Goal: Information Seeking & Learning: Learn about a topic

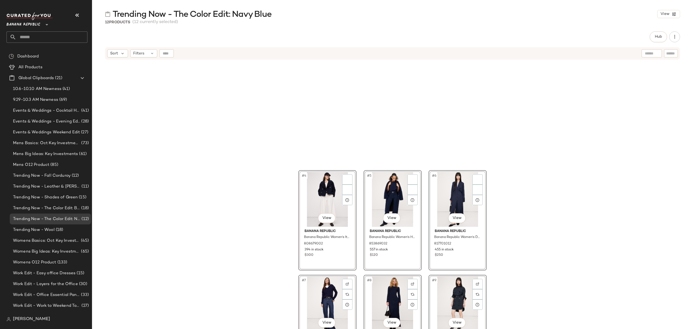
scroll to position [137, 0]
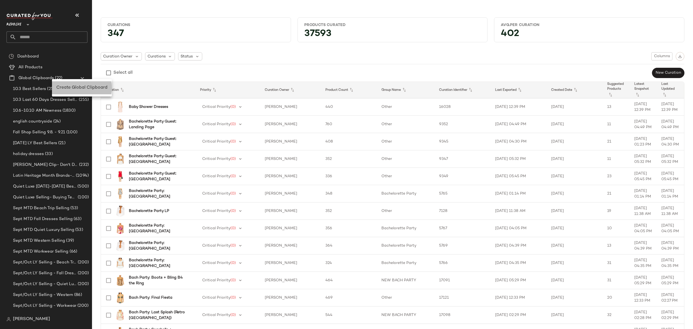
click at [66, 84] on div "Create Global Clipboard" at bounding box center [81, 87] width 51 height 6
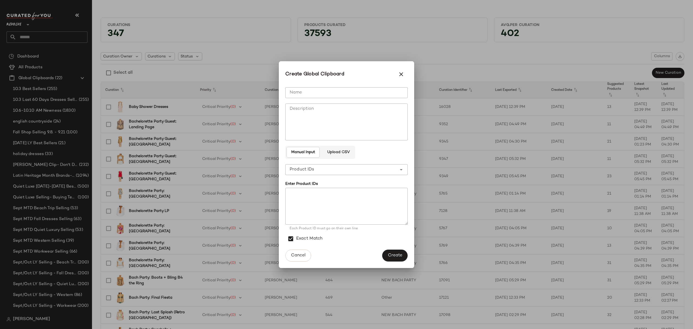
drag, startPoint x: 340, startPoint y: 88, endPoint x: 353, endPoint y: 86, distance: 13.2
click at [340, 88] on input "Name" at bounding box center [346, 92] width 122 height 11
type input "**********"
click at [380, 198] on textarea at bounding box center [346, 206] width 122 height 37
paste textarea "**********"
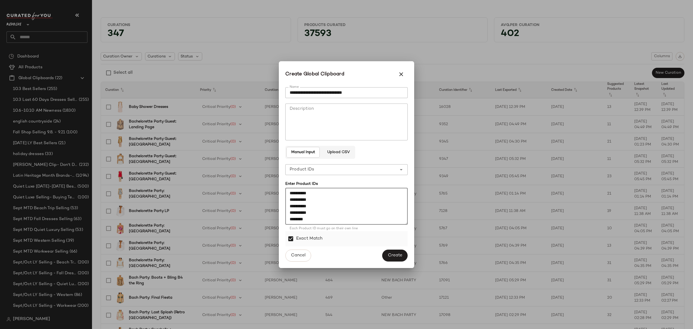
scroll to position [205, 0]
type textarea "**********"
click at [400, 251] on button "Create" at bounding box center [394, 255] width 25 height 12
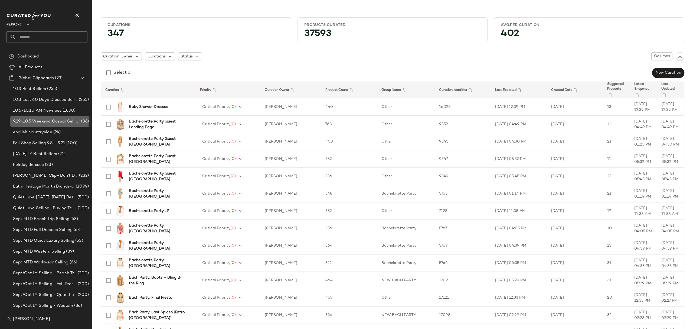
click at [61, 120] on span "9.29-10.5 Weekend Casual Selling" at bounding box center [46, 121] width 67 height 6
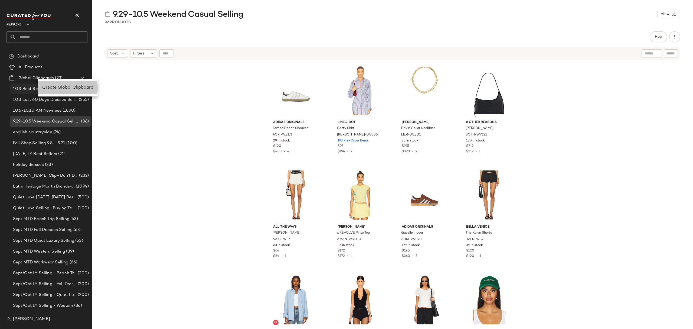
click at [65, 86] on span "Create Global Clipboard" at bounding box center [67, 87] width 51 height 5
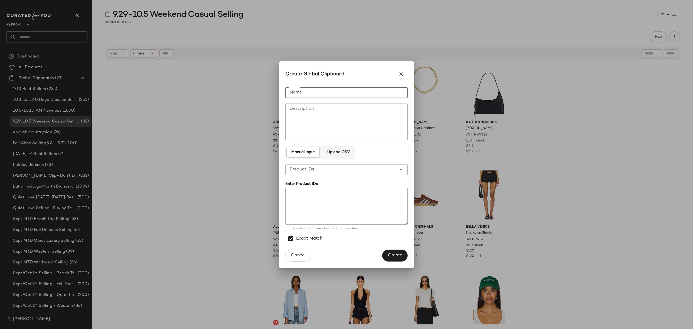
click at [376, 93] on input "Name" at bounding box center [346, 92] width 122 height 11
type input "**********"
drag, startPoint x: 332, startPoint y: 204, endPoint x: 353, endPoint y: 202, distance: 21.5
click at [332, 204] on textarea at bounding box center [346, 206] width 122 height 37
paste textarea "**********"
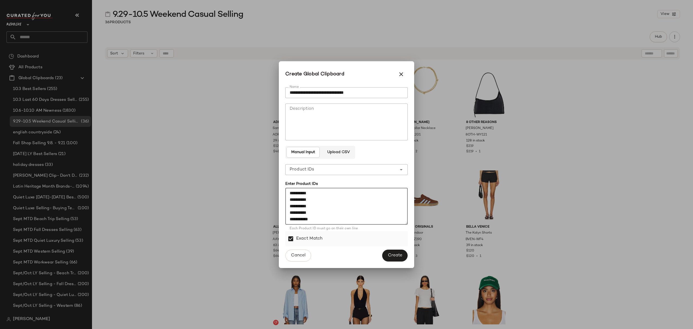
scroll to position [556, 0]
type textarea "**********"
click at [403, 256] on button "Create" at bounding box center [394, 255] width 25 height 12
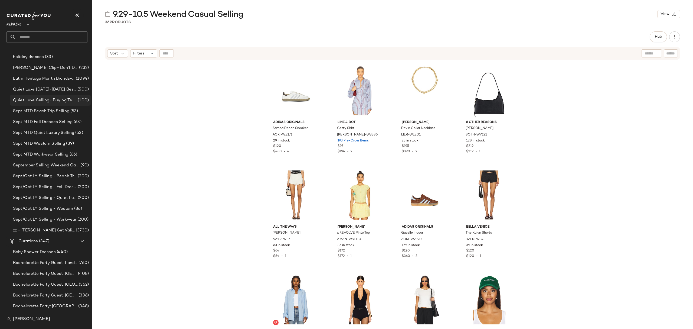
scroll to position [108, 0]
click at [60, 163] on span "September Selling Weekend Casual" at bounding box center [46, 165] width 66 height 6
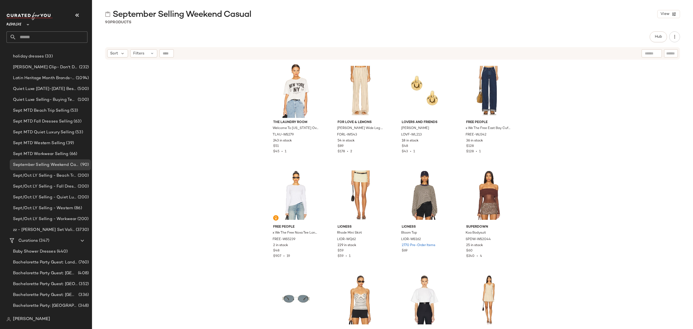
click at [35, 35] on input "text" at bounding box center [51, 36] width 71 height 11
type input "*"
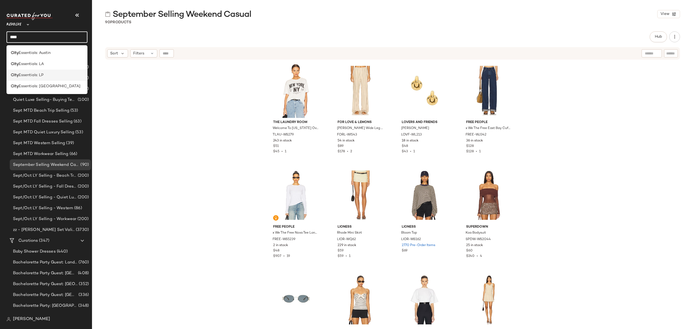
type input "****"
click at [48, 74] on div "City Essentials: LP" at bounding box center [47, 75] width 72 height 6
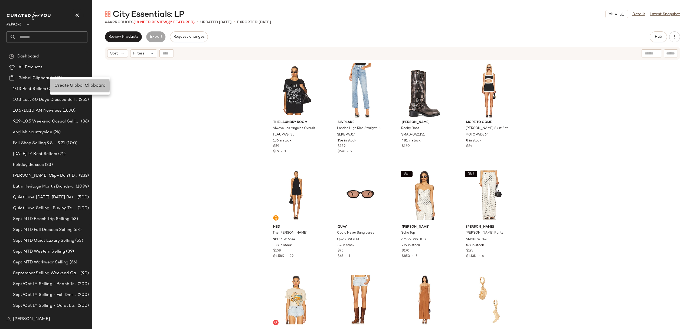
click at [72, 83] on div "Create Global Clipboard" at bounding box center [79, 86] width 51 height 6
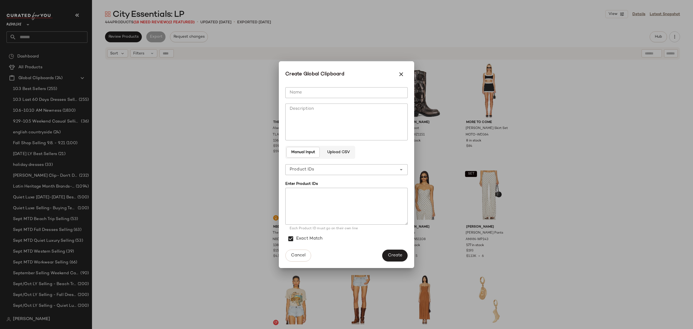
click at [405, 88] on input "Name" at bounding box center [346, 92] width 122 height 11
type input "**********"
click at [382, 204] on textarea at bounding box center [346, 206] width 122 height 37
paste textarea "**********"
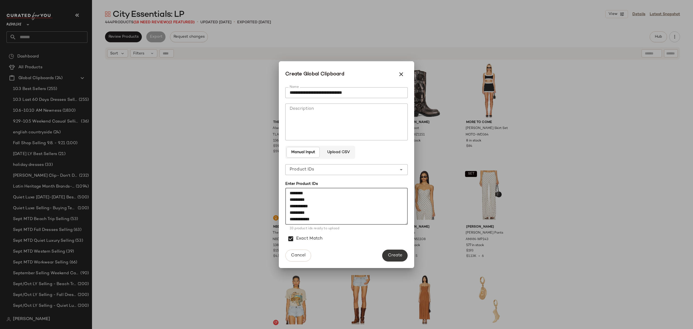
type textarea "**********"
click at [398, 254] on span "Create" at bounding box center [395, 254] width 15 height 5
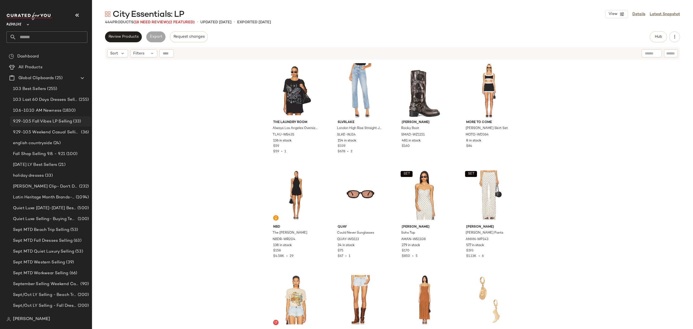
click at [57, 124] on span "9.29-10.5 Fall Vibes LP Selling" at bounding box center [42, 121] width 59 height 6
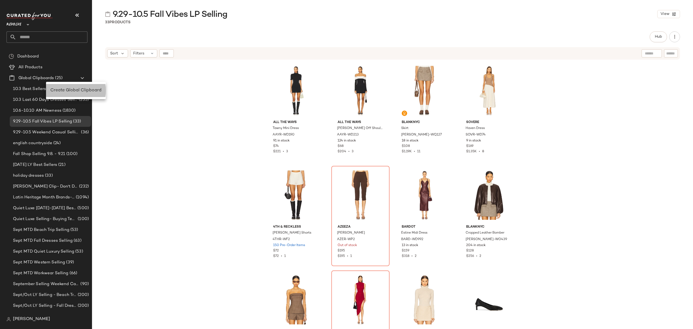
click at [63, 86] on div "Create Global Clipboard" at bounding box center [76, 90] width 60 height 13
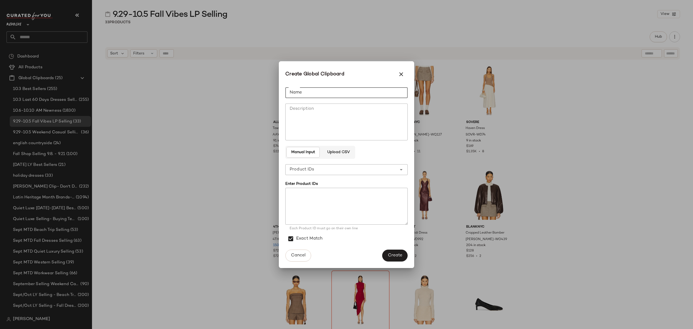
click at [308, 87] on div "**********" at bounding box center [346, 164] width 122 height 163
type input "**********"
click at [350, 201] on textarea at bounding box center [346, 206] width 122 height 37
paste textarea "**********"
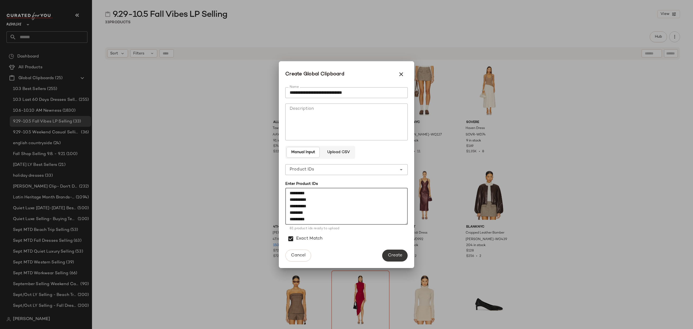
type textarea "**********"
click at [398, 251] on button "Create" at bounding box center [394, 255] width 25 height 12
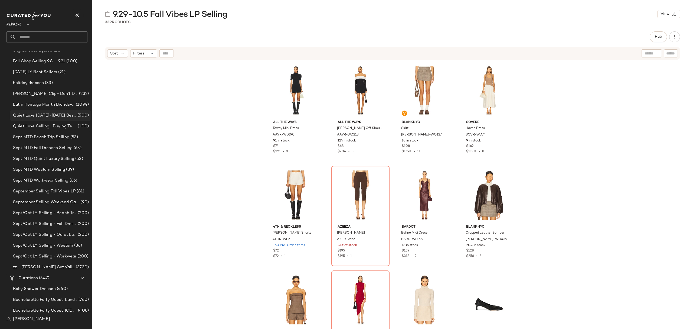
scroll to position [108, 0]
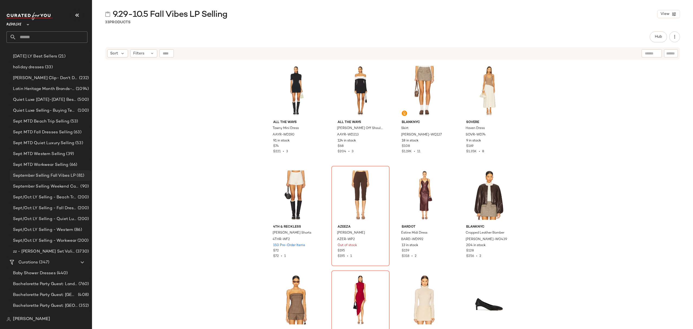
click at [61, 177] on span "September Selling Fall Vibes LP" at bounding box center [44, 175] width 63 height 6
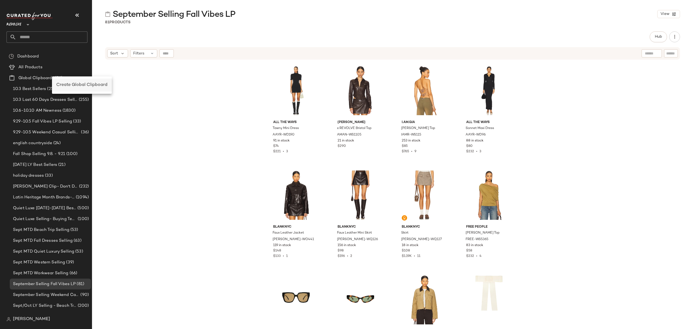
click at [62, 87] on span "Create Global Clipboard" at bounding box center [81, 85] width 51 height 5
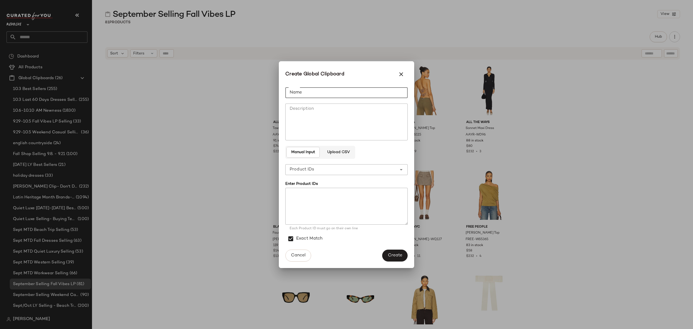
click at [319, 87] on input "Name" at bounding box center [346, 92] width 122 height 11
type input "**********"
click at [293, 201] on textarea at bounding box center [346, 206] width 122 height 37
paste textarea "**********"
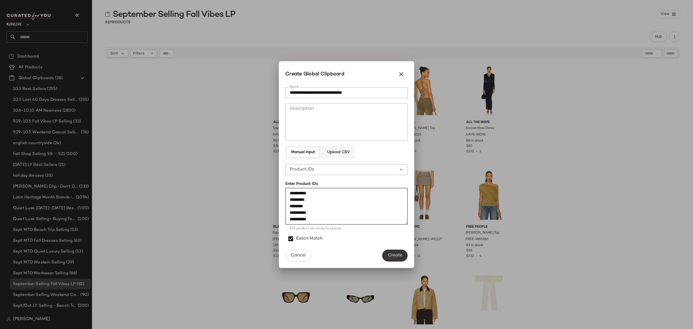
type textarea "**********"
click at [394, 257] on span "Create" at bounding box center [395, 254] width 15 height 5
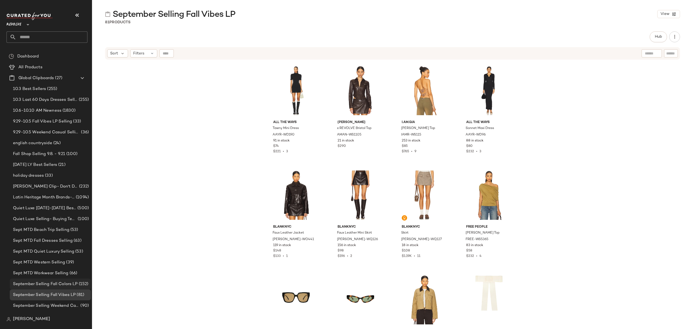
click at [71, 282] on span "September Selling Fall Colors LP" at bounding box center [45, 284] width 65 height 6
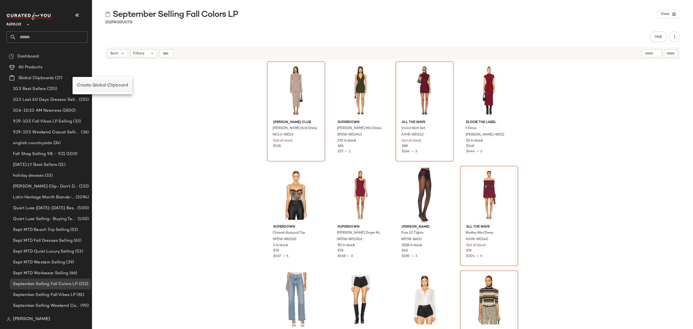
click at [88, 84] on span "Create Global Clipboard" at bounding box center [102, 85] width 51 height 5
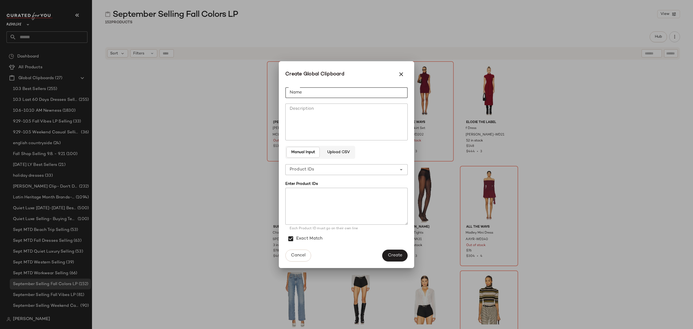
drag, startPoint x: 350, startPoint y: 93, endPoint x: 359, endPoint y: 89, distance: 10.3
click at [350, 93] on input "Name" at bounding box center [346, 92] width 122 height 11
type input "*"
click at [366, 90] on input "**********" at bounding box center [346, 92] width 122 height 11
click at [330, 92] on input "**********" at bounding box center [346, 92] width 122 height 11
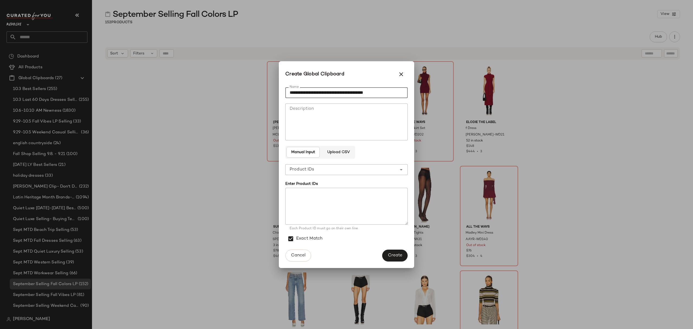
type input "**********"
click at [358, 197] on textarea at bounding box center [346, 206] width 122 height 37
click at [339, 194] on textarea at bounding box center [346, 206] width 122 height 37
paste textarea "**********"
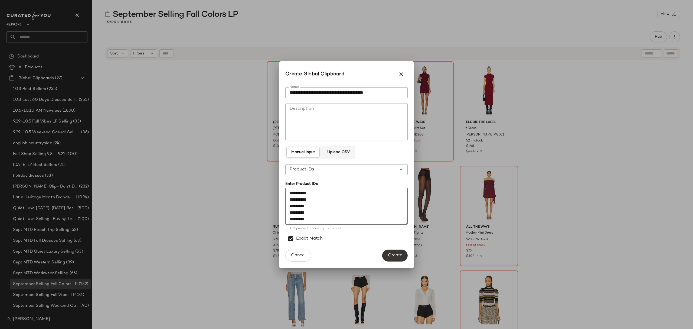
type textarea "**********"
click at [395, 252] on span "Create" at bounding box center [395, 254] width 15 height 5
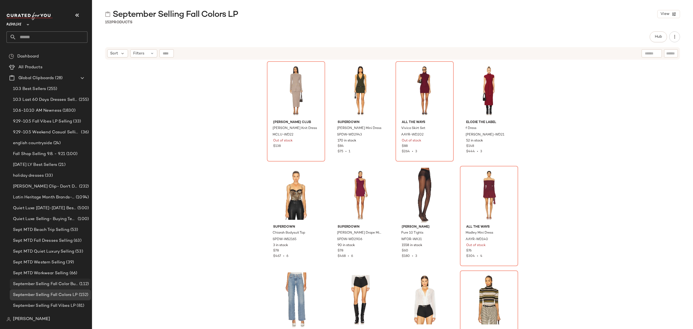
click at [68, 285] on span "September Selling Fall Color Burgundy & Mauve" at bounding box center [45, 284] width 65 height 6
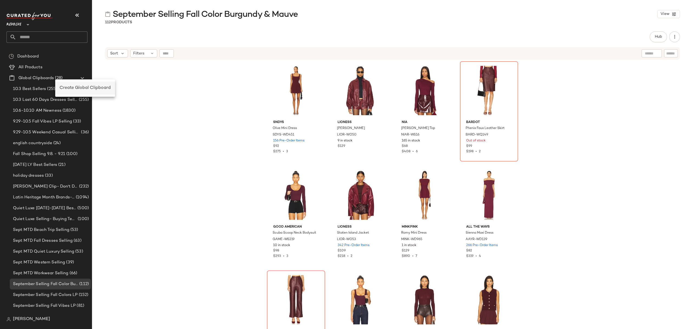
click at [72, 87] on span "Create Global Clipboard" at bounding box center [85, 88] width 51 height 5
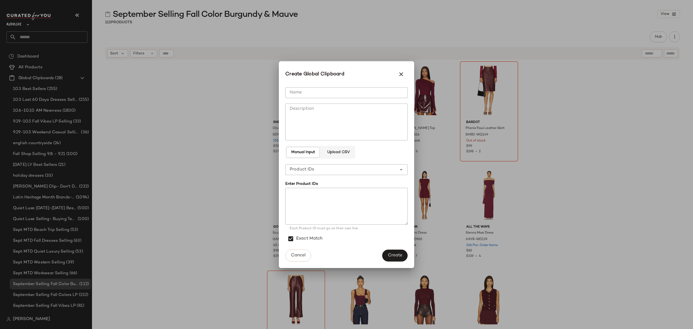
click at [393, 93] on input "Name" at bounding box center [346, 92] width 122 height 11
type input "**********"
click at [316, 200] on textarea at bounding box center [346, 206] width 122 height 37
paste textarea "**********"
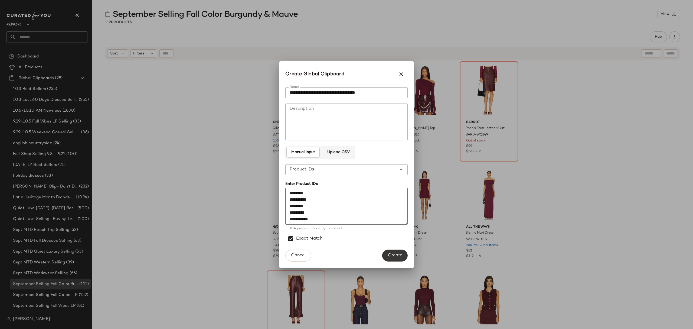
type textarea "**********"
click at [400, 253] on span "Create" at bounding box center [395, 254] width 15 height 5
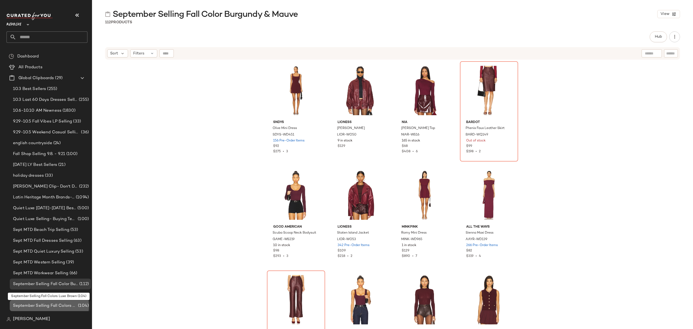
click at [66, 305] on span "September Selling Fall Colors Luxe Brown" at bounding box center [45, 305] width 64 height 6
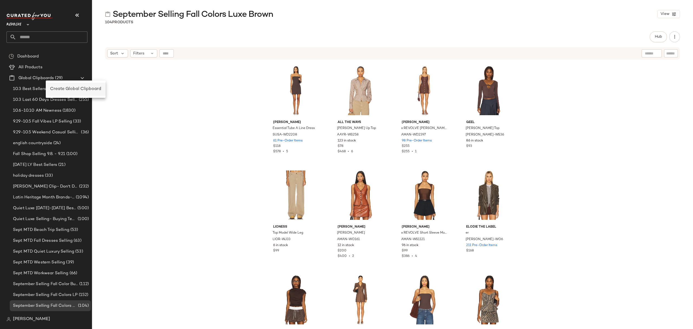
click at [101, 87] on span "Create Global Clipboard" at bounding box center [75, 89] width 51 height 5
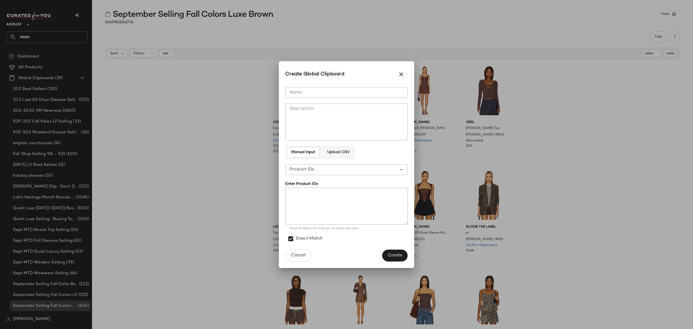
drag, startPoint x: 345, startPoint y: 88, endPoint x: 341, endPoint y: 87, distance: 4.1
click at [345, 87] on input "Name" at bounding box center [346, 92] width 122 height 11
type input "**********"
click at [347, 208] on textarea at bounding box center [346, 206] width 122 height 37
paste textarea "**********"
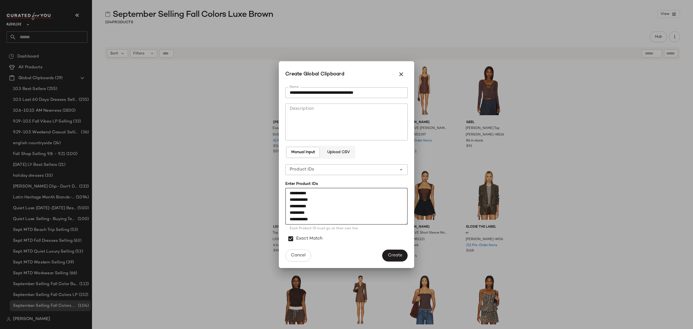
scroll to position [17, 0]
type textarea "**********"
click at [395, 257] on span "Create" at bounding box center [395, 254] width 15 height 5
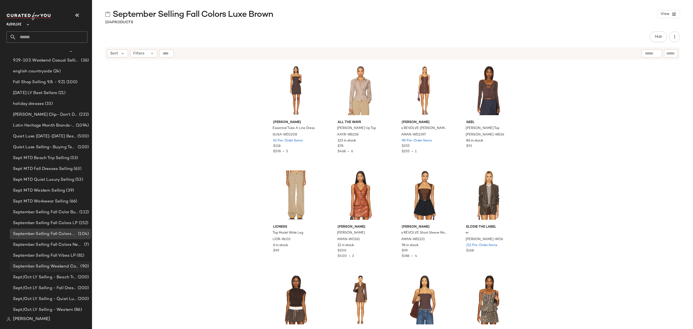
scroll to position [72, 0]
click at [78, 245] on span "September Selling Fall Colors Neutrals" at bounding box center [48, 244] width 70 height 6
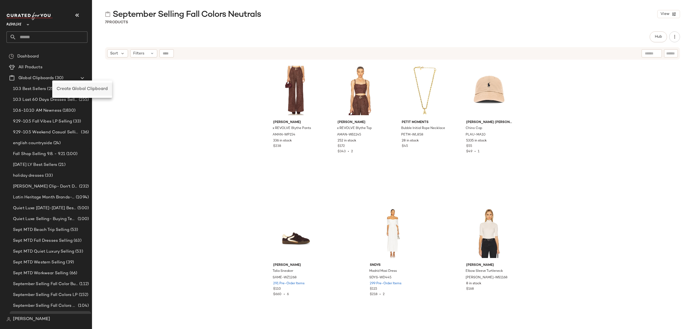
click at [81, 87] on span "Create Global Clipboard" at bounding box center [82, 89] width 51 height 5
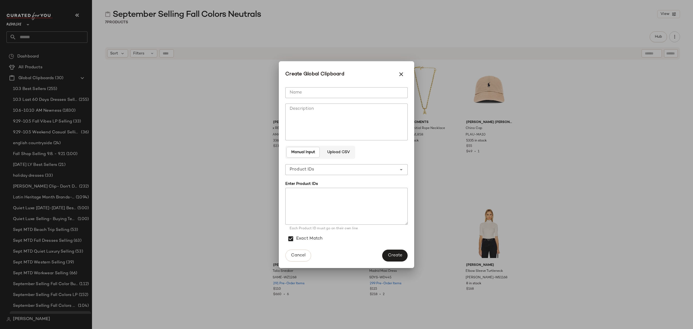
click at [335, 90] on input "Name" at bounding box center [346, 92] width 122 height 11
click at [368, 194] on textarea at bounding box center [346, 206] width 122 height 37
click at [329, 91] on input "**********" at bounding box center [346, 92] width 122 height 11
type input "**********"
click at [342, 204] on textarea at bounding box center [346, 206] width 122 height 37
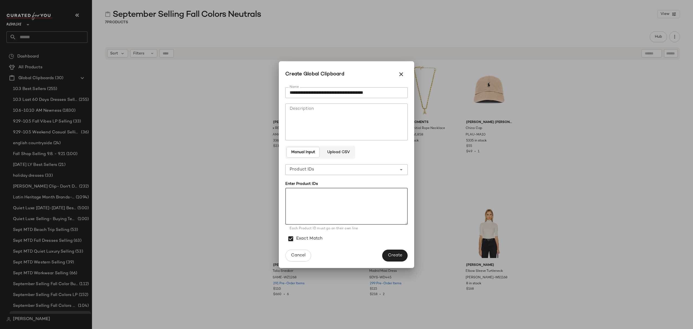
paste textarea "**********"
type textarea "**********"
click at [402, 256] on span "Create" at bounding box center [395, 254] width 15 height 5
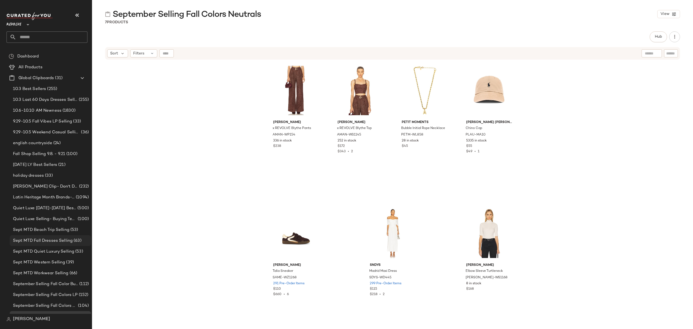
scroll to position [72, 0]
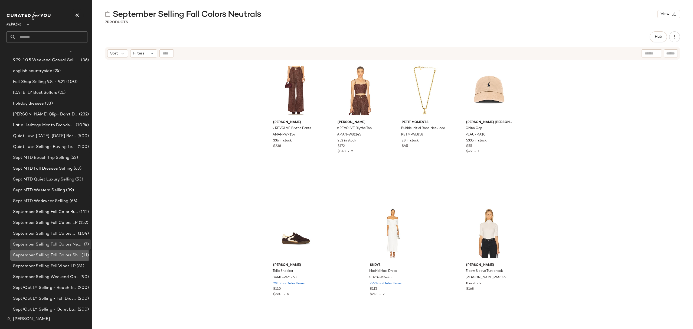
click at [64, 256] on span "September Selling Fall Colors Shades of Grey" at bounding box center [46, 255] width 67 height 6
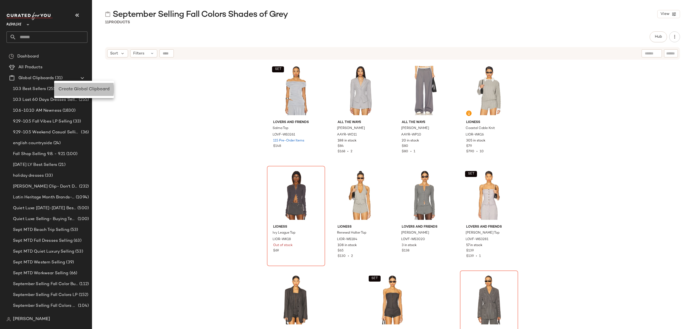
click at [81, 87] on span "Create Global Clipboard" at bounding box center [83, 89] width 51 height 5
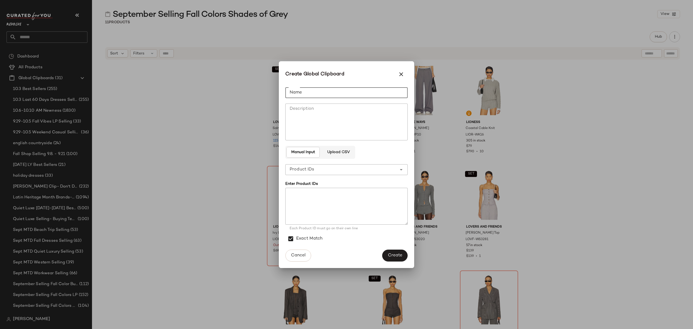
click at [326, 94] on input "Name" at bounding box center [346, 92] width 122 height 11
type input "**********"
click at [317, 212] on textarea at bounding box center [346, 206] width 122 height 37
paste textarea "**********"
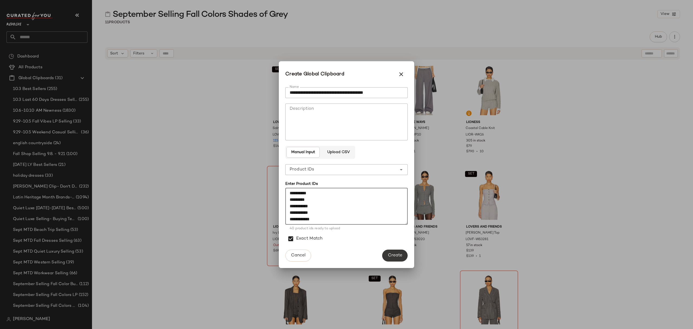
type textarea "**********"
click at [399, 256] on span "Create" at bounding box center [395, 254] width 15 height 5
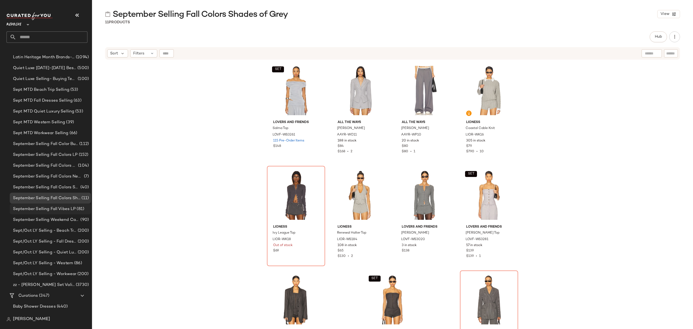
scroll to position [180, 0]
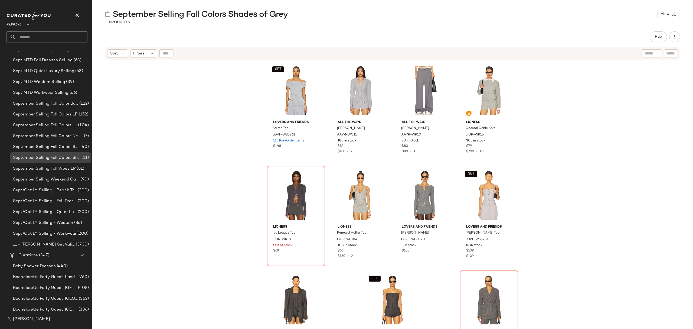
click at [55, 157] on span "September Selling Fall Colors Shades of Grey" at bounding box center [46, 158] width 67 height 6
click at [57, 167] on span "September Selling Fall Vibes LP" at bounding box center [44, 168] width 63 height 6
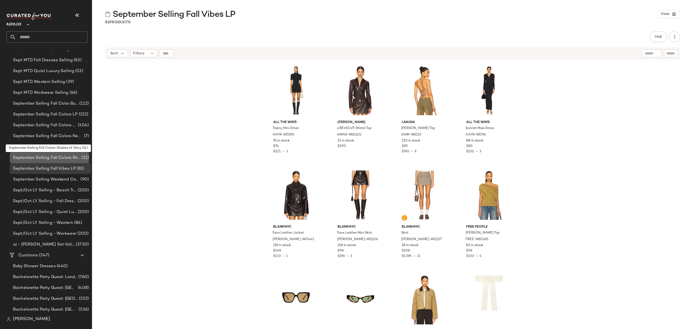
click at [57, 156] on span "September Selling Fall Colors Shades of Grey" at bounding box center [46, 158] width 67 height 6
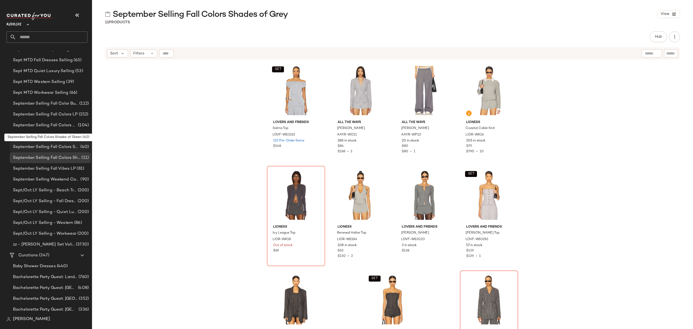
click at [58, 148] on span "September Selling Fall Colors Shades of Green" at bounding box center [46, 147] width 66 height 6
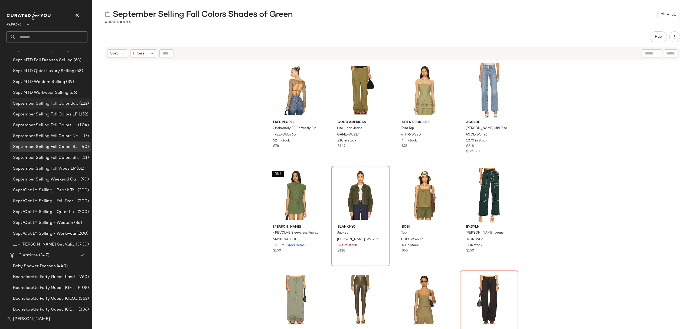
click at [61, 103] on span "September Selling Fall Color Burgundy & Mauve" at bounding box center [45, 103] width 65 height 6
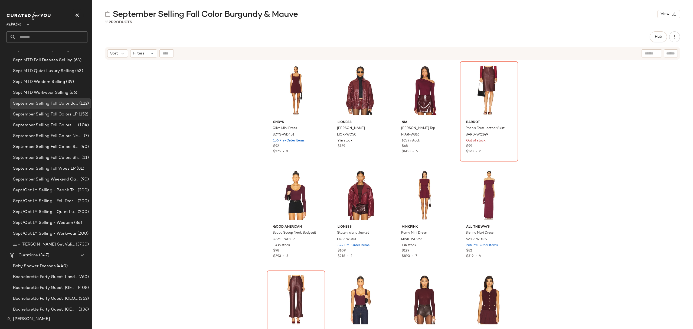
click at [62, 113] on span "September Selling Fall Colors LP" at bounding box center [45, 114] width 65 height 6
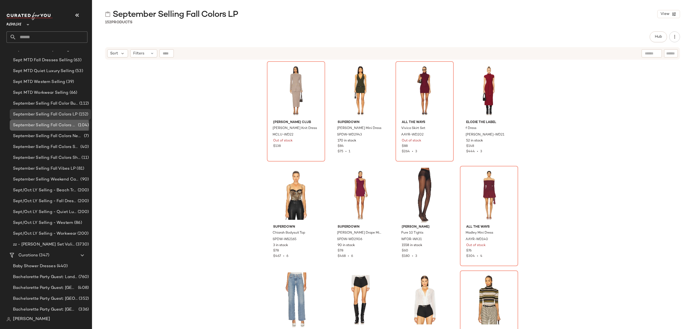
click at [65, 124] on span "September Selling Fall Colors Luxe Brown" at bounding box center [45, 125] width 64 height 6
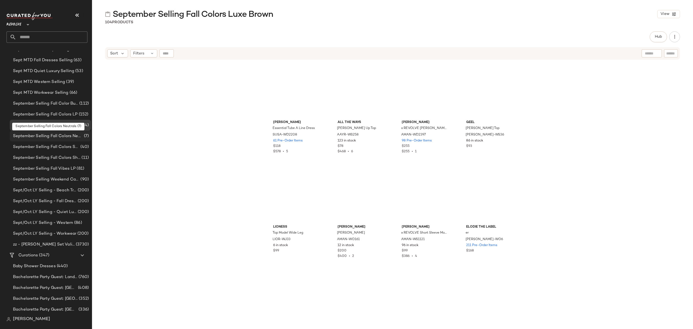
click at [66, 140] on div "September Selling Fall Colors Neutrals (7)" at bounding box center [50, 135] width 81 height 11
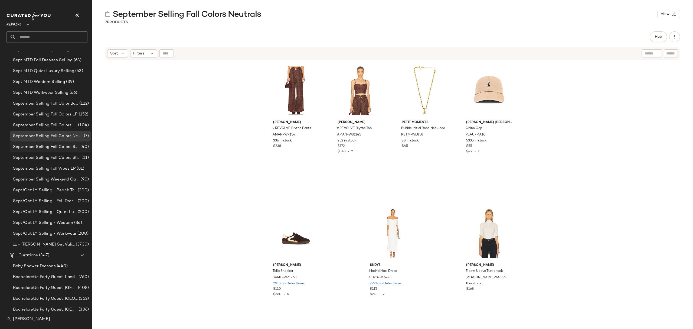
click at [68, 146] on span "September Selling Fall Colors Shades of Green" at bounding box center [46, 147] width 66 height 6
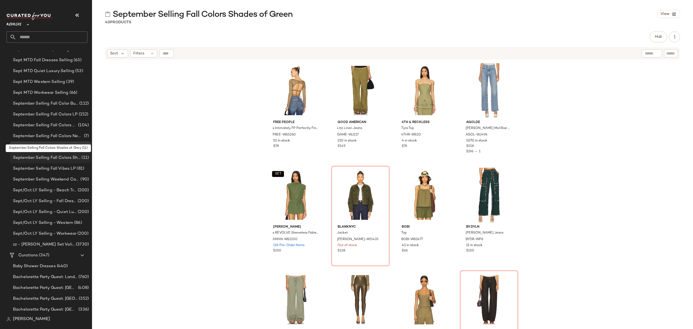
click at [70, 157] on span "September Selling Fall Colors Shades of Grey" at bounding box center [46, 158] width 67 height 6
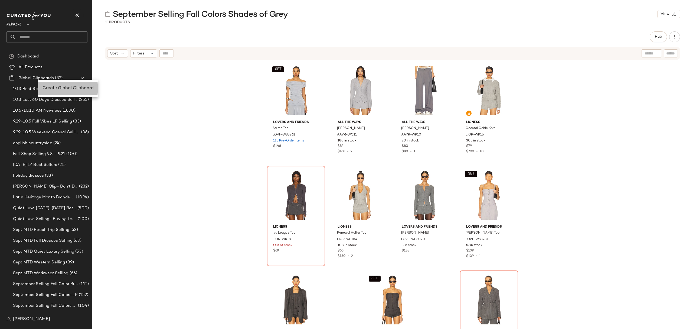
click at [74, 87] on span "Create Global Clipboard" at bounding box center [67, 88] width 51 height 5
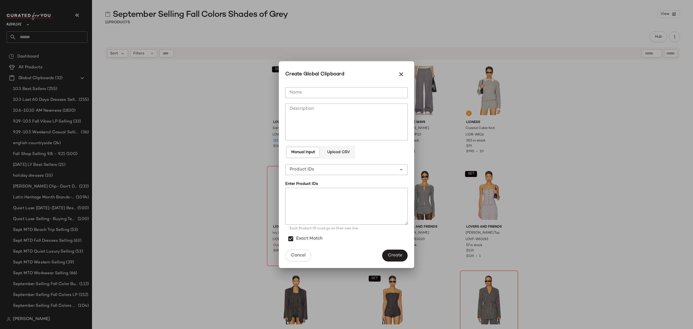
drag, startPoint x: 371, startPoint y: 91, endPoint x: 438, endPoint y: 90, distance: 66.8
click at [371, 91] on input "Name" at bounding box center [346, 92] width 122 height 11
type input "**********"
click at [368, 203] on textarea at bounding box center [346, 206] width 122 height 37
paste textarea "**********"
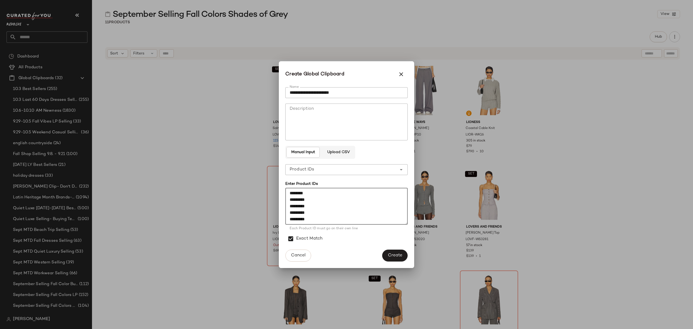
scroll to position [257, 0]
type textarea "**********"
click at [402, 254] on span "Create" at bounding box center [395, 254] width 15 height 5
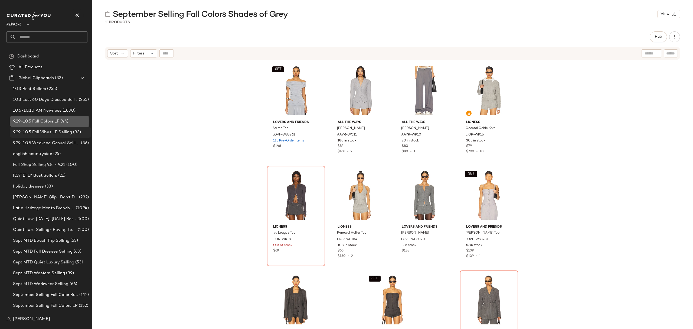
drag, startPoint x: 62, startPoint y: 120, endPoint x: 74, endPoint y: 127, distance: 13.5
click at [62, 120] on span "(44)" at bounding box center [63, 121] width 9 height 6
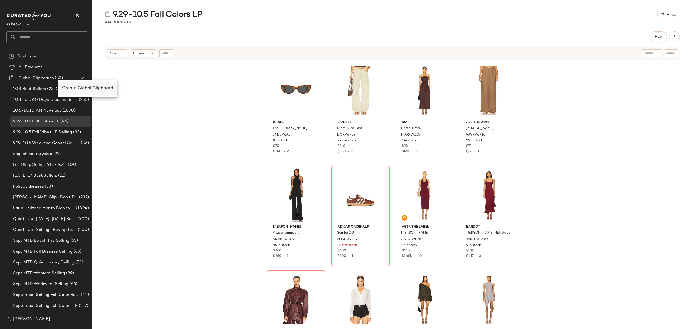
click at [75, 87] on span "Create Global Clipboard" at bounding box center [87, 88] width 51 height 5
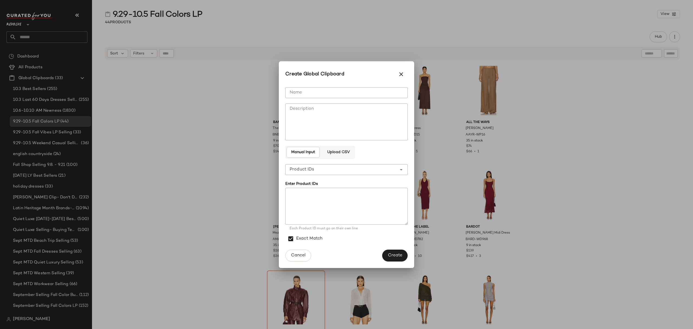
click at [312, 91] on input "Name" at bounding box center [346, 92] width 122 height 11
type input "**********"
click at [312, 201] on textarea at bounding box center [346, 206] width 122 height 37
paste textarea "**********"
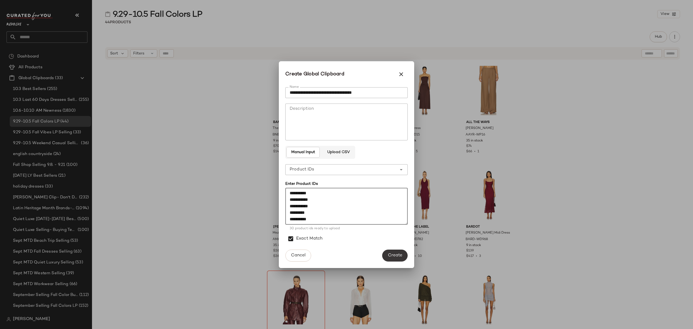
type textarea "**********"
click at [396, 252] on span "Create" at bounding box center [395, 254] width 15 height 5
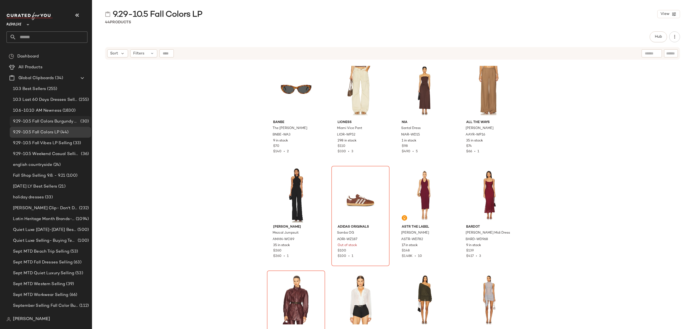
click at [70, 122] on span "9.29-10.5 Fall Colors Burgundy & Mauve" at bounding box center [46, 121] width 66 height 6
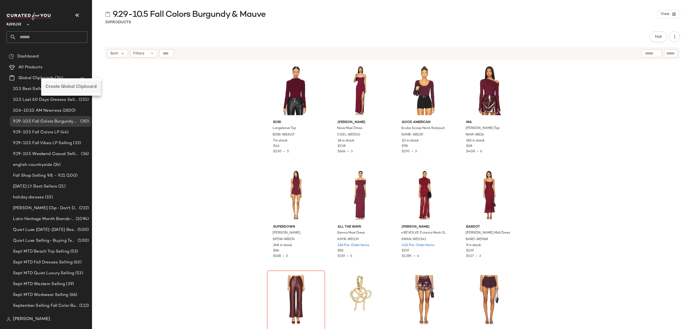
click at [64, 91] on div "Create Global Clipboard" at bounding box center [71, 86] width 60 height 13
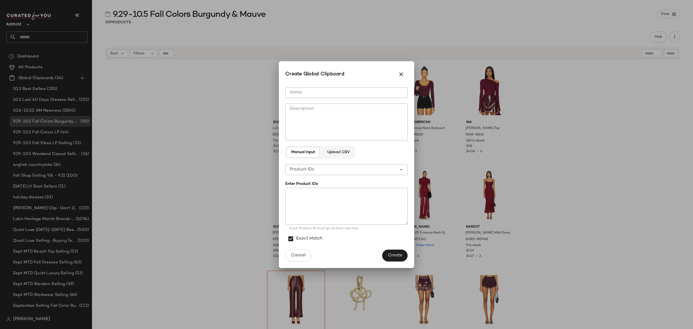
drag, startPoint x: 362, startPoint y: 91, endPoint x: 403, endPoint y: 89, distance: 40.9
click at [362, 91] on input "Name" at bounding box center [346, 92] width 122 height 11
type input "**********"
click at [299, 210] on textarea at bounding box center [346, 206] width 122 height 37
paste textarea "**********"
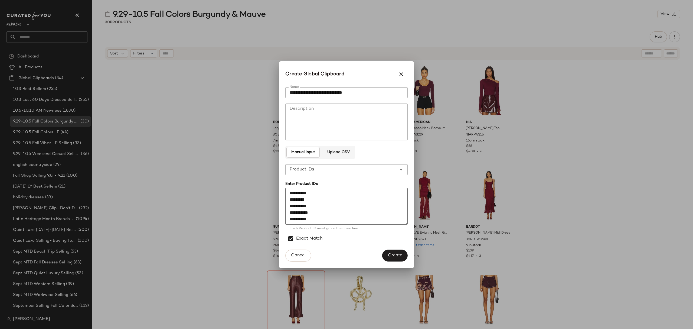
scroll to position [354, 0]
type textarea "**********"
click at [393, 251] on button "Create" at bounding box center [394, 255] width 25 height 12
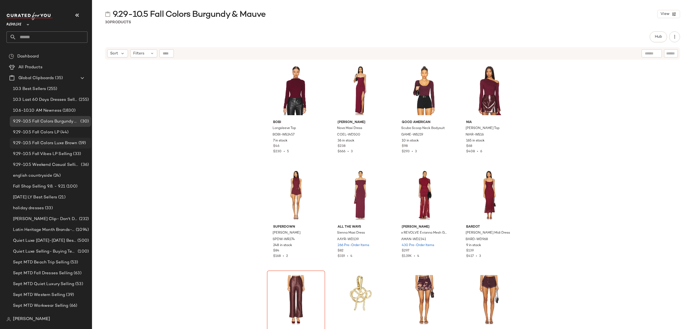
click at [71, 143] on span "9.29-10.5 Fall Colors Luxe Brown" at bounding box center [45, 143] width 64 height 6
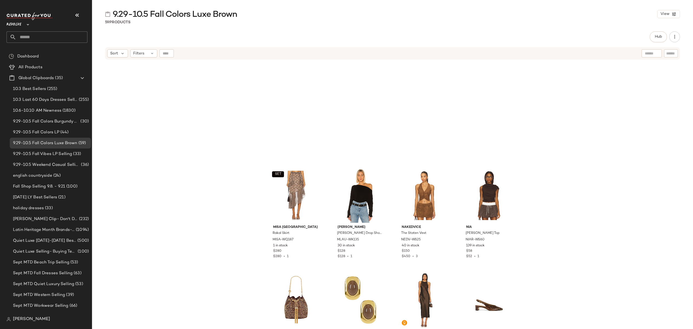
scroll to position [1195, 0]
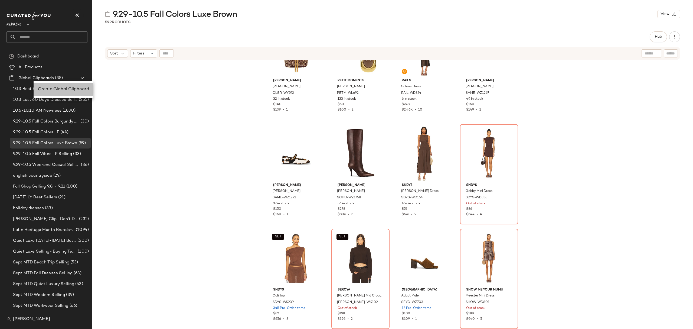
click at [44, 86] on div "Create Global Clipboard" at bounding box center [64, 89] width 60 height 13
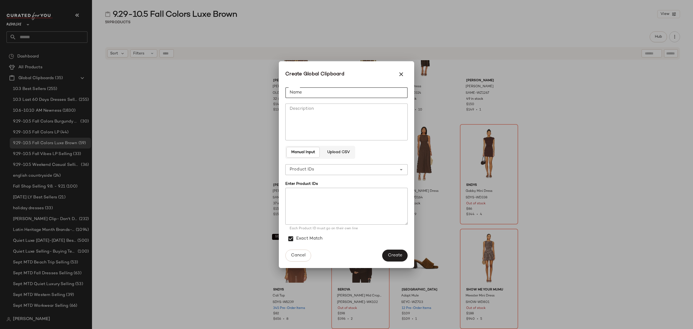
click at [332, 88] on input "Name" at bounding box center [346, 92] width 122 height 11
type input "**********"
click at [305, 195] on textarea at bounding box center [346, 206] width 122 height 37
paste textarea "*********"
type textarea "*********"
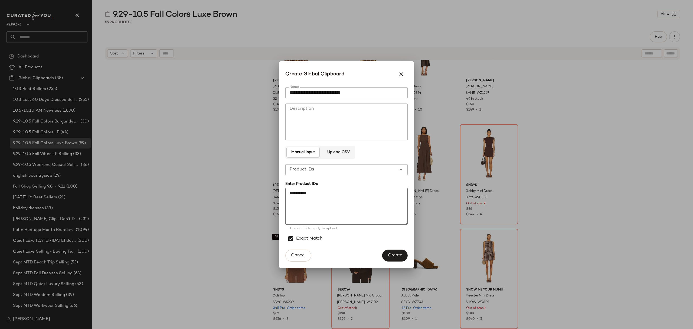
click at [392, 253] on span "Create" at bounding box center [395, 254] width 15 height 5
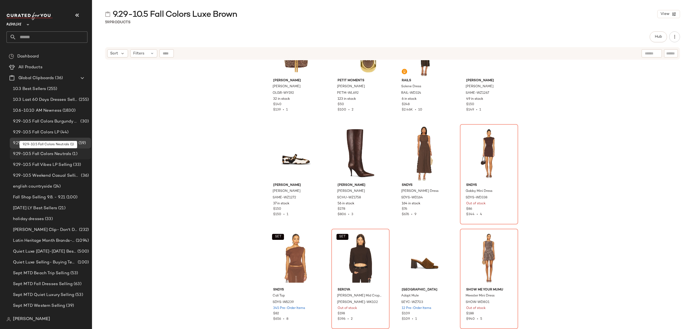
click at [71, 154] on span "(1)" at bounding box center [74, 154] width 6 height 6
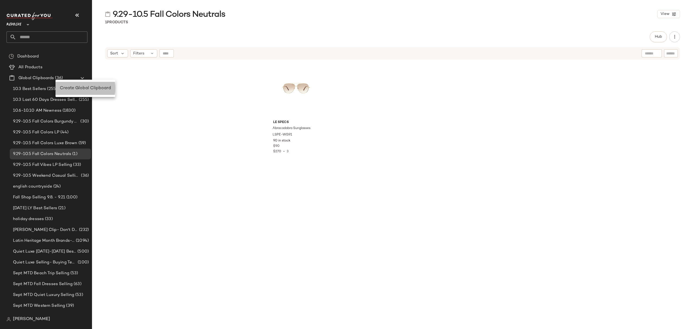
click at [63, 87] on span "Create Global Clipboard" at bounding box center [85, 88] width 51 height 5
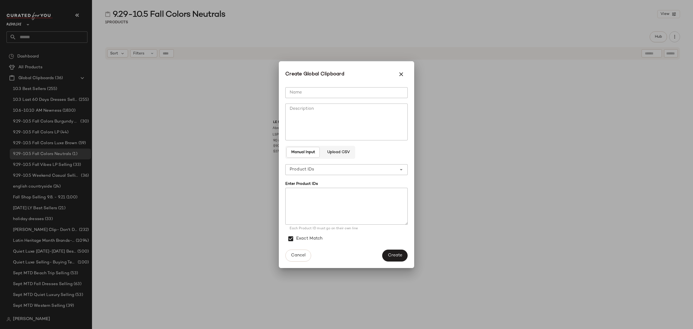
click at [331, 93] on input "Name" at bounding box center [346, 92] width 122 height 11
type input "**********"
click at [332, 193] on textarea at bounding box center [346, 206] width 122 height 37
paste textarea "**********"
type textarea "**********"
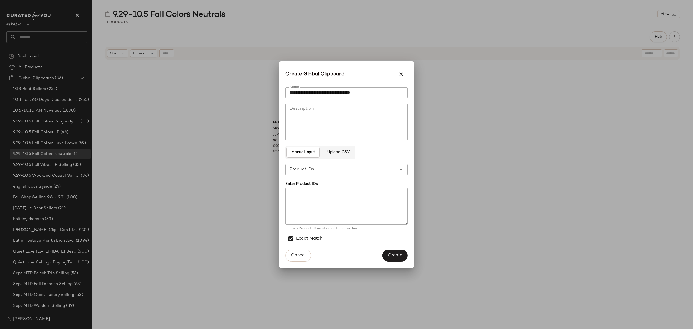
click at [294, 198] on textarea at bounding box center [346, 206] width 122 height 37
paste textarea "**********"
drag, startPoint x: 292, startPoint y: 202, endPoint x: 313, endPoint y: 212, distance: 23.5
click at [292, 202] on textarea "**********" at bounding box center [346, 206] width 122 height 37
paste textarea "**********"
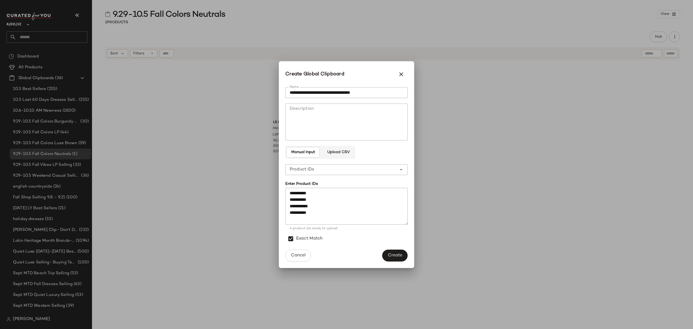
click at [306, 223] on textarea "**********" at bounding box center [346, 206] width 122 height 37
paste textarea "**********"
type textarea "**********"
click at [390, 253] on span "Create" at bounding box center [395, 254] width 15 height 5
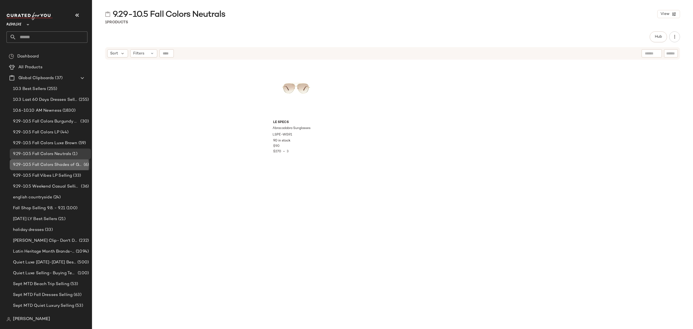
click at [68, 163] on span "9.29-10.5 Fall Colors Shades of Green" at bounding box center [48, 165] width 70 height 6
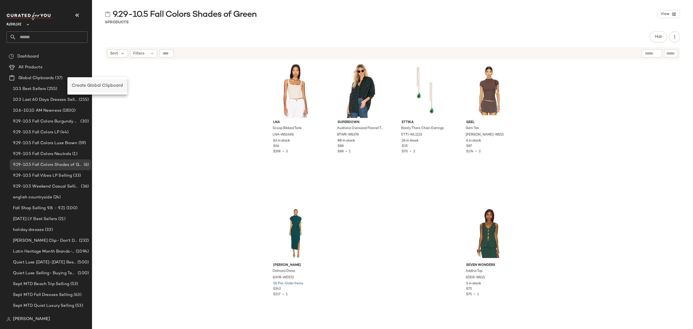
click at [82, 84] on span "Create Global Clipboard" at bounding box center [97, 85] width 51 height 5
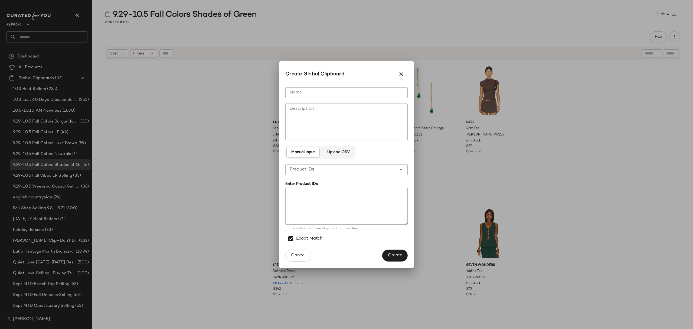
click at [316, 95] on input "Name" at bounding box center [346, 92] width 122 height 11
click at [297, 195] on textarea at bounding box center [346, 206] width 122 height 37
paste textarea "**********"
type textarea "**********"
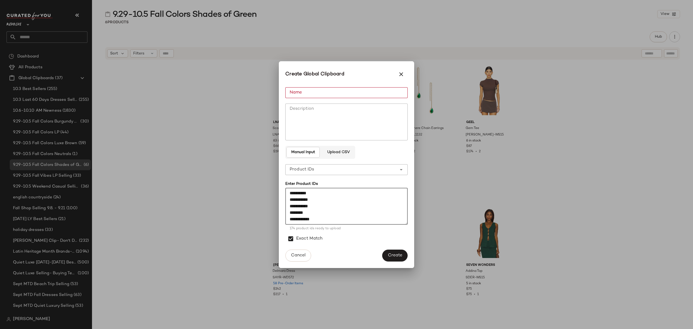
click at [373, 94] on input "Name" at bounding box center [346, 92] width 122 height 11
type input "**********"
click at [393, 256] on span "Create" at bounding box center [395, 254] width 15 height 5
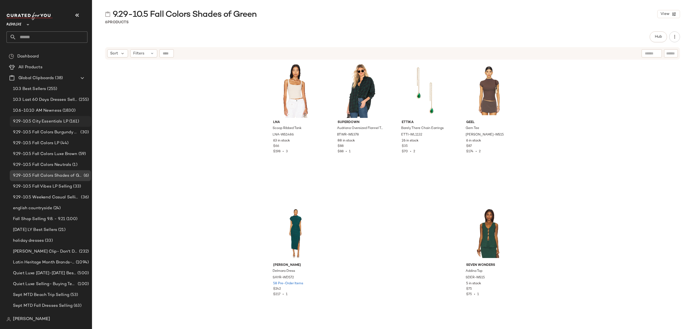
click at [75, 117] on div "9.29-10.5 City Essentials LP (161)" at bounding box center [50, 121] width 81 height 11
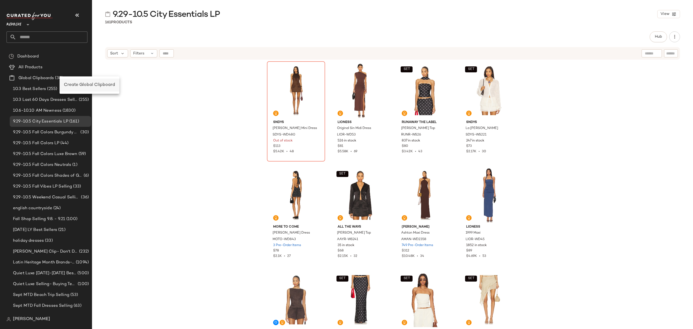
click at [84, 88] on div "Create Global Clipboard" at bounding box center [90, 84] width 60 height 13
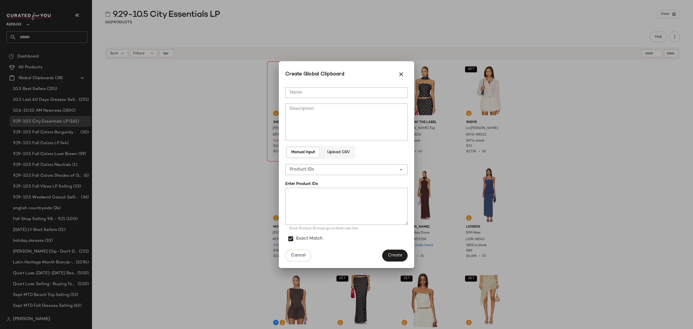
click at [356, 89] on input "Name" at bounding box center [346, 92] width 122 height 11
type input "**********"
click at [338, 206] on textarea at bounding box center [346, 206] width 122 height 37
paste textarea "**********"
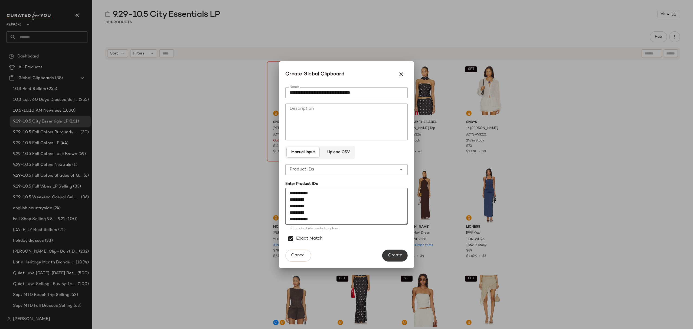
type textarea "**********"
click at [398, 251] on button "Create" at bounding box center [394, 255] width 25 height 12
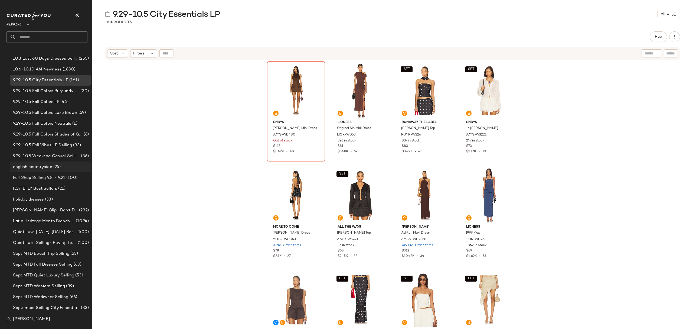
scroll to position [252, 0]
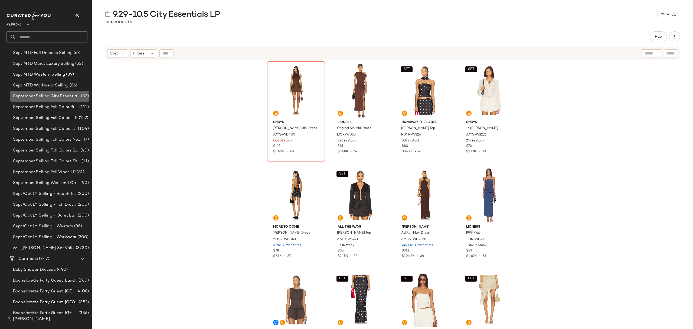
click at [60, 94] on span "September Selling City Essentials LP" at bounding box center [46, 96] width 67 height 6
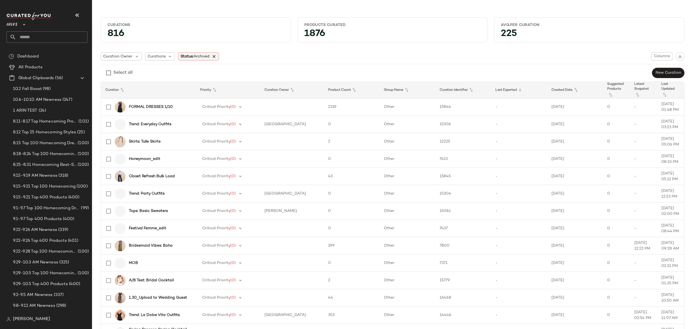
click at [216, 57] on icon at bounding box center [214, 56] width 5 height 5
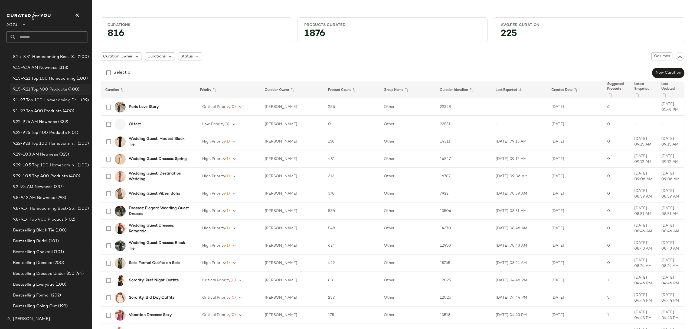
scroll to position [108, 0]
click at [62, 166] on span "9.29-10.5 Top 100 Homecoming Products" at bounding box center [45, 165] width 64 height 6
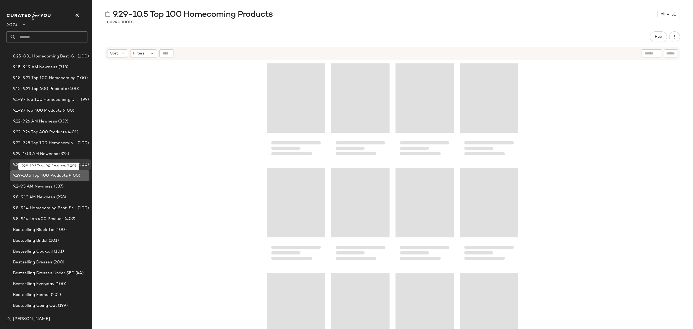
click at [59, 175] on span "9.29-10.5 Top 400 Products" at bounding box center [40, 175] width 55 height 6
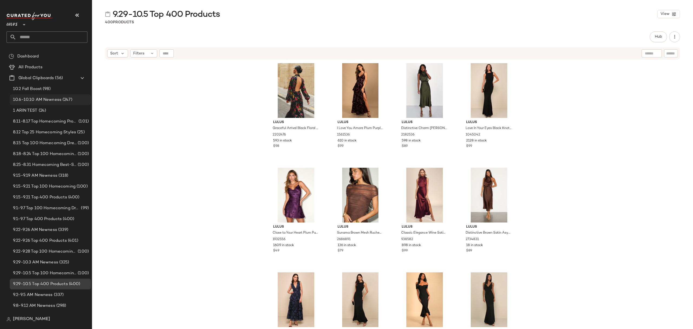
click at [45, 103] on div "10.6-10.10 AM Newness (247)" at bounding box center [50, 99] width 81 height 11
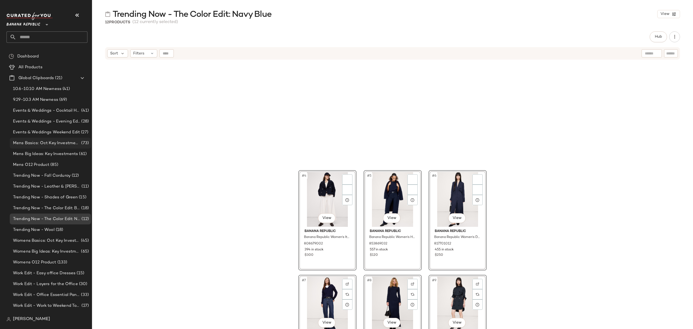
scroll to position [137, 0]
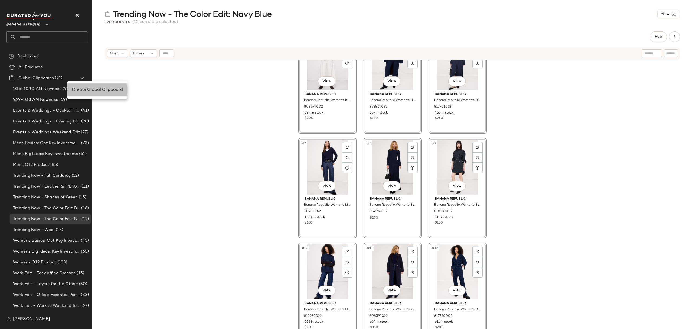
click at [85, 88] on span "Create Global Clipboard" at bounding box center [97, 89] width 51 height 5
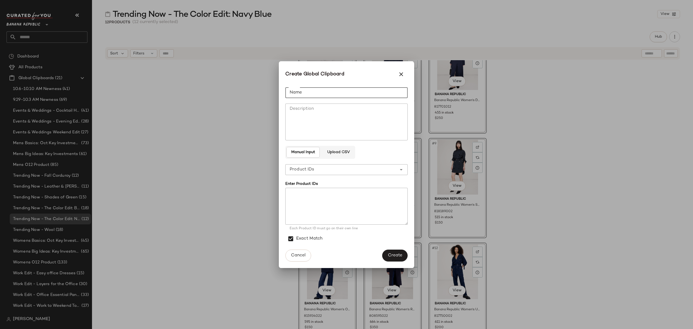
click at [316, 88] on input "Name" at bounding box center [346, 92] width 122 height 11
click at [342, 89] on input "*****" at bounding box center [346, 92] width 122 height 11
type input "**********"
click at [306, 196] on textarea at bounding box center [346, 206] width 122 height 37
paste textarea "********* ********* ********* ********* ********* ********* ********* *********…"
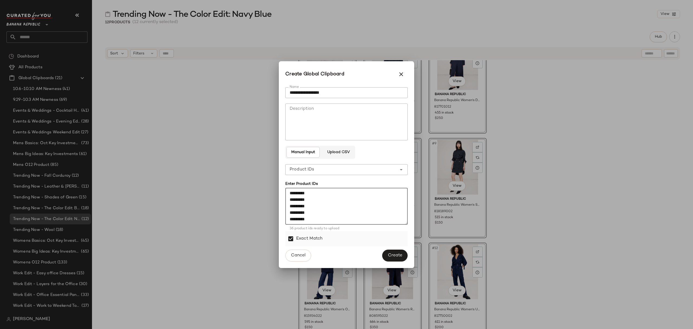
scroll to position [199, 0]
type textarea "********* ********* ********* ********* ********* ********* ********* *********…"
click at [397, 251] on button "Create" at bounding box center [394, 255] width 25 height 12
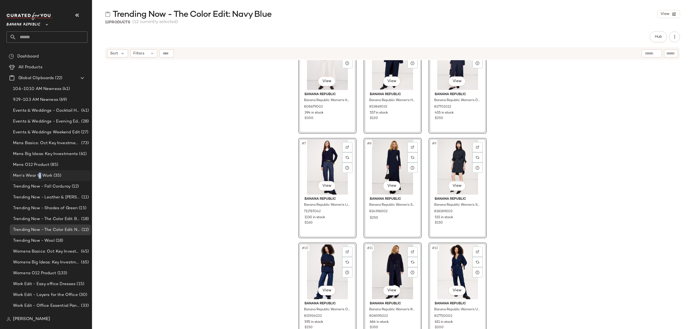
click at [40, 175] on span "Men's Wear to Work" at bounding box center [33, 175] width 40 height 6
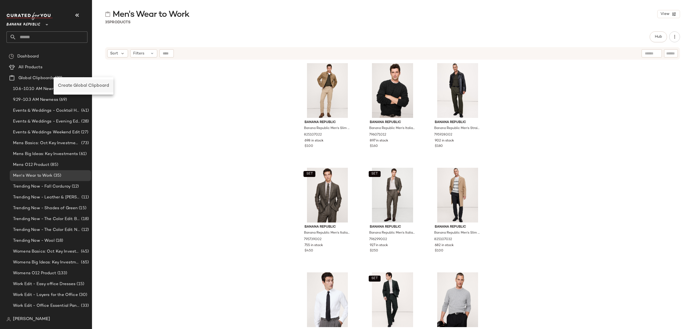
click at [65, 83] on div "Create Global Clipboard" at bounding box center [83, 86] width 51 height 6
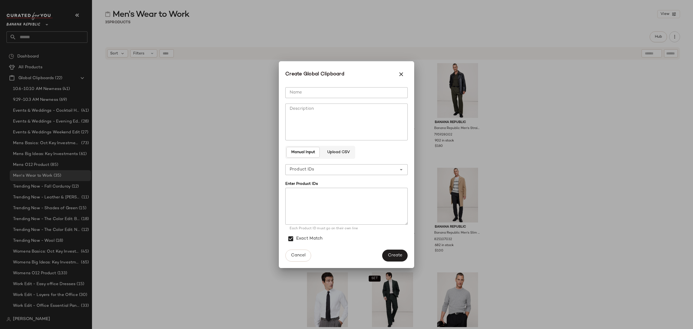
click at [372, 90] on input "Name" at bounding box center [346, 92] width 122 height 11
click at [359, 91] on input "Name" at bounding box center [346, 92] width 122 height 11
type input "**********"
click at [372, 204] on textarea at bounding box center [346, 206] width 122 height 37
paste textarea "********* ********* ********* ********* ********* ********* ********* *********…"
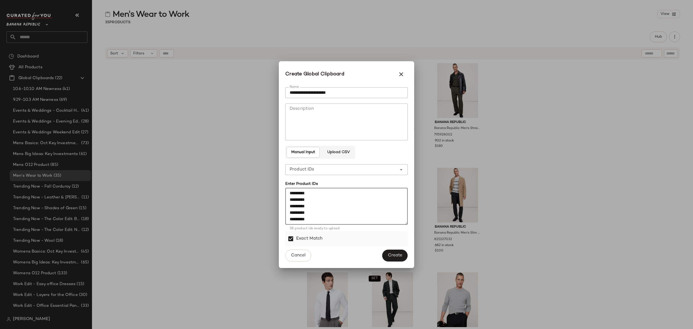
scroll to position [212, 0]
type textarea "********* ********* ********* ********* ********* ********* ********* *********…"
click at [397, 252] on span "Create" at bounding box center [395, 254] width 15 height 5
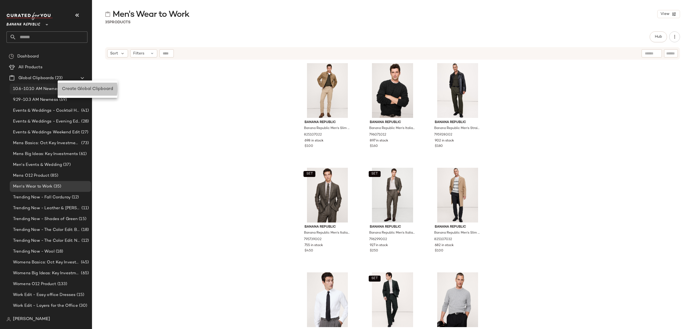
click at [73, 87] on span "Create Global Clipboard" at bounding box center [87, 89] width 51 height 5
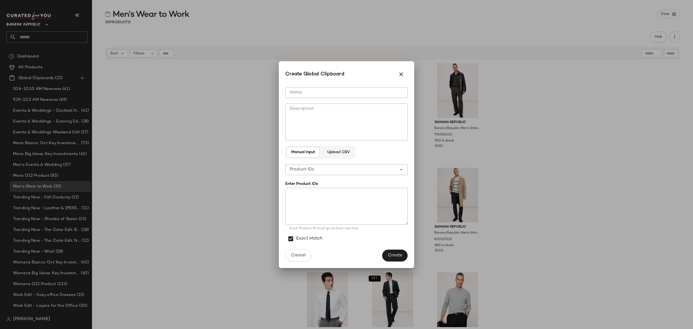
click at [346, 96] on input "Name" at bounding box center [346, 92] width 122 height 11
type input "**********"
click at [300, 215] on textarea at bounding box center [346, 206] width 122 height 37
drag, startPoint x: 350, startPoint y: 213, endPoint x: 355, endPoint y: 217, distance: 6.2
click at [350, 213] on textarea at bounding box center [346, 206] width 122 height 37
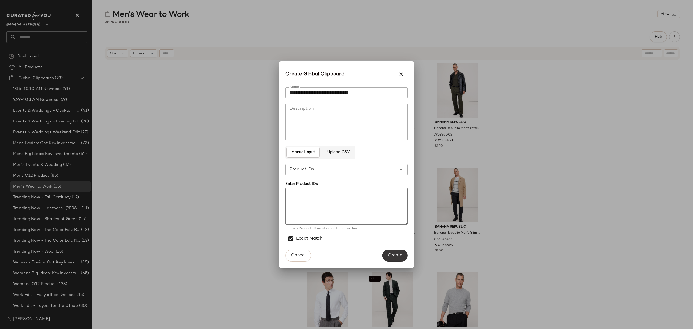
paste textarea "********* ********* ********* ********* ********* ********* ********* *********…"
type textarea "********* ********* ********* ********* ********* ********* ********* *********…"
click at [399, 255] on span "Create" at bounding box center [395, 254] width 15 height 5
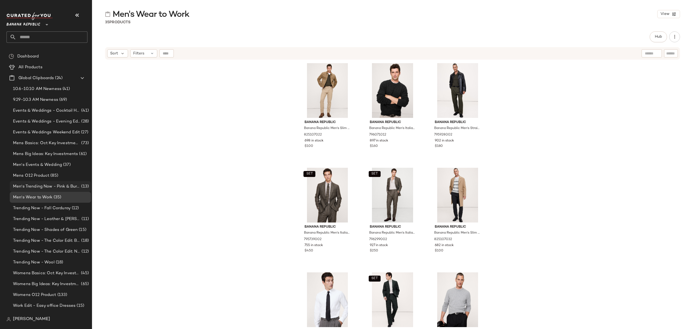
click at [52, 184] on span "Men's Trending Now - Pink & Burgundy" at bounding box center [46, 186] width 67 height 6
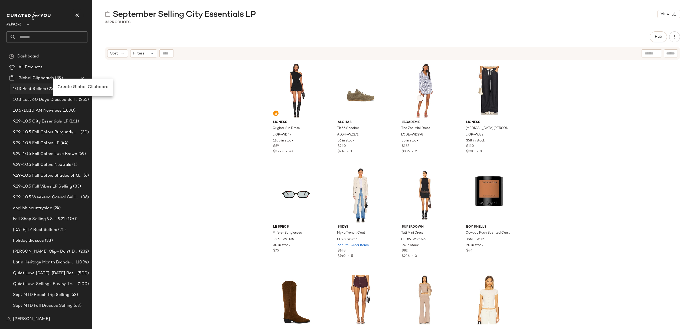
click at [74, 87] on span "Create Global Clipboard" at bounding box center [82, 87] width 51 height 5
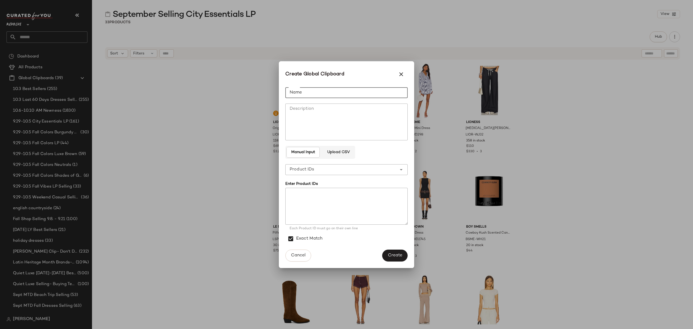
click at [327, 90] on input "Name" at bounding box center [346, 92] width 122 height 11
type input "**********"
click at [324, 208] on textarea at bounding box center [346, 206] width 122 height 37
paste textarea "**********"
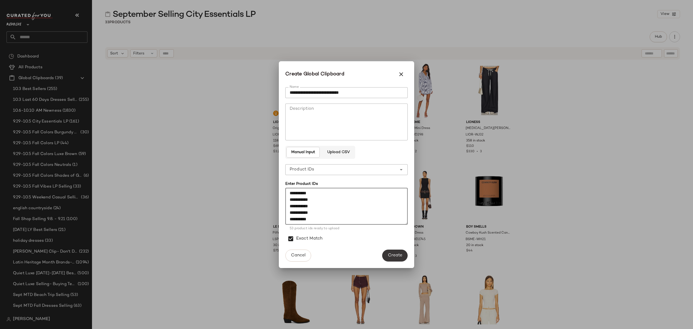
type textarea "**********"
click at [398, 257] on span "Create" at bounding box center [395, 254] width 15 height 5
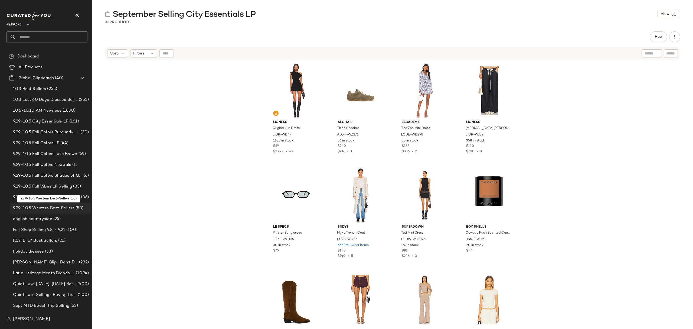
click at [61, 211] on div "9.29-10.5 Western Best-Sellers (53)" at bounding box center [50, 207] width 81 height 11
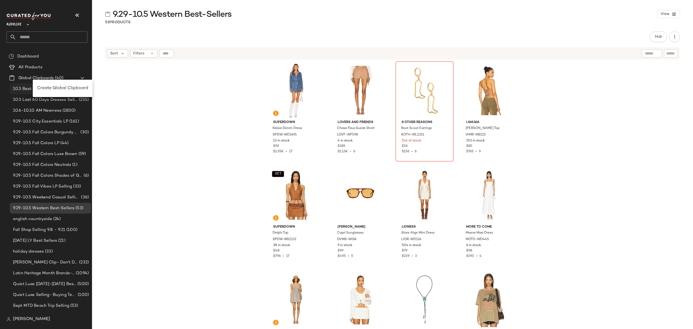
click at [54, 86] on span "Create Global Clipboard" at bounding box center [62, 88] width 51 height 5
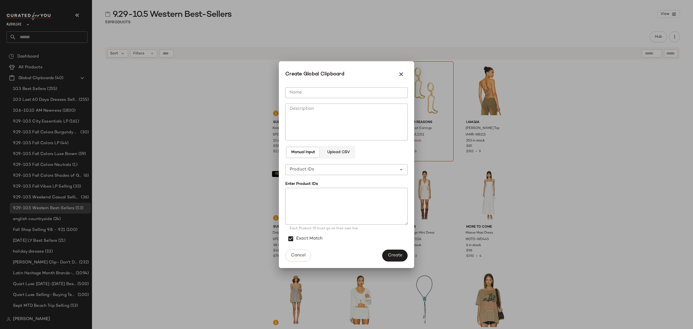
click at [303, 92] on input "Name" at bounding box center [346, 92] width 122 height 11
type input "**********"
click at [348, 207] on textarea at bounding box center [346, 206] width 122 height 37
paste textarea "**********"
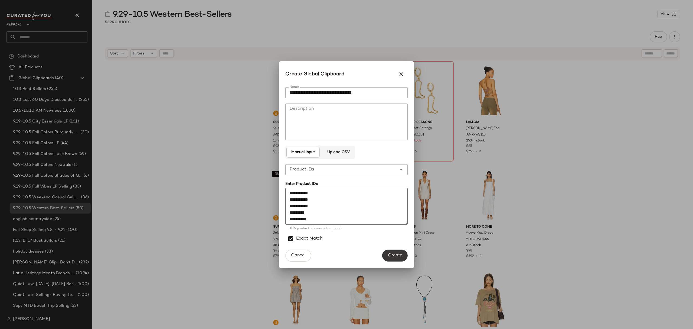
type textarea "**********"
click at [395, 253] on span "Create" at bounding box center [395, 254] width 15 height 5
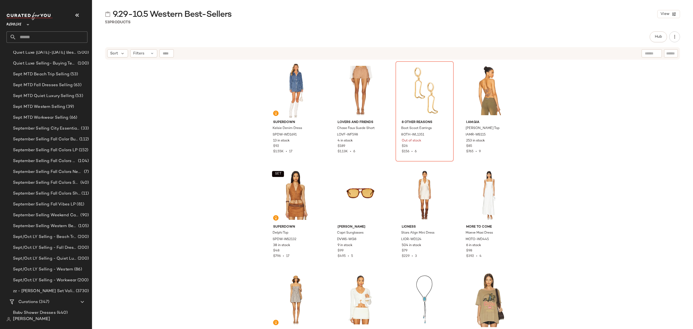
scroll to position [288, 0]
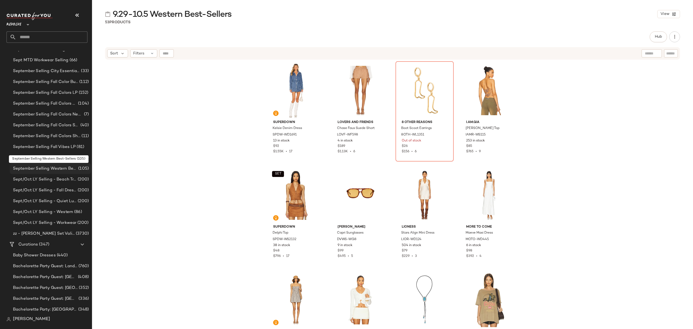
click at [52, 170] on span "September Selling Western Best-Sellers" at bounding box center [45, 168] width 64 height 6
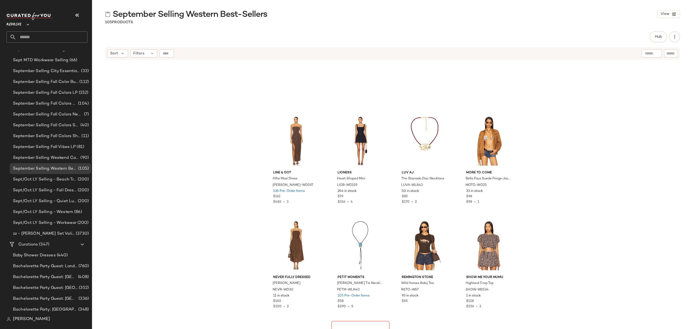
scroll to position [1520, 0]
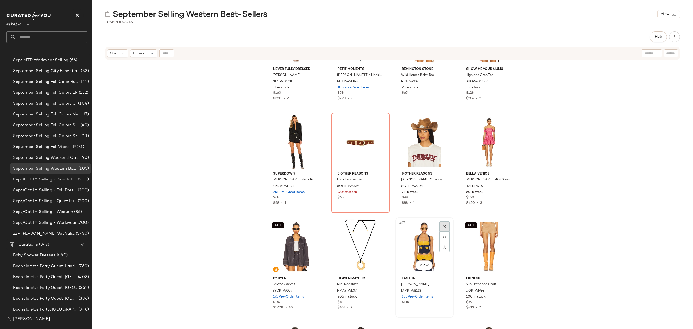
click at [444, 227] on img at bounding box center [444, 226] width 3 height 3
click at [316, 226] on img at bounding box center [315, 226] width 3 height 3
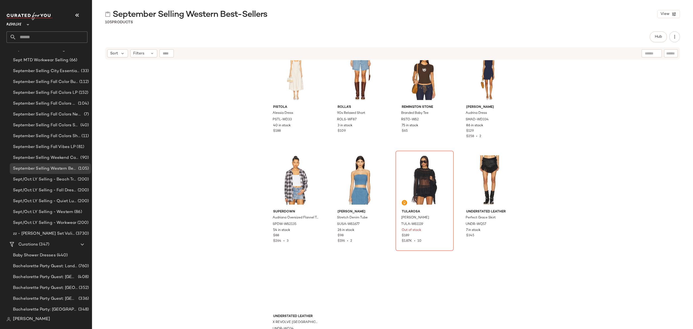
scroll to position [2530, 0]
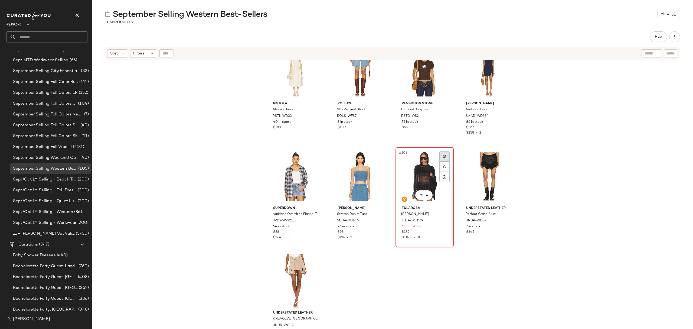
click at [441, 154] on div at bounding box center [444, 156] width 10 height 10
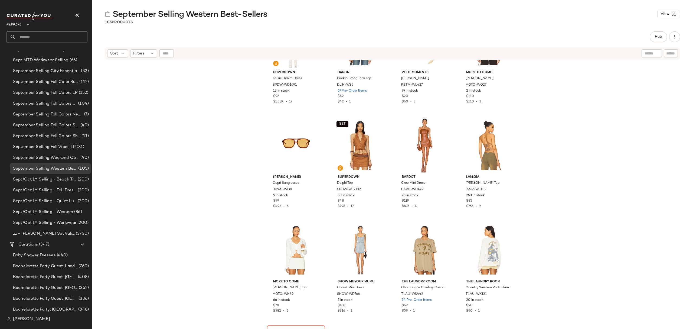
scroll to position [0, 0]
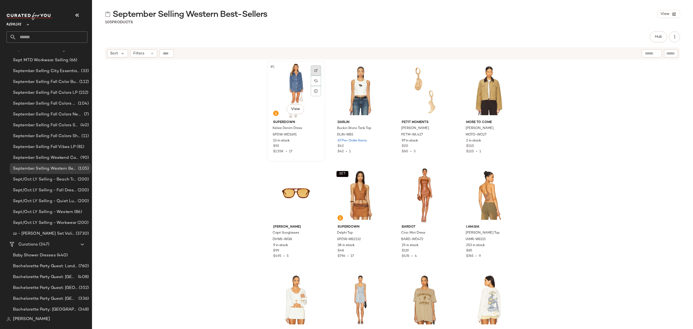
click at [314, 71] on img at bounding box center [315, 70] width 3 height 3
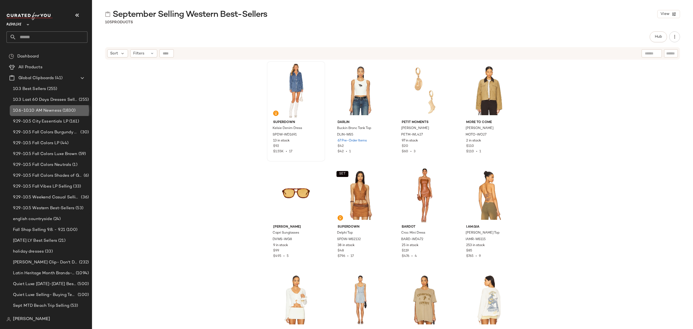
click at [57, 107] on span "10.6-10.10 AM Newness" at bounding box center [37, 110] width 48 height 6
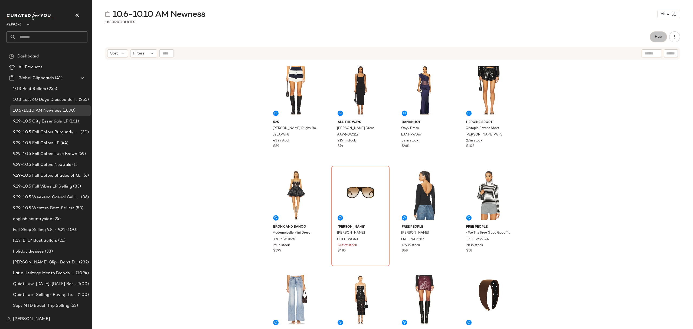
click at [660, 39] on span "Hub" at bounding box center [658, 37] width 8 height 4
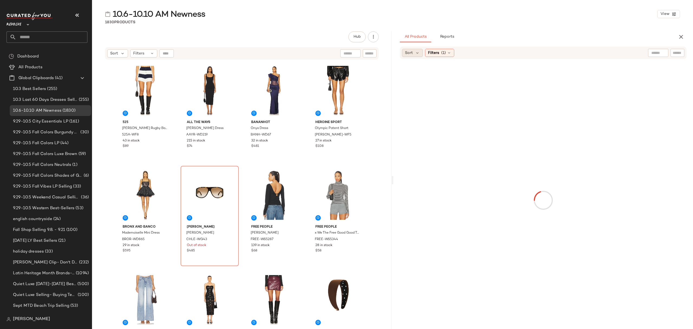
click at [404, 55] on div "Sort" at bounding box center [412, 53] width 21 height 8
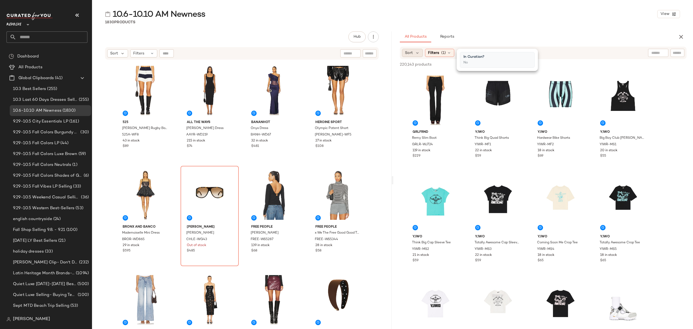
click at [422, 53] on div "Sort" at bounding box center [412, 53] width 21 height 8
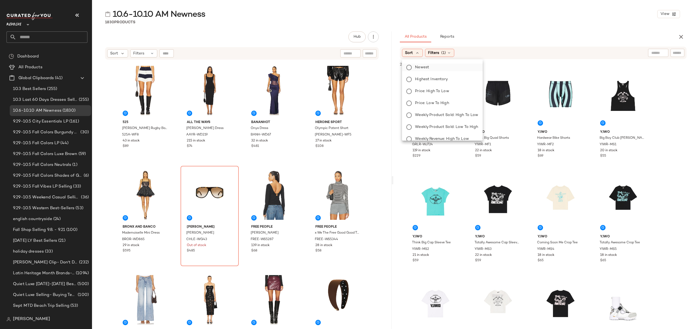
click at [428, 67] on span "Newest" at bounding box center [422, 67] width 14 height 6
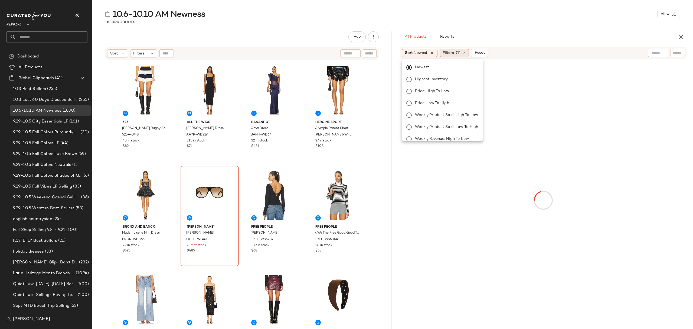
click at [450, 54] on span "Filters" at bounding box center [447, 53] width 11 height 6
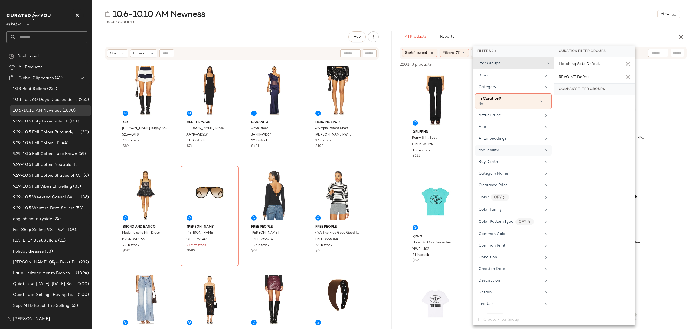
click at [534, 155] on div "Availability" at bounding box center [513, 150] width 77 height 11
click at [583, 90] on div "in_stock" at bounding box center [594, 91] width 81 height 13
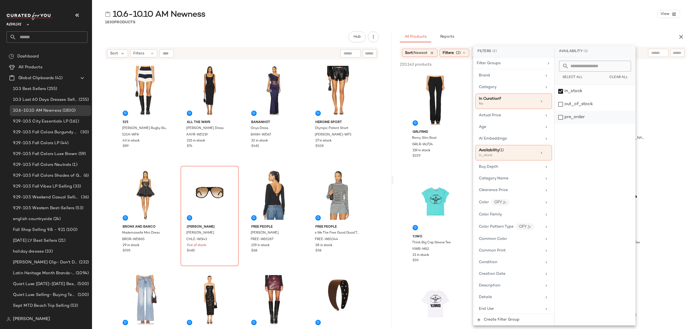
click at [581, 124] on div "pre_order" at bounding box center [594, 117] width 81 height 13
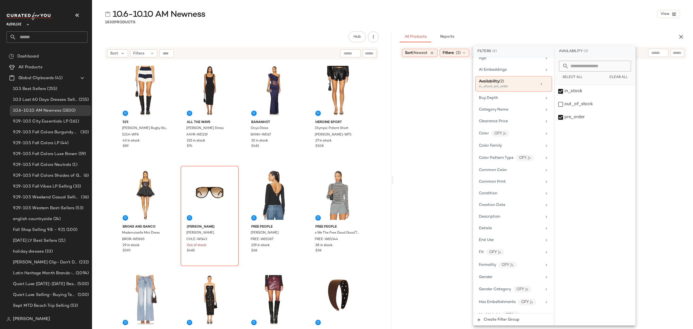
scroll to position [72, 0]
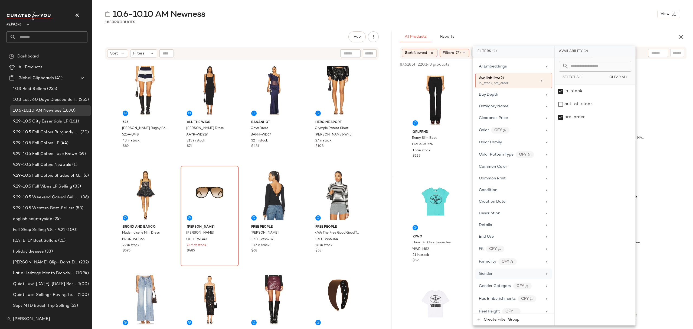
click at [506, 273] on div "Gender" at bounding box center [513, 273] width 77 height 11
click at [580, 93] on div "female" at bounding box center [594, 91] width 81 height 13
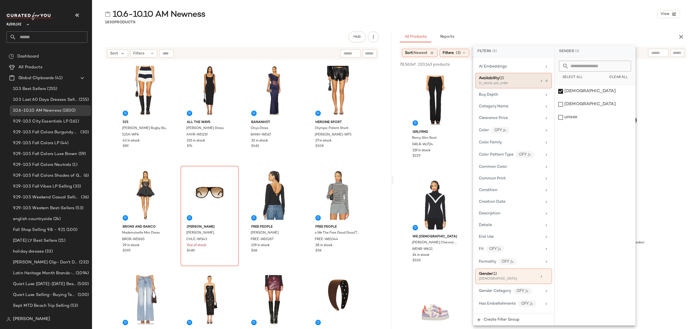
scroll to position [0, 0]
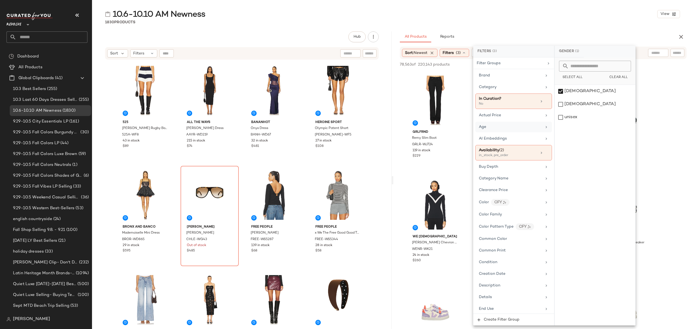
click at [511, 127] on div "Age" at bounding box center [510, 127] width 63 height 6
click at [579, 89] on div "adult" at bounding box center [594, 91] width 81 height 13
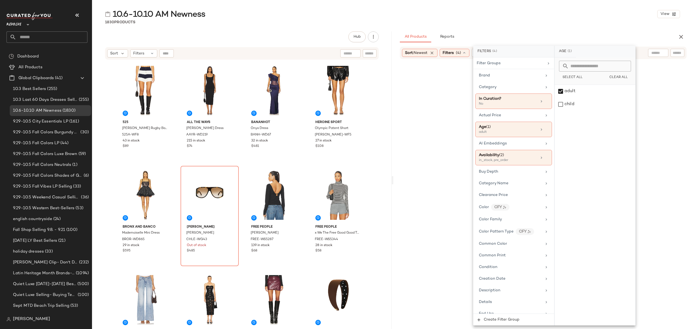
click at [560, 24] on div "1830 Products" at bounding box center [392, 21] width 601 height 5
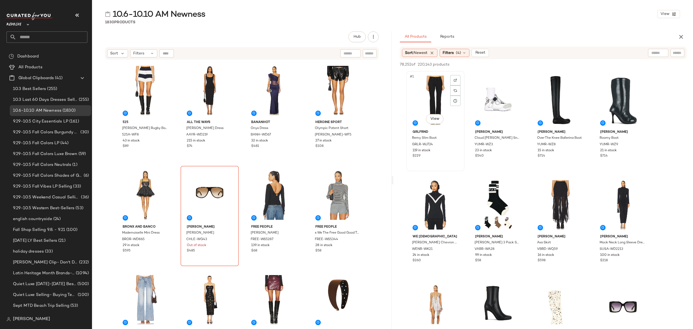
drag, startPoint x: 431, startPoint y: 111, endPoint x: 444, endPoint y: 114, distance: 12.9
click at [431, 111] on div "#1 View" at bounding box center [435, 100] width 54 height 55
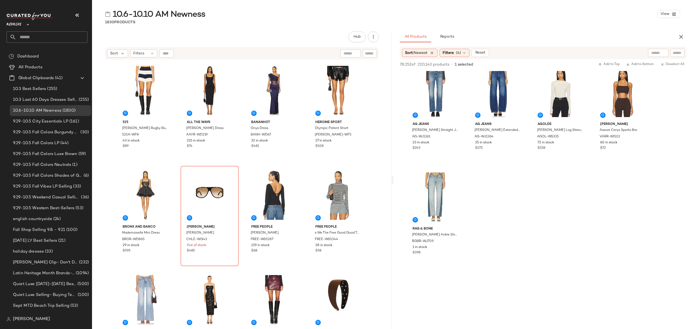
scroll to position [4943, 0]
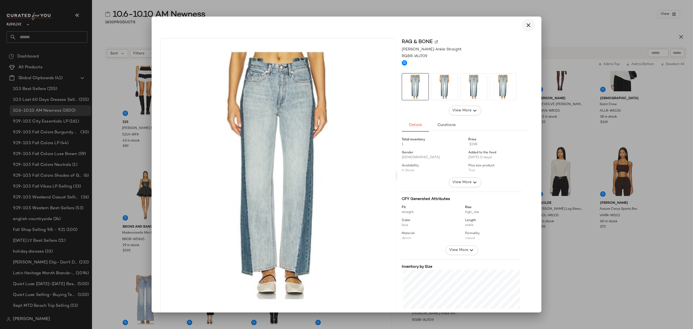
click at [526, 21] on button "button" at bounding box center [528, 25] width 13 height 13
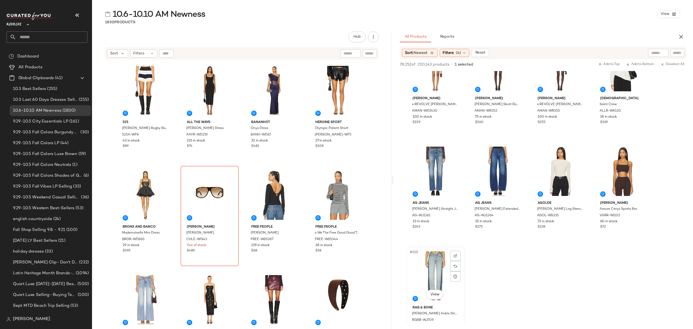
click at [449, 290] on div "#310 View" at bounding box center [435, 275] width 54 height 55
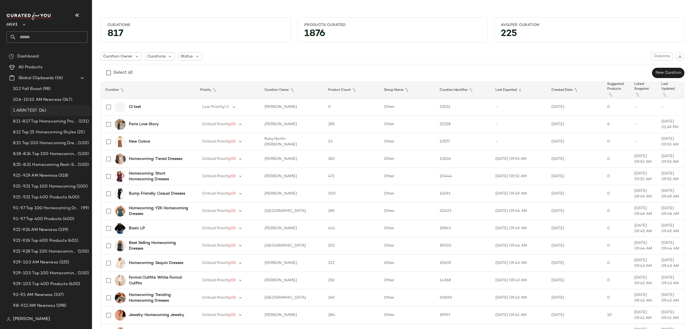
click at [46, 111] on span "(24)" at bounding box center [42, 110] width 9 height 6
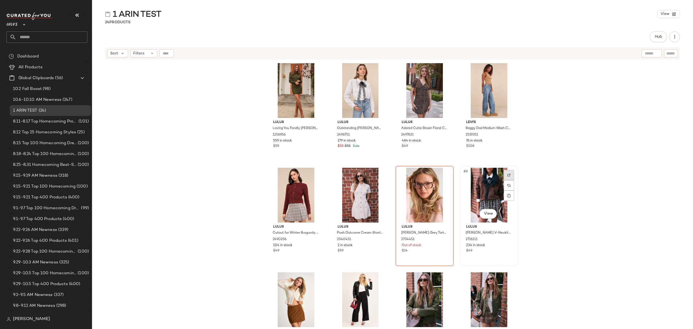
click at [508, 175] on img at bounding box center [508, 174] width 3 height 3
click at [47, 100] on span "10.6-10.10 AM Newness" at bounding box center [37, 100] width 48 height 6
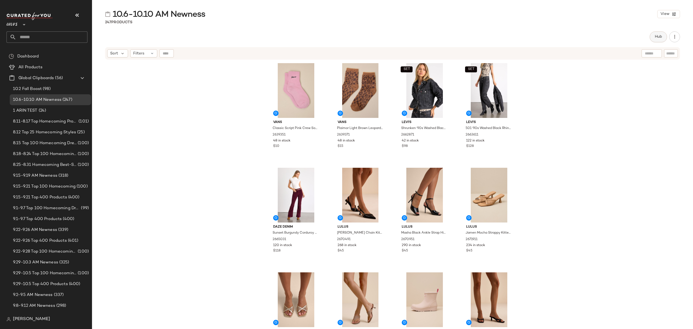
click at [653, 39] on button "Hub" at bounding box center [657, 36] width 17 height 11
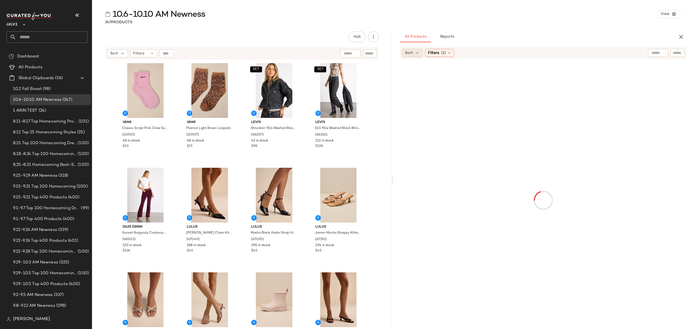
click at [413, 53] on div "Sort" at bounding box center [412, 53] width 21 height 8
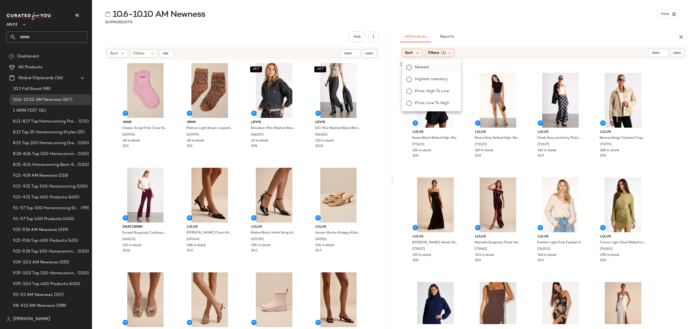
click at [426, 68] on span "Newest" at bounding box center [422, 67] width 14 height 6
click at [456, 53] on div "Filters (1)" at bounding box center [453, 53] width 29 height 8
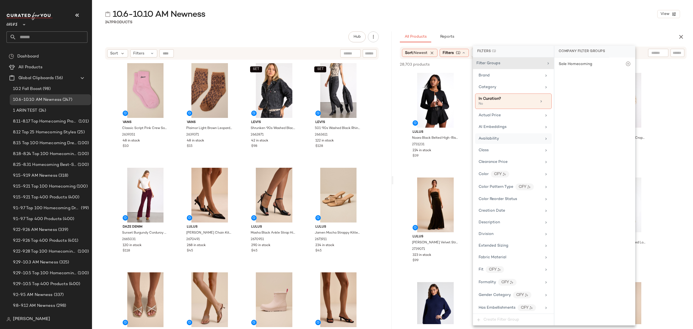
click at [502, 137] on div "Availability" at bounding box center [509, 139] width 63 height 6
click at [575, 91] on div "in_stock" at bounding box center [594, 91] width 81 height 13
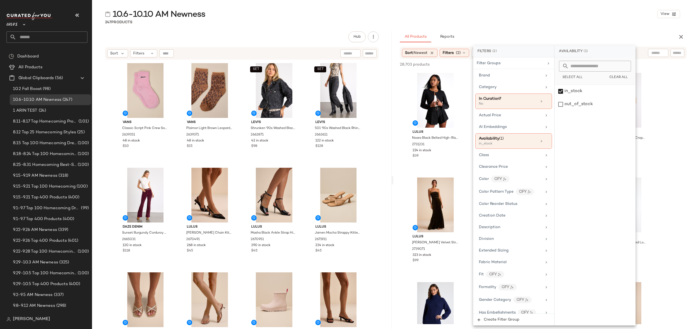
click at [548, 18] on div "10.6-10.10 AM Newness View" at bounding box center [392, 14] width 601 height 11
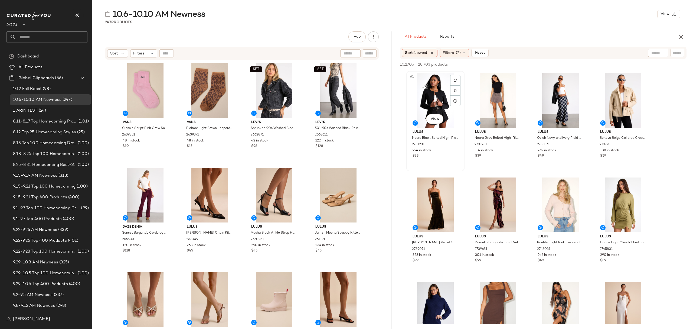
click at [417, 92] on div "#1 View" at bounding box center [435, 100] width 54 height 55
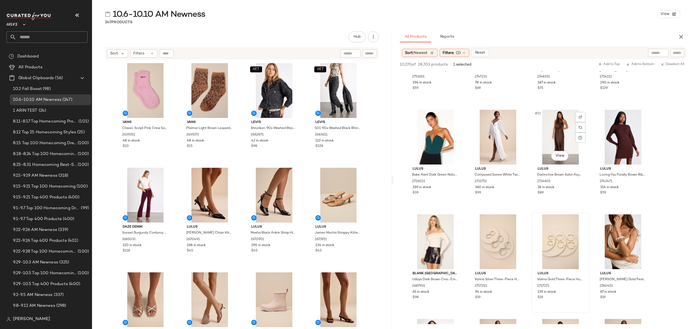
scroll to position [180, 0]
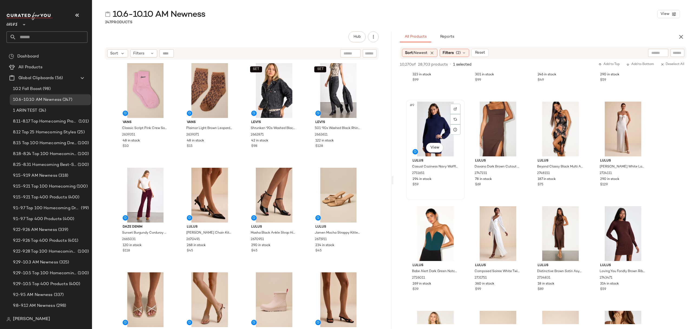
click at [457, 184] on div "$59" at bounding box center [435, 184] width 46 height 5
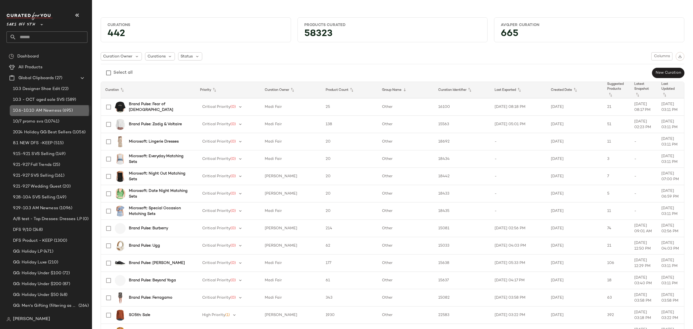
click at [52, 113] on span "10.6-10.10 AM Newness" at bounding box center [37, 110] width 48 height 6
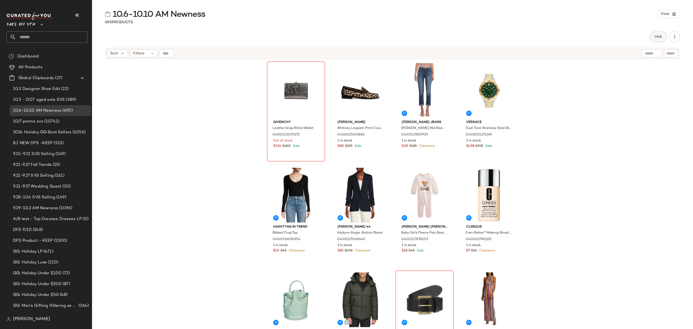
click at [657, 36] on span "Hub" at bounding box center [658, 37] width 8 height 4
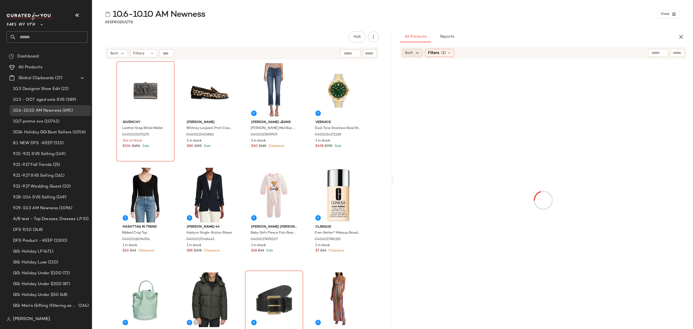
click at [415, 51] on icon at bounding box center [417, 52] width 5 height 5
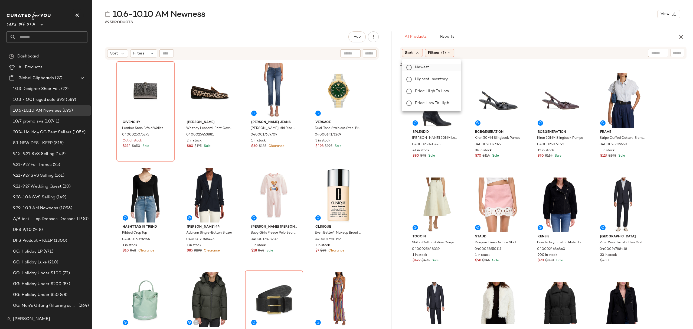
click at [423, 65] on span "Newest" at bounding box center [422, 67] width 14 height 6
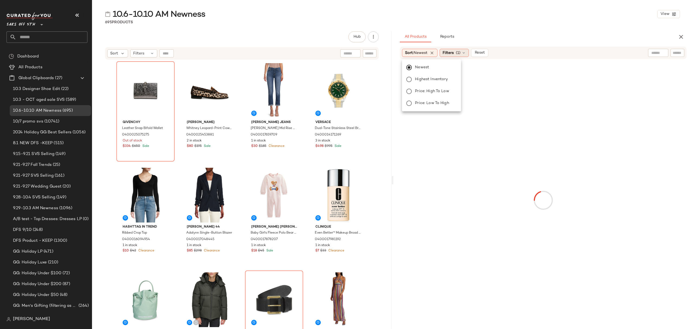
click at [465, 51] on icon at bounding box center [463, 53] width 4 height 4
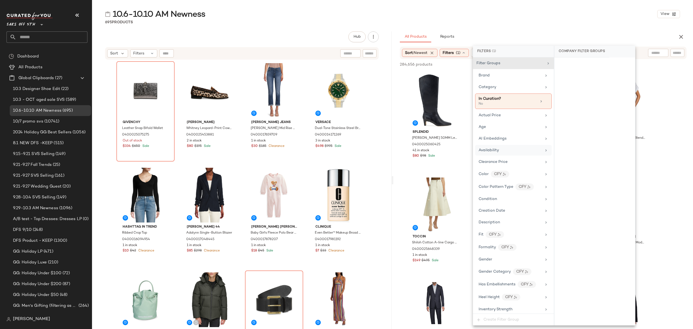
click at [514, 152] on div "Availability" at bounding box center [509, 150] width 63 height 6
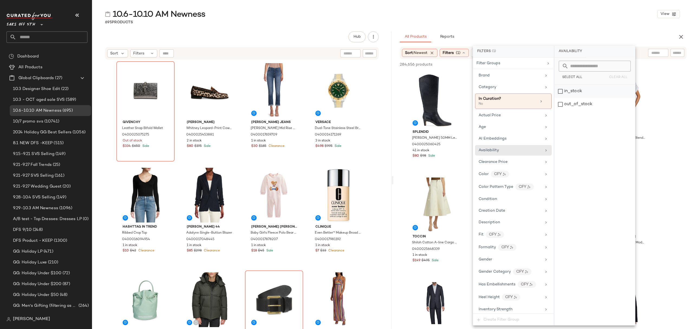
click at [577, 93] on div "in_stock" at bounding box center [594, 91] width 81 height 13
click at [548, 16] on div "10.6-10.10 AM Newness View" at bounding box center [392, 14] width 601 height 11
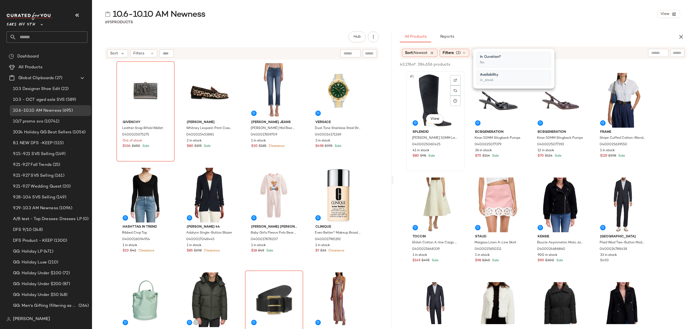
click at [432, 92] on div "#1 View" at bounding box center [435, 100] width 54 height 55
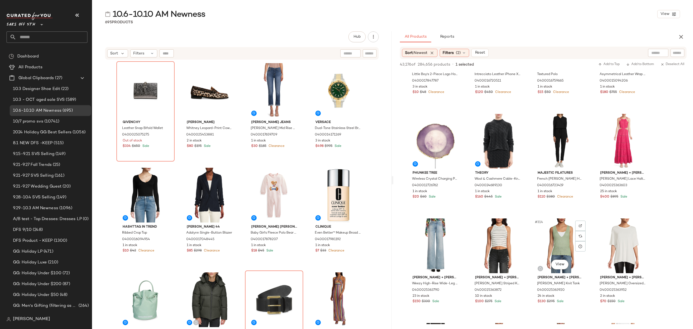
scroll to position [938, 0]
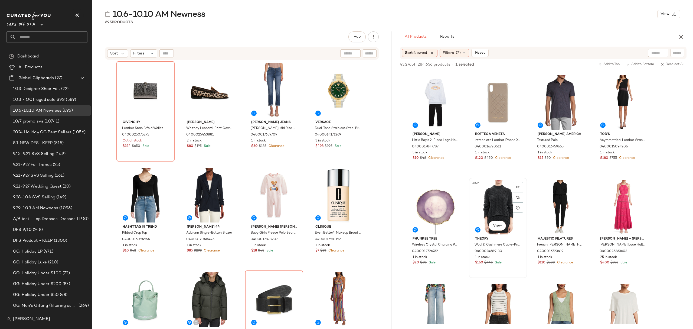
click at [521, 260] on div "$160 $445 Sale" at bounding box center [498, 262] width 46 height 5
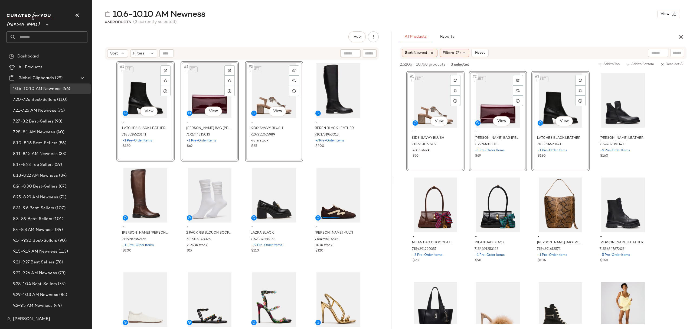
click at [55, 88] on span "10.6-10.10 AM Newness" at bounding box center [37, 89] width 48 height 6
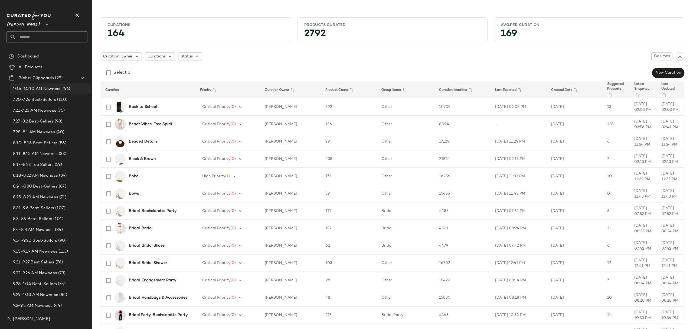
click at [35, 91] on span "10.6-10.10 AM Newness" at bounding box center [37, 89] width 48 height 6
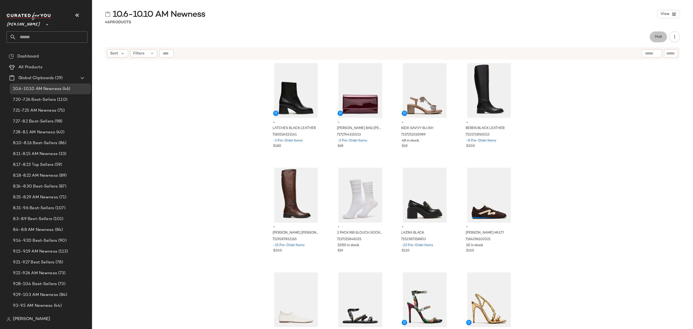
click at [655, 40] on button "Hub" at bounding box center [657, 36] width 17 height 11
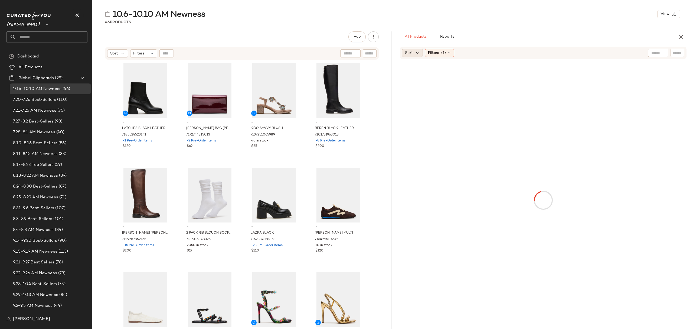
click at [416, 52] on icon at bounding box center [417, 52] width 5 height 5
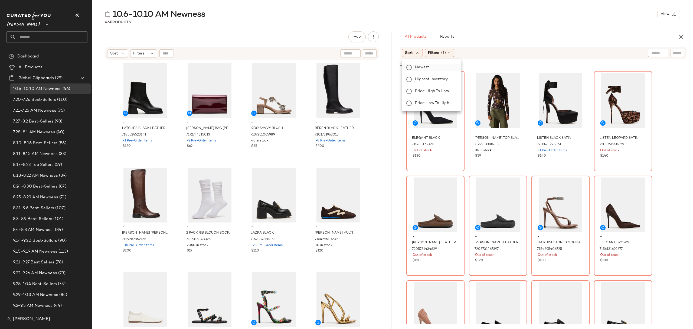
click at [433, 66] on label "Newest" at bounding box center [435, 68] width 44 height 8
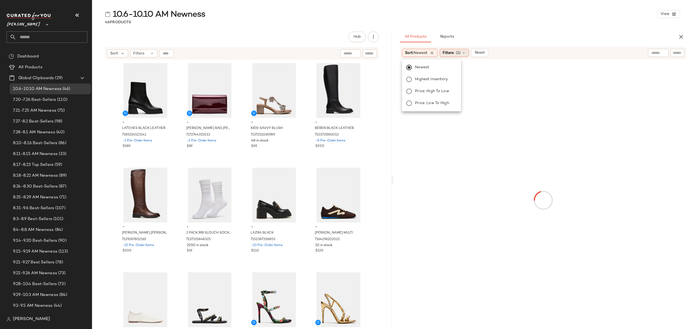
click at [459, 55] on span "(1)" at bounding box center [458, 53] width 5 height 6
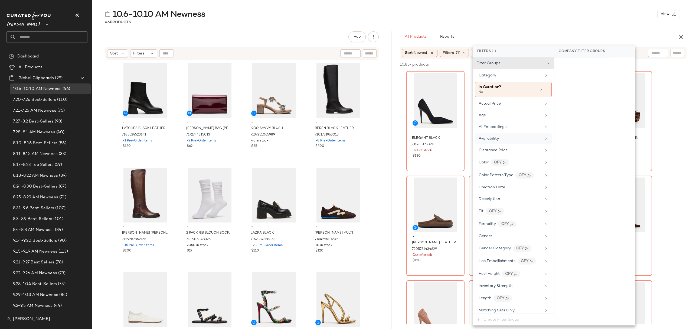
click at [522, 142] on div "Availability" at bounding box center [513, 138] width 77 height 11
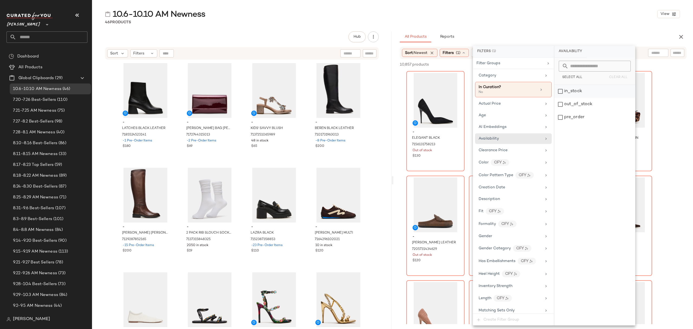
click at [566, 94] on div "in_stock" at bounding box center [594, 91] width 81 height 13
click at [574, 118] on div "pre_order" at bounding box center [594, 117] width 81 height 13
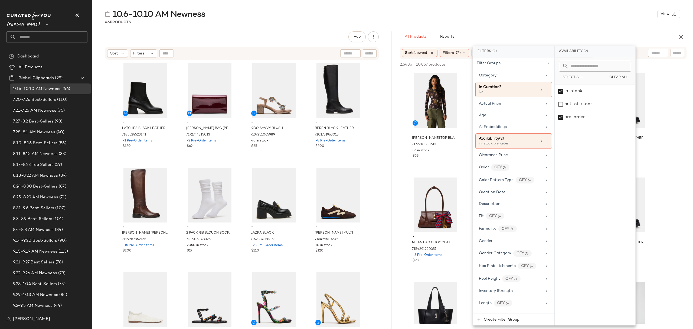
click at [519, 34] on div "All Products Reports" at bounding box center [534, 36] width 269 height 11
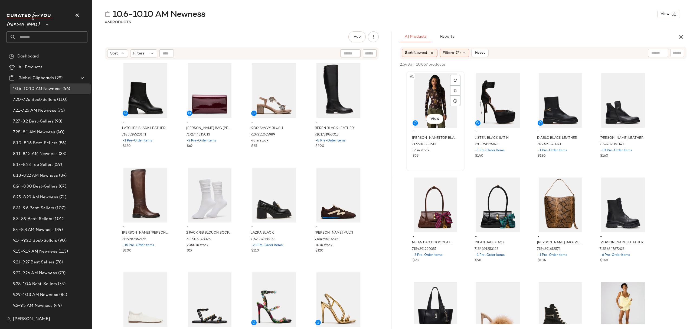
click at [426, 97] on div "#1 View" at bounding box center [435, 100] width 54 height 55
click at [574, 159] on div "#3 View - DIABLO BLACK LEATHER 7166521540741 -1 Pre-Order Items $130" at bounding box center [560, 120] width 57 height 99
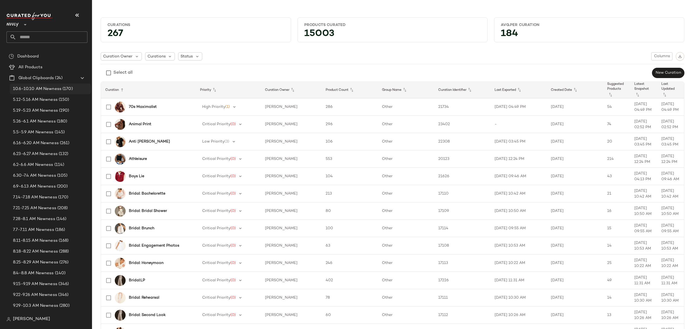
click at [54, 86] on span "10.6-10.10 AM Newness" at bounding box center [37, 89] width 48 height 6
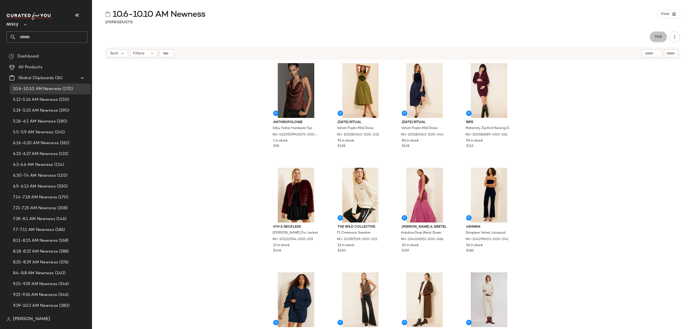
click at [659, 34] on button "Hub" at bounding box center [657, 36] width 17 height 11
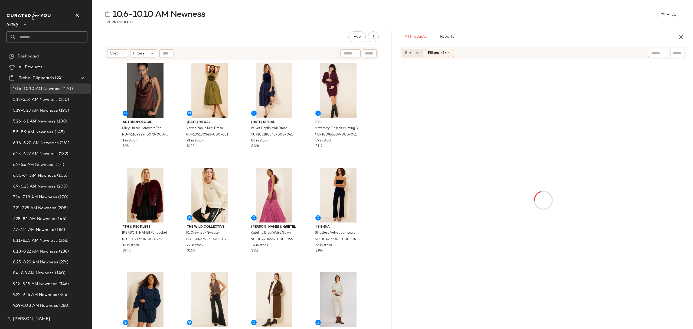
click at [419, 54] on div "Sort" at bounding box center [412, 53] width 21 height 8
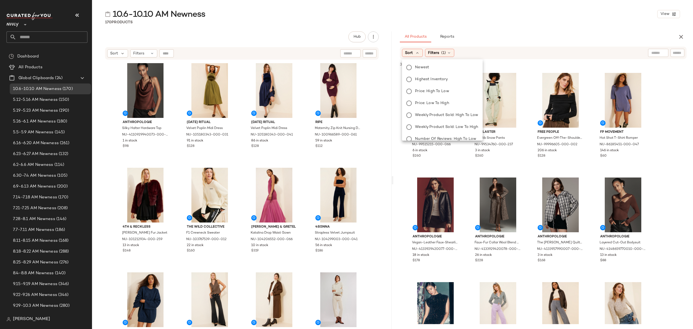
click at [428, 70] on span "Newest" at bounding box center [422, 67] width 14 height 6
click at [458, 55] on span "(1)" at bounding box center [458, 53] width 5 height 6
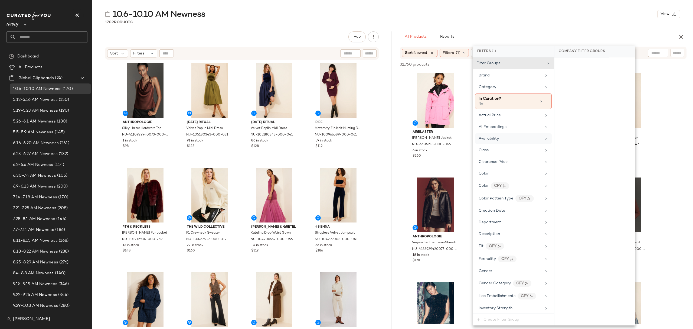
drag, startPoint x: 520, startPoint y: 136, endPoint x: 530, endPoint y: 141, distance: 11.5
click at [520, 136] on div "Availability" at bounding box center [513, 138] width 77 height 11
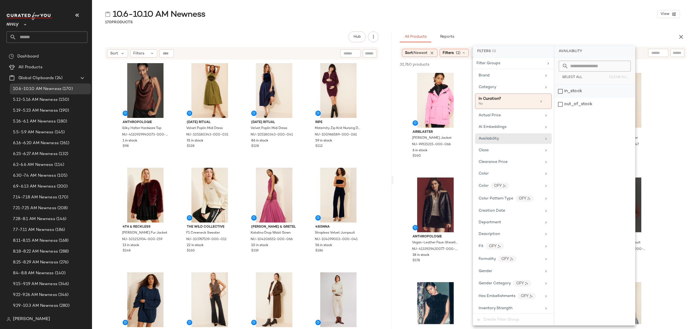
click at [577, 90] on div "in_stock" at bounding box center [594, 91] width 81 height 13
click at [413, 96] on div "#1 View" at bounding box center [435, 100] width 54 height 55
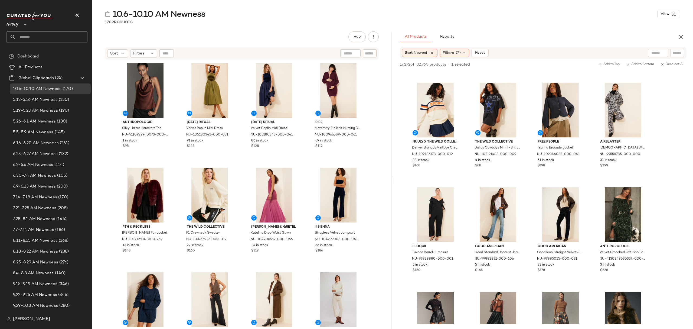
scroll to position [866, 0]
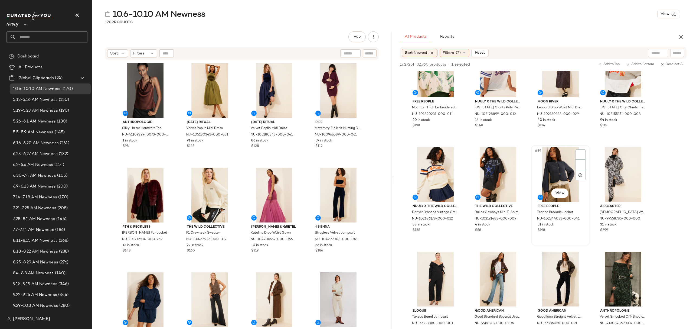
click at [574, 227] on div "51 in stock" at bounding box center [560, 224] width 46 height 5
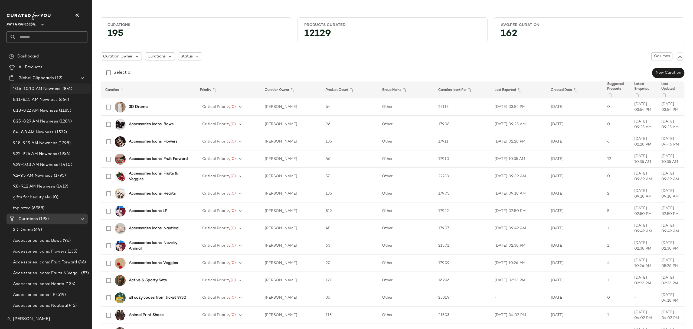
click at [57, 90] on span "10.6-10.10 AM Newness" at bounding box center [37, 89] width 48 height 6
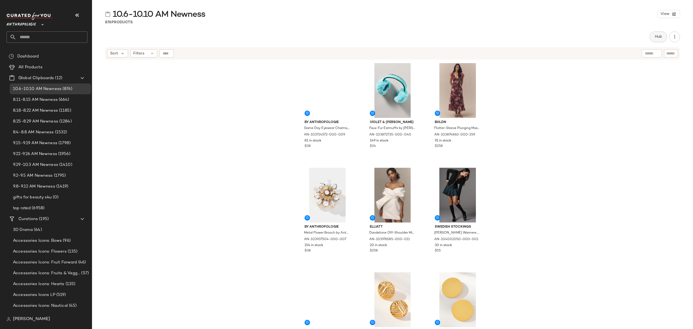
click at [661, 36] on span "Hub" at bounding box center [658, 37] width 8 height 4
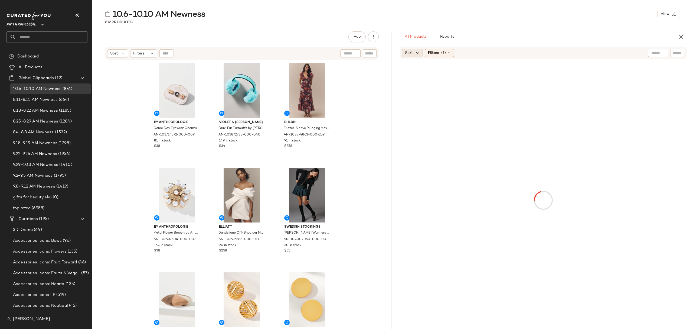
click at [418, 52] on icon at bounding box center [417, 52] width 5 height 5
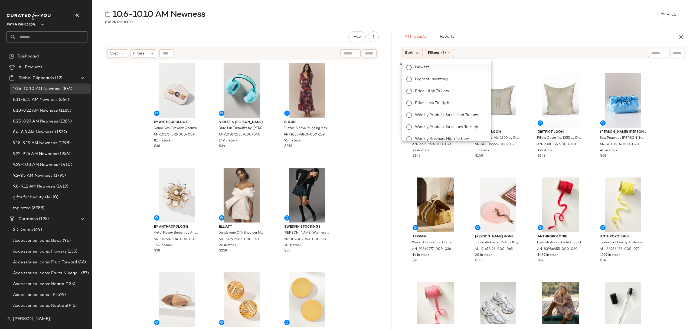
click at [438, 69] on label "Newest" at bounding box center [450, 68] width 74 height 8
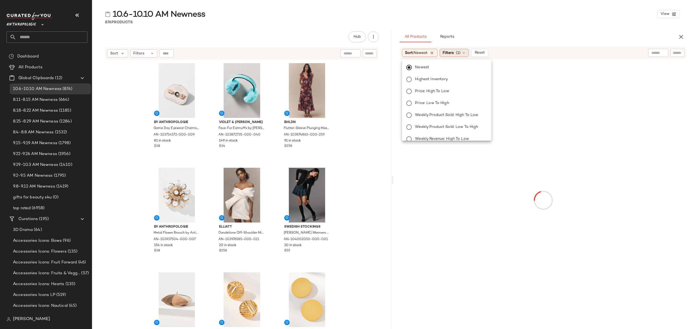
click at [448, 56] on div "Filters (1)" at bounding box center [453, 53] width 29 height 8
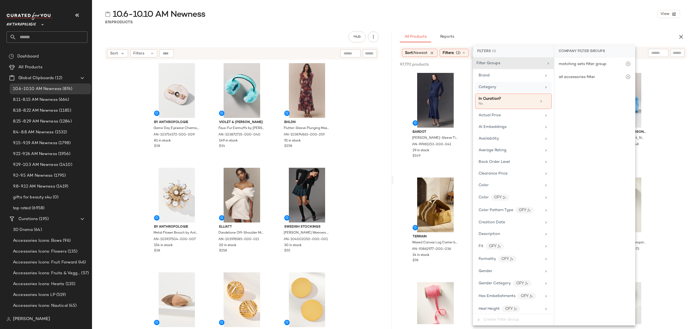
click at [488, 88] on span "Category" at bounding box center [487, 87] width 18 height 4
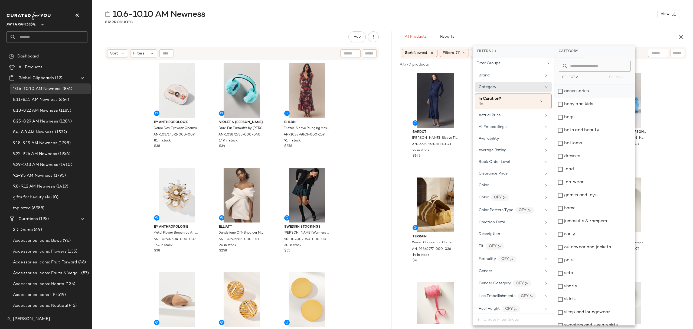
click at [614, 94] on div "accessories" at bounding box center [594, 91] width 81 height 13
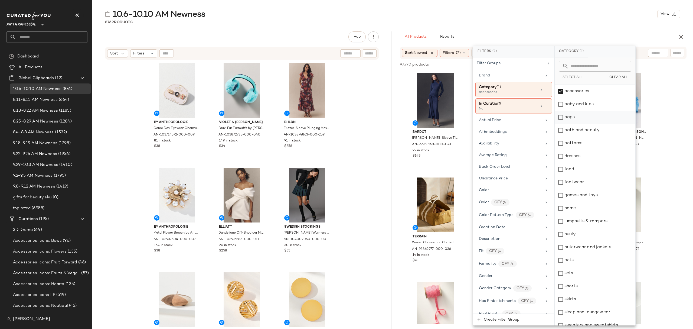
click at [611, 114] on div "bags" at bounding box center [594, 117] width 81 height 13
click at [620, 145] on div "bottoms" at bounding box center [594, 143] width 81 height 13
click at [615, 159] on div "dresses" at bounding box center [594, 156] width 81 height 13
click at [612, 185] on div "footwear" at bounding box center [594, 182] width 81 height 13
click at [604, 220] on div "jumpsuits & rompers" at bounding box center [594, 221] width 81 height 13
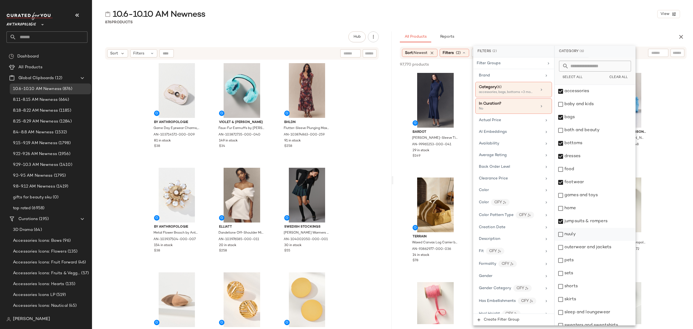
click at [602, 236] on div "nuuly" at bounding box center [594, 234] width 81 height 13
click at [603, 248] on div "outerwear and jackets" at bounding box center [594, 247] width 81 height 13
click at [600, 272] on div "sets" at bounding box center [594, 273] width 81 height 13
click at [598, 290] on div "shorts" at bounding box center [594, 286] width 81 height 13
click at [594, 303] on div "skirts" at bounding box center [594, 299] width 81 height 13
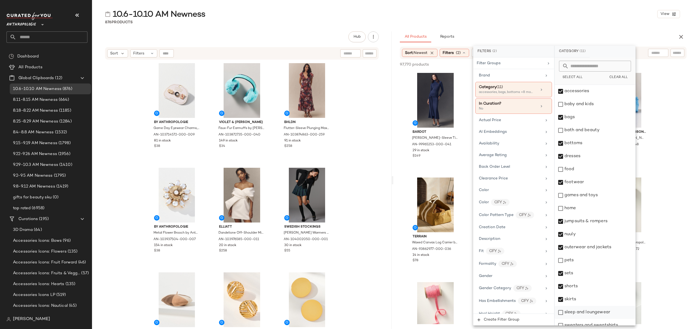
click at [593, 311] on div "sleep and loungewear" at bounding box center [594, 312] width 81 height 13
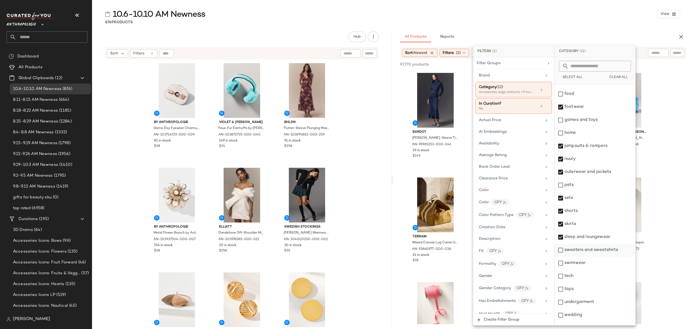
scroll to position [84, 0]
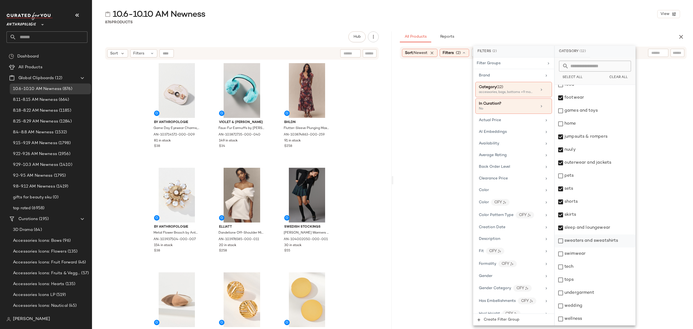
click at [596, 244] on div "sweaters and sweatshirts" at bounding box center [594, 240] width 81 height 13
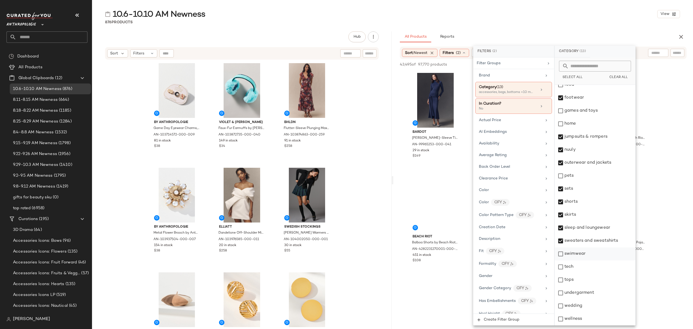
click at [593, 251] on div "swimwear" at bounding box center [594, 253] width 81 height 13
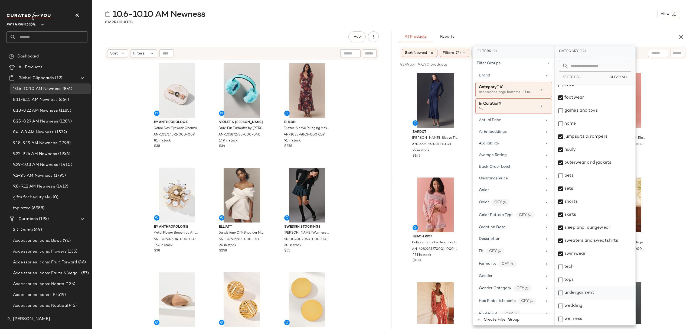
drag, startPoint x: 590, startPoint y: 283, endPoint x: 590, endPoint y: 286, distance: 3.5
click at [589, 284] on div "tops" at bounding box center [594, 279] width 81 height 13
click at [592, 296] on div "undergarment" at bounding box center [594, 292] width 81 height 13
click at [591, 320] on div "wellness" at bounding box center [594, 318] width 81 height 13
click at [580, 323] on div "wellness" at bounding box center [594, 318] width 81 height 13
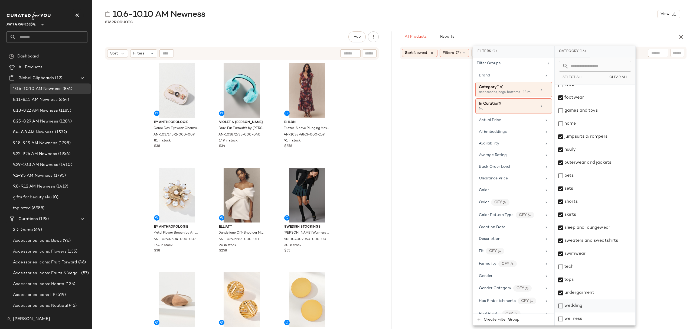
click at [583, 311] on div "wedding" at bounding box center [594, 305] width 81 height 13
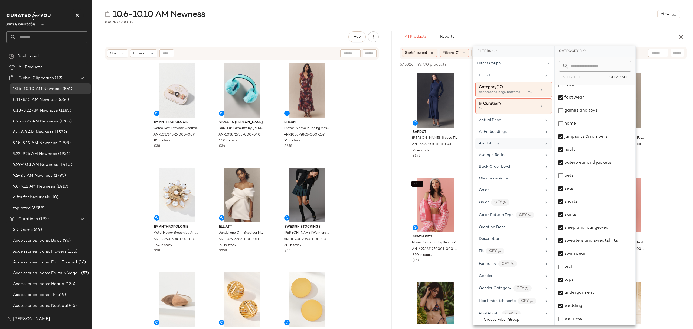
click at [530, 149] on div "Availability" at bounding box center [513, 143] width 77 height 11
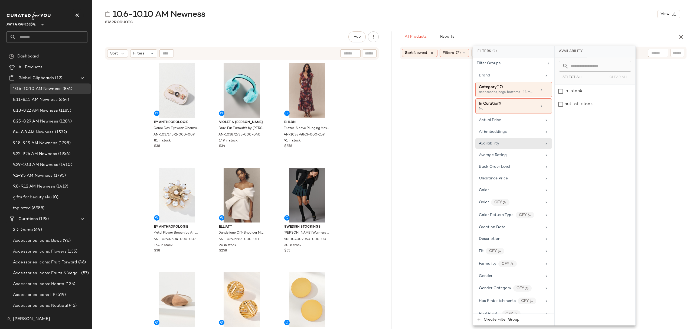
click at [600, 89] on div "in_stock" at bounding box center [594, 91] width 81 height 13
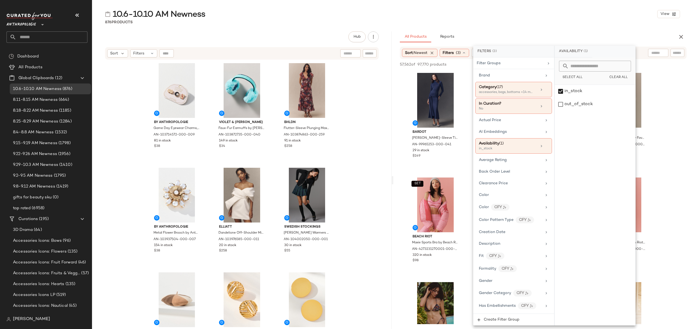
click at [565, 13] on div "10.6-10.10 AM Newness View" at bounding box center [392, 14] width 601 height 11
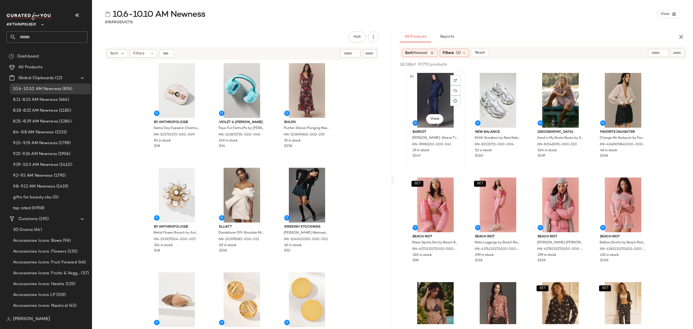
click at [416, 101] on div "#1 View" at bounding box center [435, 100] width 54 height 55
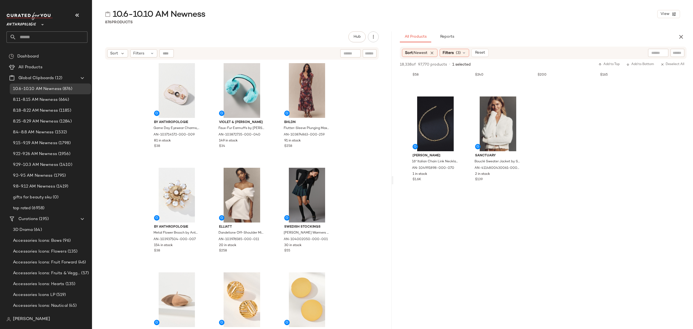
scroll to position [3716, 0]
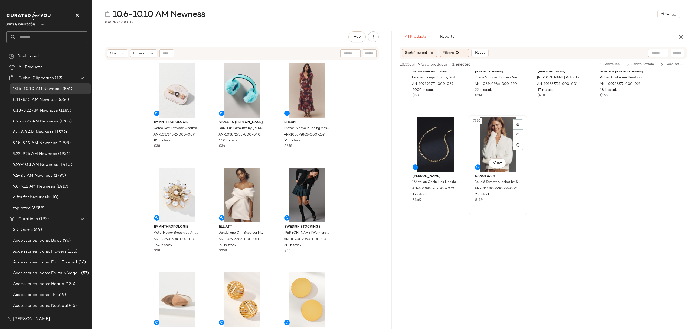
click at [498, 193] on div "2 in stock" at bounding box center [498, 194] width 46 height 5
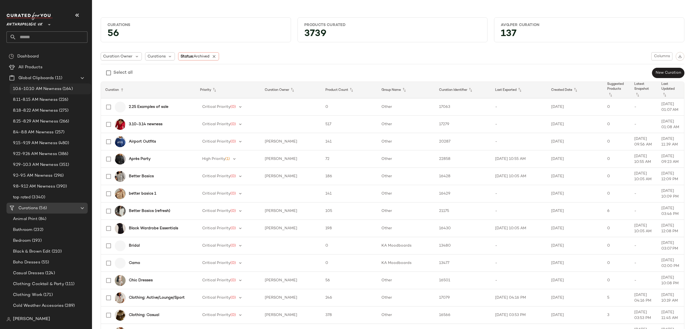
click at [57, 90] on span "10.6-10.10 AM Newness" at bounding box center [37, 89] width 48 height 6
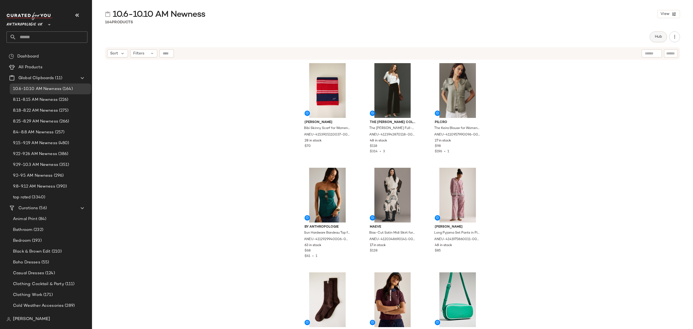
click at [653, 38] on button "Hub" at bounding box center [657, 36] width 17 height 11
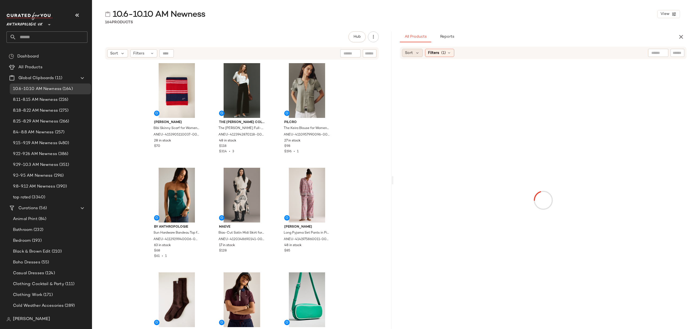
click at [412, 51] on span "Sort" at bounding box center [409, 53] width 8 height 6
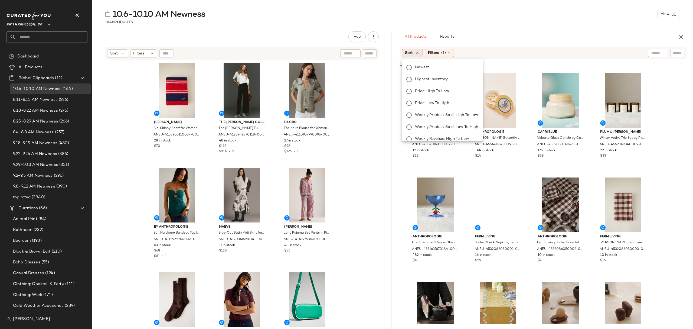
click at [427, 69] on span "Newest" at bounding box center [422, 67] width 14 height 6
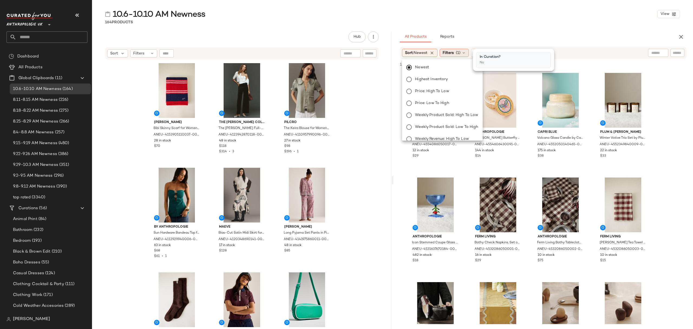
click at [460, 51] on span "(1)" at bounding box center [458, 53] width 5 height 6
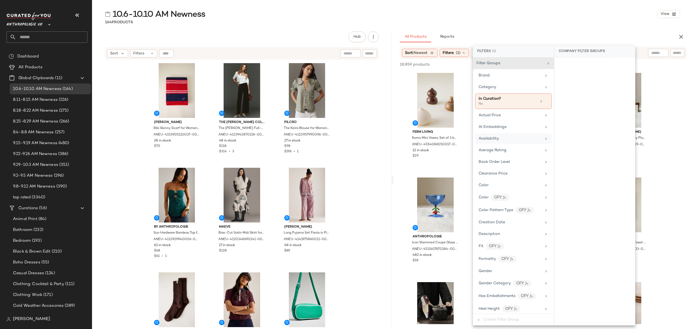
click at [513, 138] on div "Availability" at bounding box center [509, 139] width 63 height 6
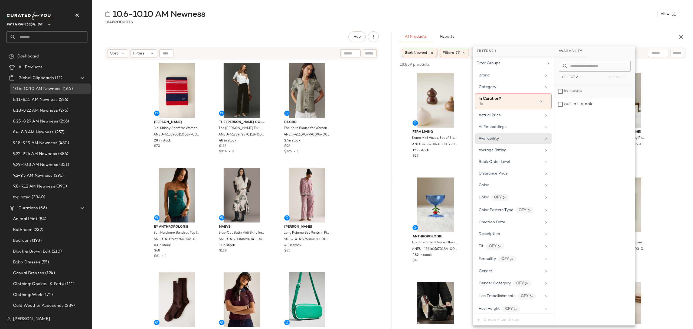
click at [576, 91] on div "in_stock" at bounding box center [594, 91] width 81 height 13
click at [534, 89] on div "Category" at bounding box center [510, 87] width 63 height 6
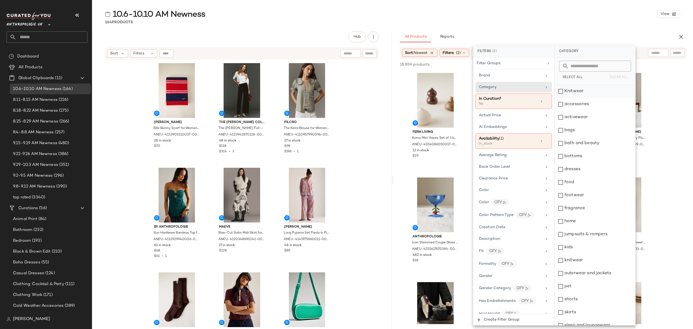
click at [585, 92] on div "Knitwear" at bounding box center [594, 91] width 81 height 13
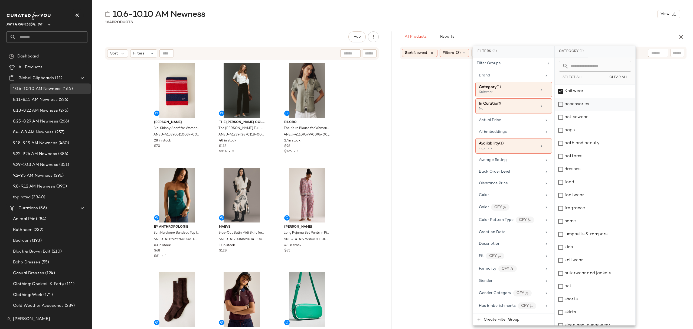
click at [587, 106] on div "accessories" at bounding box center [594, 104] width 81 height 13
click at [588, 117] on div "activewear" at bounding box center [594, 117] width 81 height 13
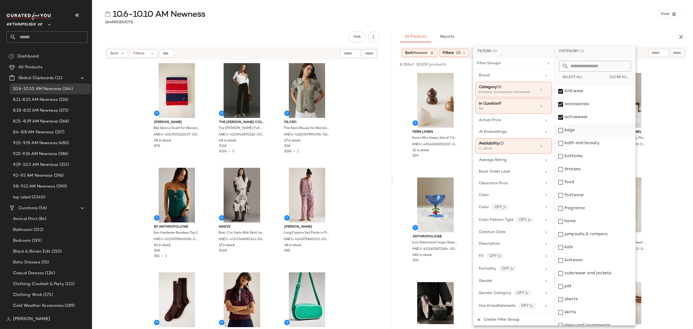
click at [585, 130] on div "bags" at bounding box center [594, 130] width 81 height 13
click at [590, 160] on div "bottoms" at bounding box center [594, 156] width 81 height 13
click at [589, 168] on div "dresses" at bounding box center [594, 169] width 81 height 13
click at [584, 195] on div "footwear" at bounding box center [594, 195] width 81 height 13
click at [578, 223] on div "home" at bounding box center [594, 221] width 81 height 13
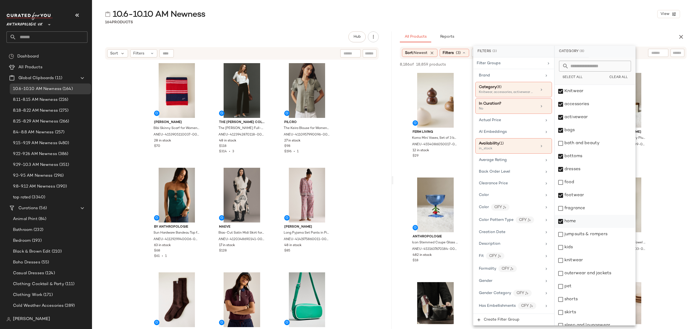
click at [587, 222] on div "home" at bounding box center [594, 221] width 81 height 13
click at [590, 235] on div "jumpsuits & rompers" at bounding box center [594, 234] width 81 height 13
click at [592, 260] on div "knitwear" at bounding box center [594, 260] width 81 height 13
click at [595, 275] on div "outerwear and jackets" at bounding box center [594, 273] width 81 height 13
click at [592, 297] on div "shorts" at bounding box center [594, 299] width 81 height 13
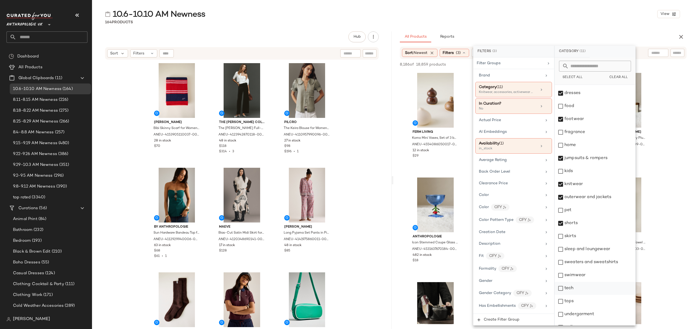
scroll to position [84, 0]
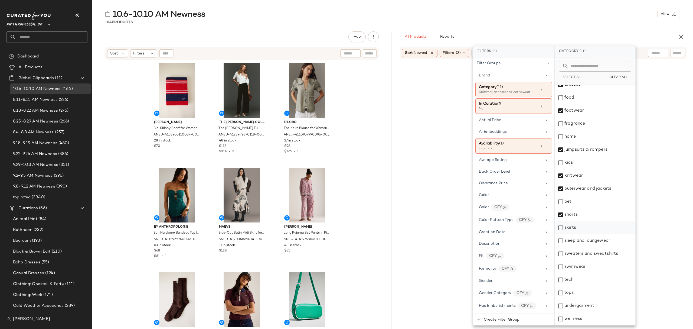
click at [580, 227] on div "skirts" at bounding box center [594, 227] width 81 height 13
click at [583, 238] on div "sleep and loungewear" at bounding box center [594, 240] width 81 height 13
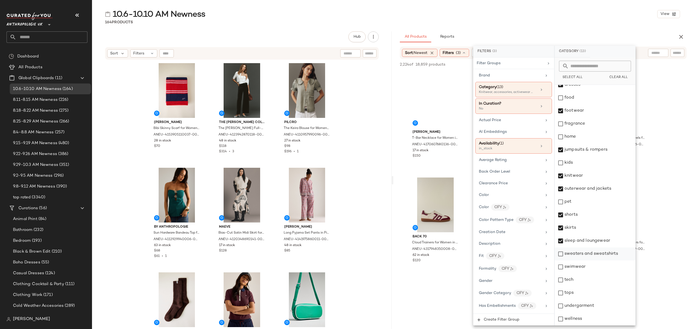
click at [587, 254] on div "sweaters and sweatshirts" at bounding box center [594, 253] width 81 height 13
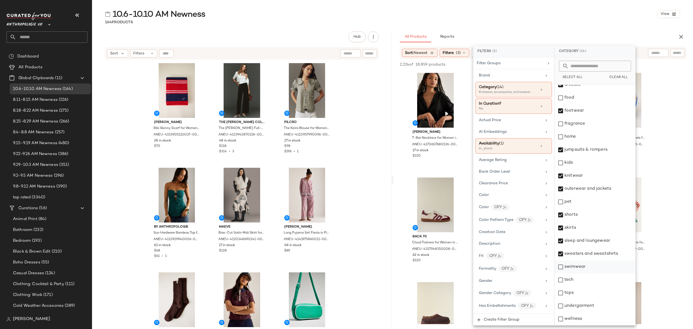
click at [587, 270] on div "swimwear" at bounding box center [594, 266] width 81 height 13
click at [589, 298] on div "tops" at bounding box center [594, 292] width 81 height 13
click at [593, 306] on div "undergarment" at bounding box center [594, 305] width 81 height 13
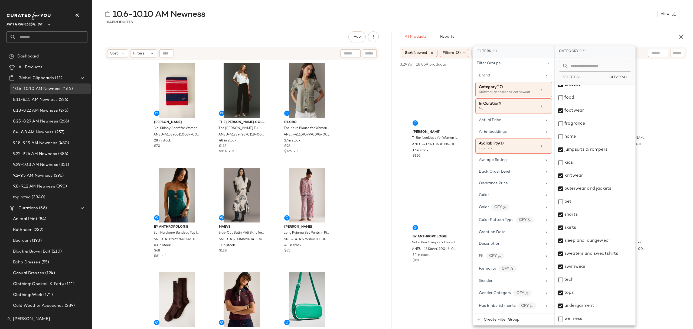
click at [524, 29] on div "10.6-10.10 AM Newness View 164 Products Hub Send for Review External Review Int…" at bounding box center [392, 169] width 601 height 320
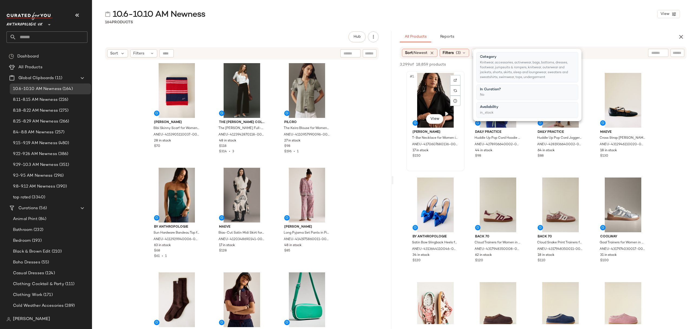
click at [438, 88] on div "#1 View" at bounding box center [435, 100] width 54 height 55
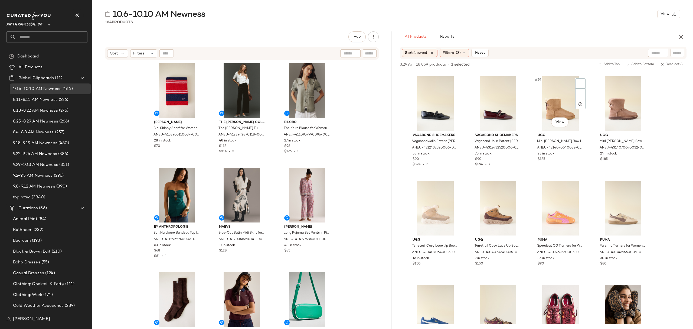
scroll to position [1299, 0]
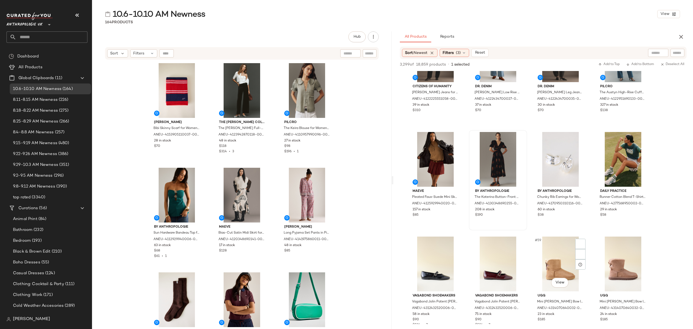
click at [513, 211] on div "208 in stock" at bounding box center [498, 209] width 46 height 5
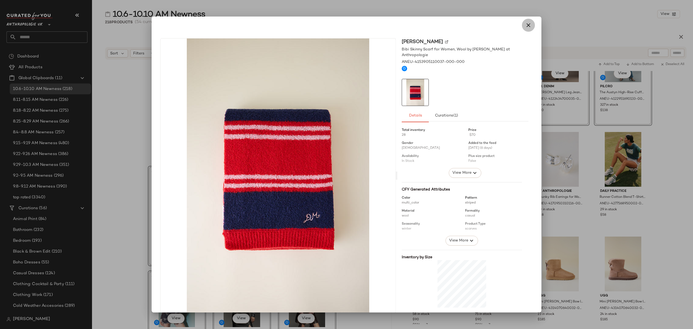
click at [525, 24] on icon "button" at bounding box center [528, 25] width 6 height 6
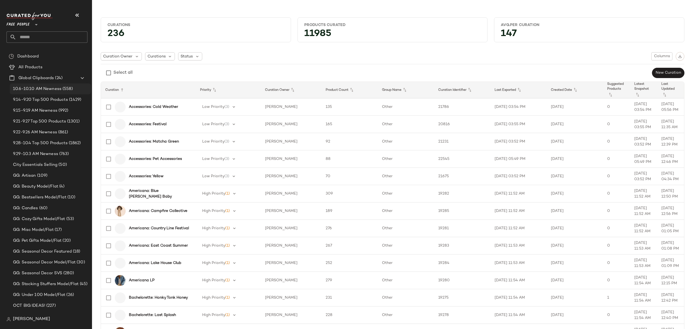
click at [51, 87] on span "10.6-10.10 AM Newness" at bounding box center [37, 89] width 48 height 6
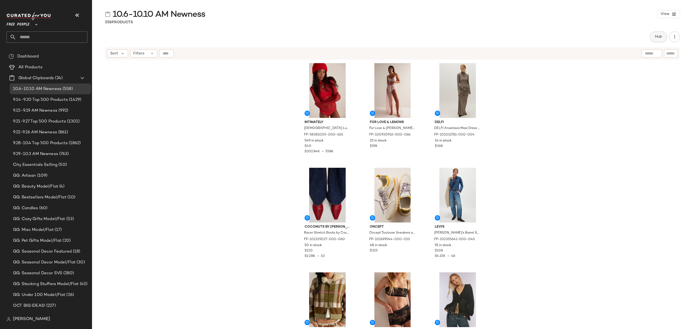
click at [661, 35] on span "Hub" at bounding box center [658, 37] width 8 height 4
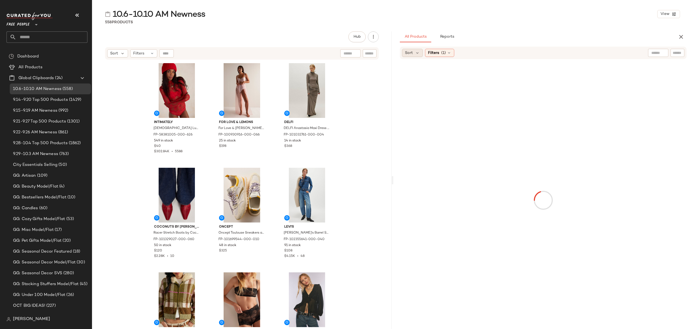
click at [411, 55] on span "Sort" at bounding box center [409, 53] width 8 height 6
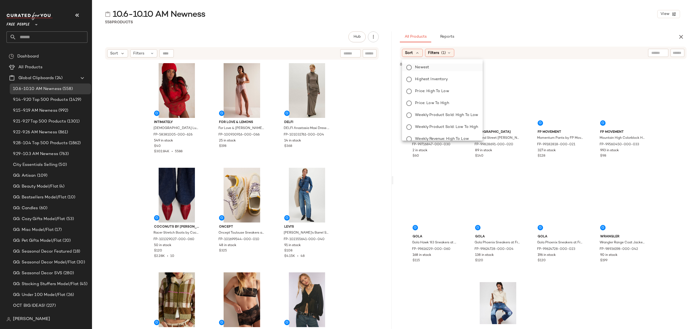
click at [428, 67] on span "Newest" at bounding box center [422, 67] width 14 height 6
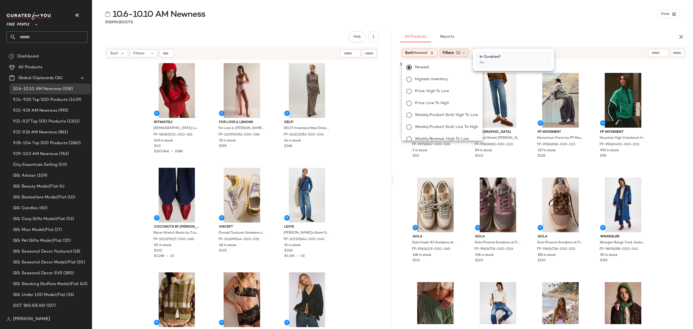
click at [448, 54] on span "Filters" at bounding box center [447, 53] width 11 height 6
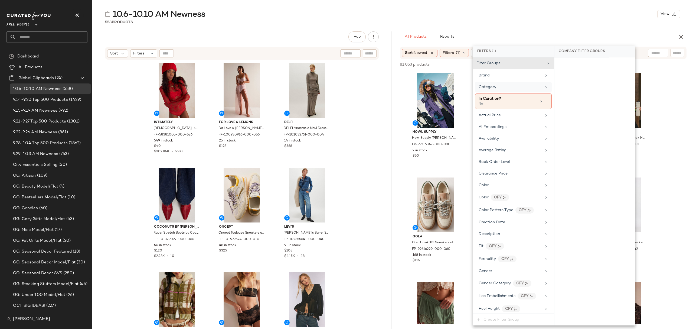
click at [505, 87] on div "Category" at bounding box center [509, 87] width 63 height 6
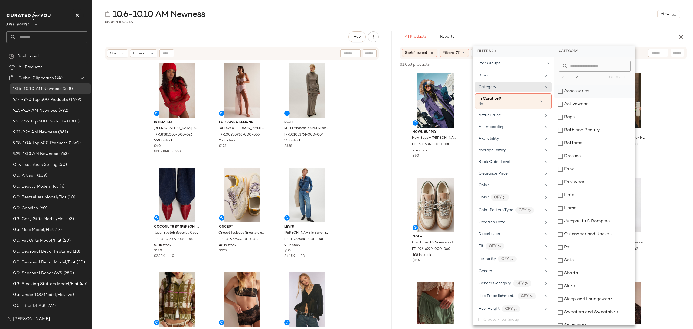
click at [565, 92] on div "Accessories" at bounding box center [594, 91] width 81 height 13
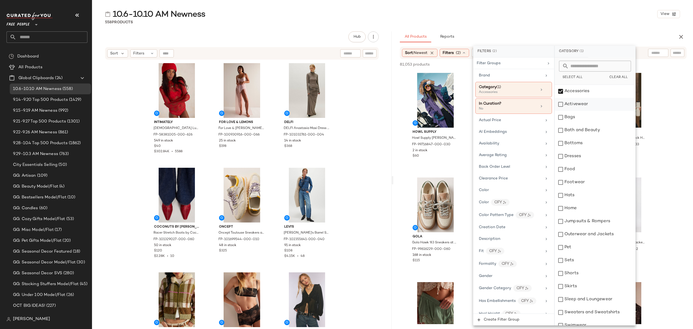
click at [575, 104] on div "Activewear" at bounding box center [594, 104] width 81 height 13
click at [580, 115] on div "Bags" at bounding box center [594, 117] width 81 height 13
click at [583, 142] on div "Bottoms" at bounding box center [594, 143] width 81 height 13
click at [583, 157] on div "Dresses" at bounding box center [594, 156] width 81 height 13
click at [583, 179] on div "Footwear" at bounding box center [594, 182] width 81 height 13
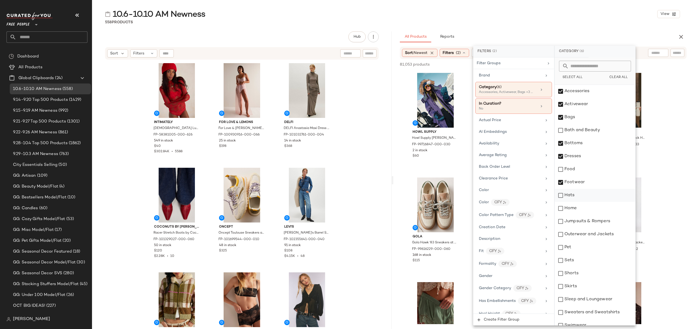
click at [583, 200] on div "Hats" at bounding box center [594, 195] width 81 height 13
click at [586, 218] on div "Jumpsuits & Rompers" at bounding box center [594, 221] width 81 height 13
click at [588, 239] on div "Outerwear and Jackets" at bounding box center [594, 234] width 81 height 13
drag, startPoint x: 586, startPoint y: 264, endPoint x: 587, endPoint y: 273, distance: 8.4
click at [586, 265] on div "Sets" at bounding box center [594, 260] width 81 height 13
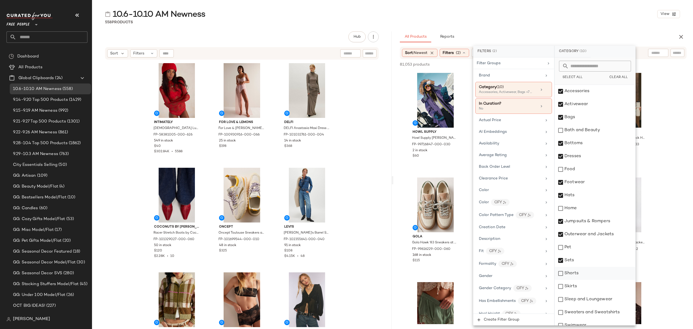
click at [587, 273] on div "Shorts" at bounding box center [594, 273] width 81 height 13
click at [586, 288] on div "Skirts" at bounding box center [594, 286] width 81 height 13
click at [589, 304] on div "Sleep and Loungewear" at bounding box center [594, 299] width 81 height 13
click at [592, 310] on div "Sweaters and Sweatshirts" at bounding box center [594, 312] width 81 height 13
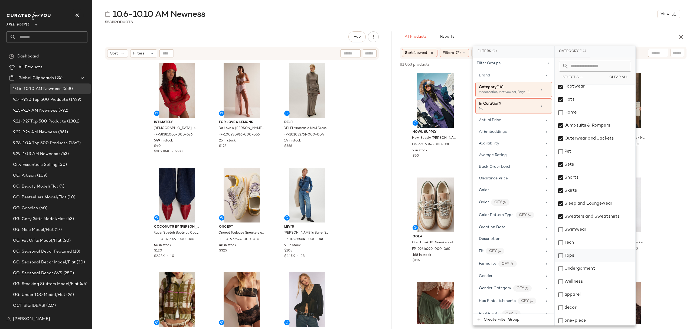
scroll to position [97, 0]
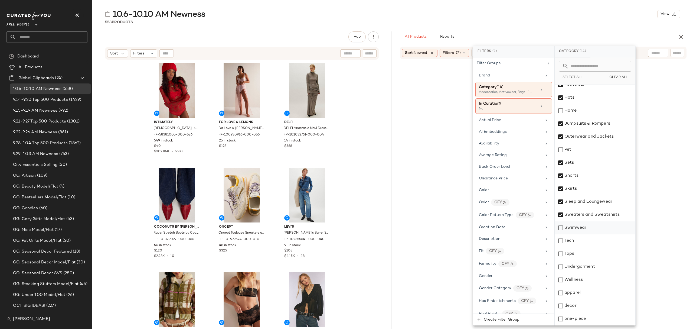
click at [587, 229] on div "Swimwear" at bounding box center [594, 227] width 81 height 13
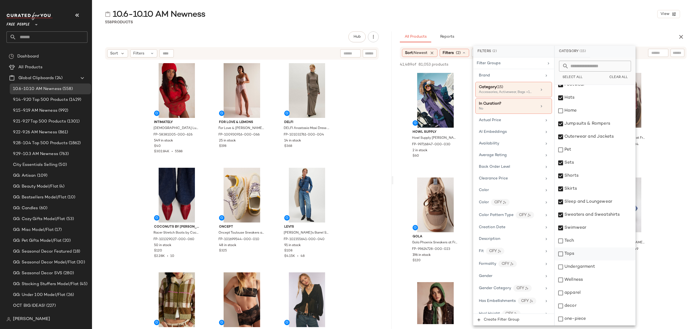
click at [587, 249] on div "Tops" at bounding box center [594, 253] width 81 height 13
drag, startPoint x: 593, startPoint y: 268, endPoint x: 594, endPoint y: 276, distance: 8.2
click at [594, 268] on div "Undergarment" at bounding box center [594, 266] width 81 height 13
click at [596, 279] on div "Wellness" at bounding box center [594, 279] width 81 height 13
click at [593, 294] on div "apparel" at bounding box center [594, 292] width 81 height 13
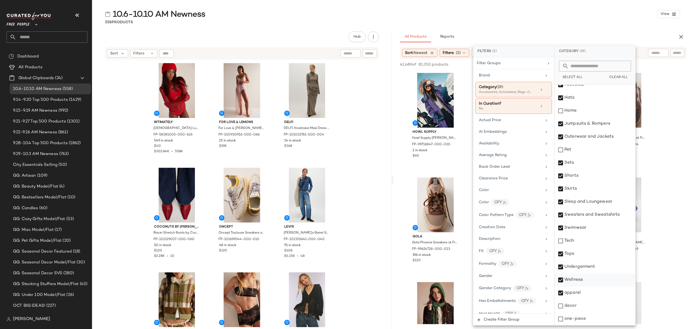
click at [593, 277] on div "Wellness" at bounding box center [594, 279] width 81 height 13
click at [596, 319] on div "one-piece" at bounding box center [594, 318] width 81 height 13
click at [526, 143] on div "Availability" at bounding box center [510, 143] width 63 height 6
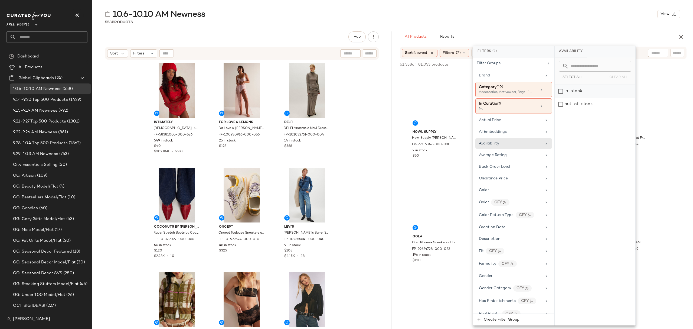
click at [580, 94] on div "in_stock" at bounding box center [594, 91] width 81 height 13
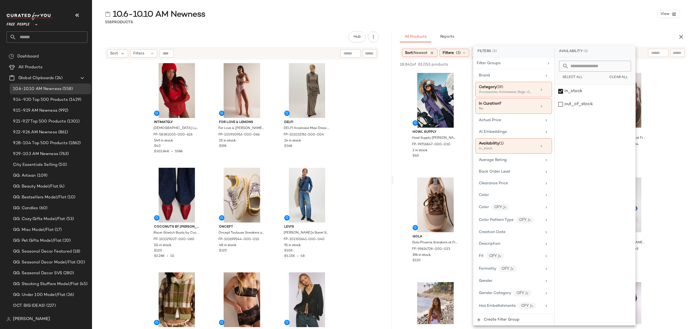
click at [554, 27] on div "10.6-10.10 AM Newness View 558 Products Hub Send for Review External Review Int…" at bounding box center [392, 169] width 601 height 320
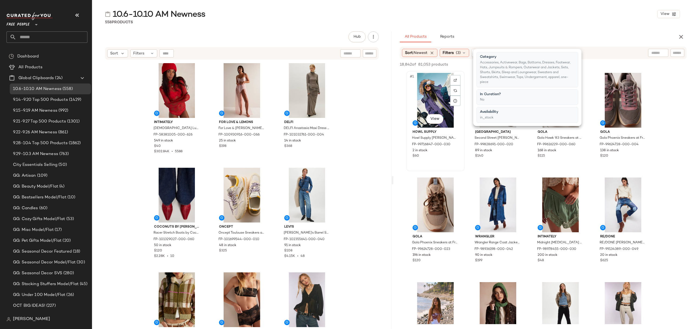
click at [418, 86] on div "#1 View" at bounding box center [435, 100] width 54 height 55
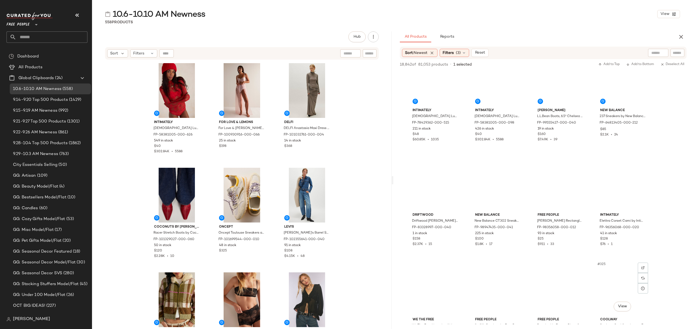
scroll to position [4438, 0]
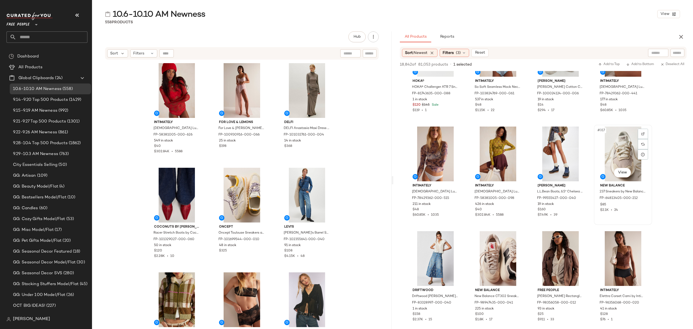
click at [632, 212] on div "#317 View New Balance 237 Sneakers by New Balance at Free People in White, Size…" at bounding box center [622, 174] width 57 height 99
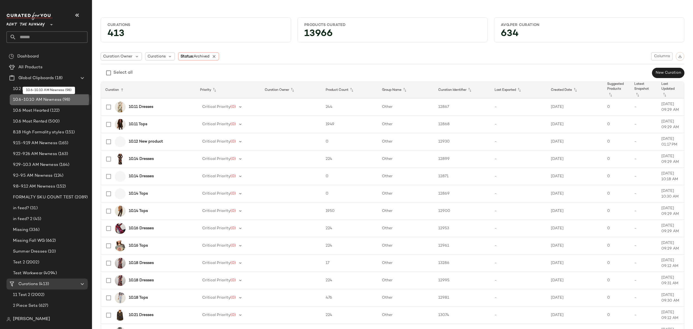
click at [52, 101] on span "10.6-10.10 AM Newness" at bounding box center [37, 100] width 48 height 6
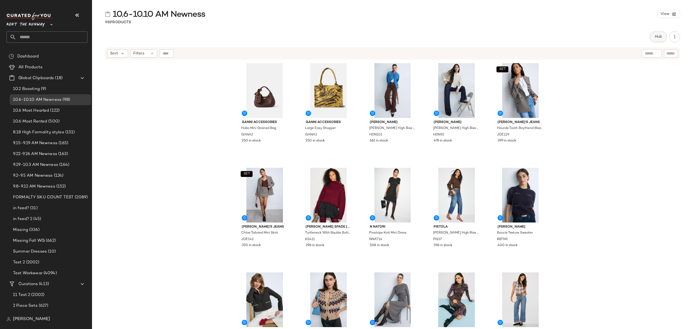
click at [654, 38] on span "Hub" at bounding box center [658, 37] width 8 height 4
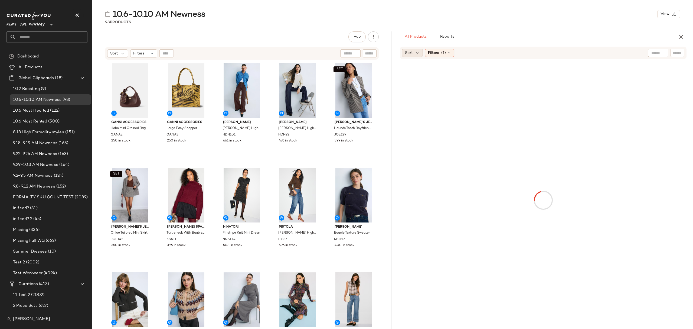
click at [413, 52] on div "Sort" at bounding box center [412, 53] width 21 height 8
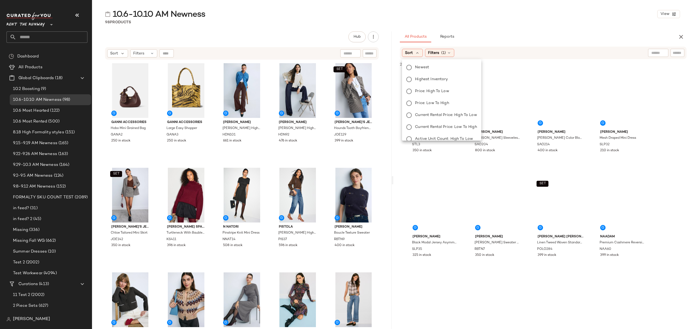
drag, startPoint x: 414, startPoint y: 54, endPoint x: 432, endPoint y: 71, distance: 24.7
click at [427, 70] on span "Newest" at bounding box center [422, 67] width 14 height 6
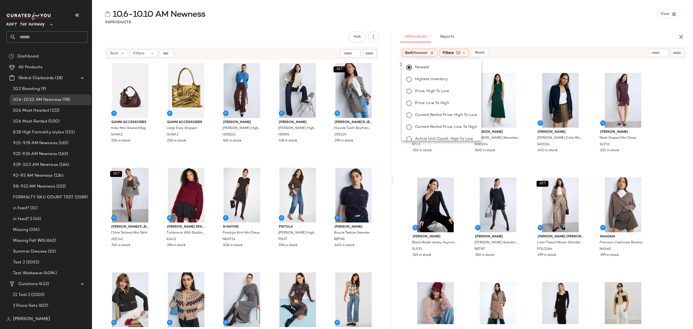
click at [529, 31] on div "All Products Reports" at bounding box center [534, 36] width 269 height 11
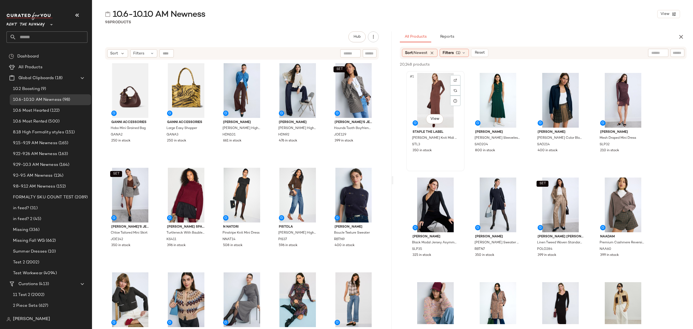
click at [431, 87] on div "#1 View" at bounding box center [435, 100] width 54 height 55
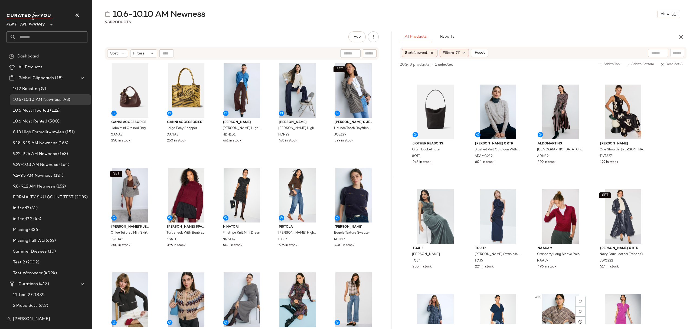
scroll to position [613, 0]
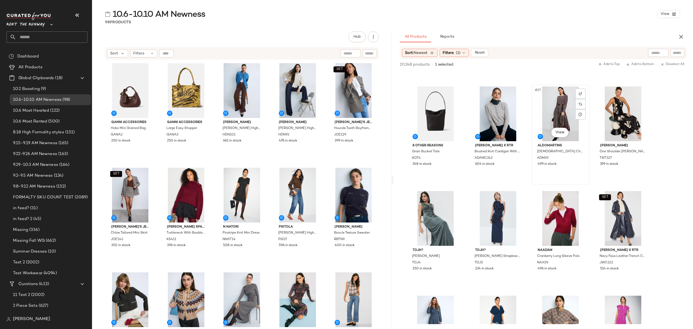
click at [573, 171] on div "#27 View Aldomartins Male Chevron Stripe Knit Dress ADM39 499 in stock" at bounding box center [560, 134] width 57 height 99
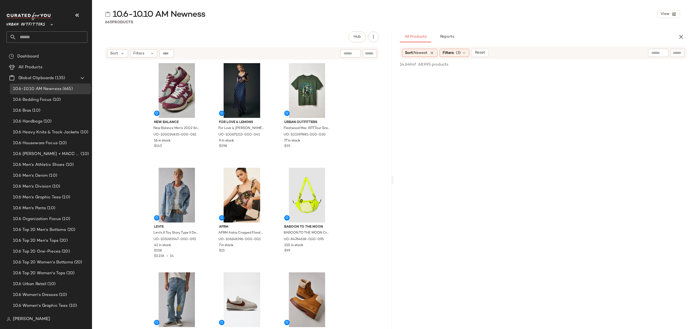
click at [61, 90] on span "(665)" at bounding box center [66, 89] width 11 height 6
click at [464, 55] on icon at bounding box center [464, 53] width 4 height 4
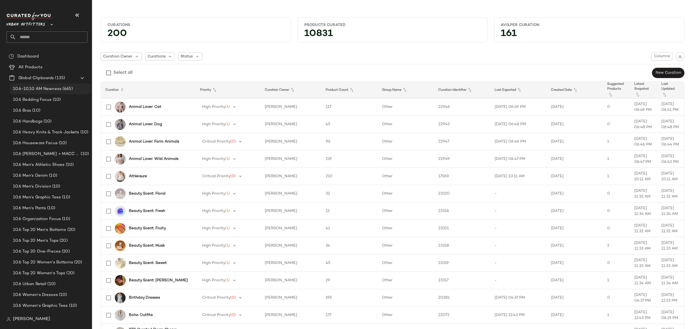
click at [62, 89] on span "(665)" at bounding box center [66, 89] width 11 height 6
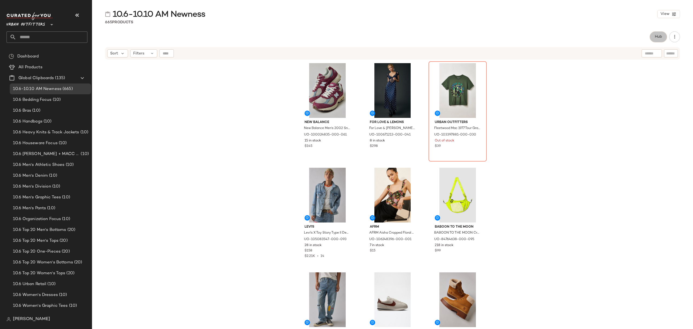
click at [660, 37] on span "Hub" at bounding box center [658, 37] width 8 height 4
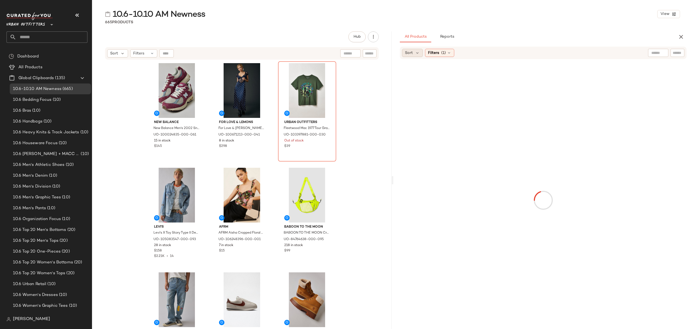
click at [413, 53] on div "Sort" at bounding box center [412, 53] width 21 height 8
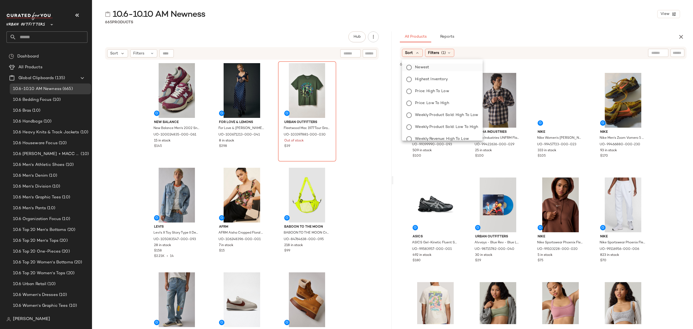
click at [425, 67] on span "Newest" at bounding box center [422, 67] width 14 height 6
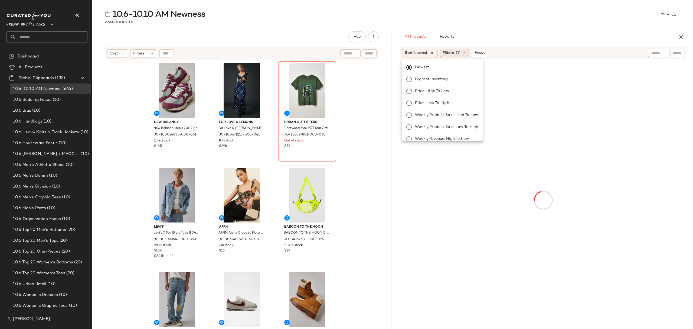
click at [452, 52] on span "Filters" at bounding box center [447, 53] width 11 height 6
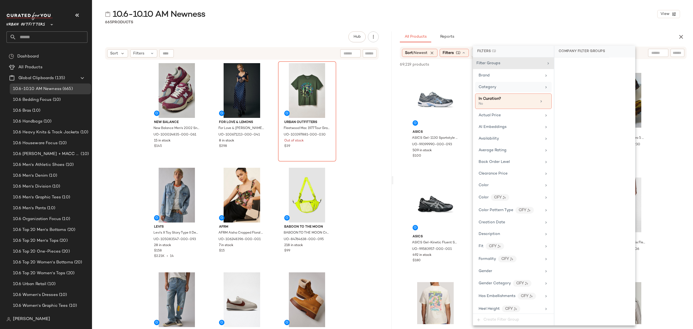
click at [498, 87] on div "Category" at bounding box center [509, 87] width 63 height 6
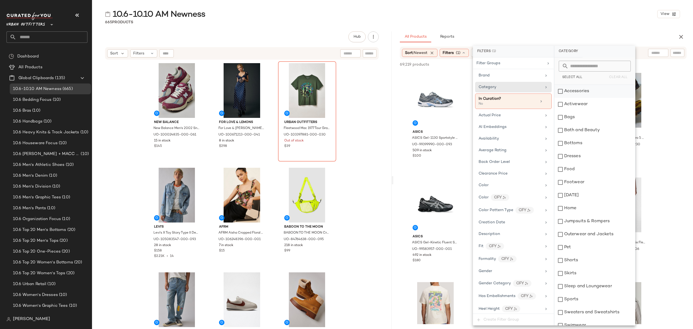
click at [576, 93] on div "Accessories" at bounding box center [594, 91] width 81 height 13
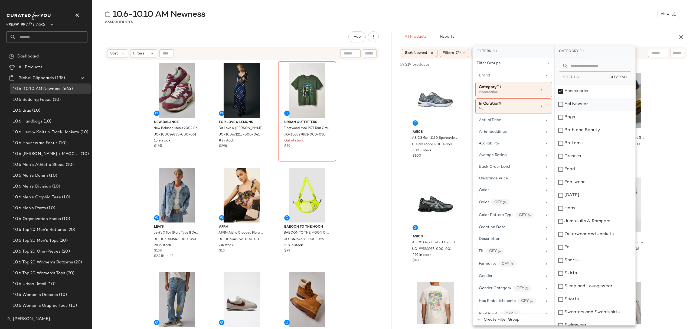
click at [580, 102] on div "Activewear" at bounding box center [594, 104] width 81 height 13
click at [579, 118] on div "Bags" at bounding box center [594, 117] width 81 height 13
click at [587, 146] on div "Bottoms" at bounding box center [594, 143] width 81 height 13
click at [588, 156] on div "Dresses" at bounding box center [594, 156] width 81 height 13
click at [587, 182] on div "Footwear" at bounding box center [594, 182] width 81 height 13
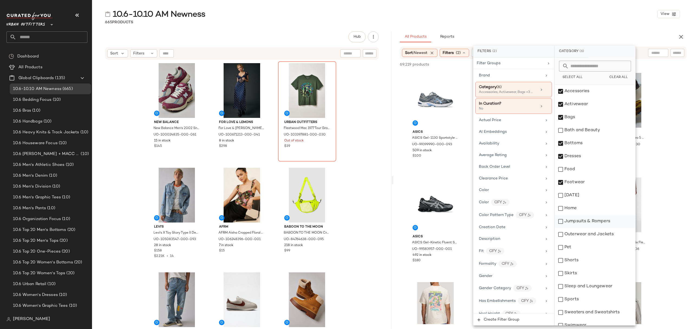
click at [590, 218] on div "Jumpsuits & Rompers" at bounding box center [594, 221] width 81 height 13
click at [590, 242] on div "Pet" at bounding box center [594, 247] width 81 height 13
click at [590, 248] on div "Pet" at bounding box center [594, 247] width 81 height 13
drag, startPoint x: 595, startPoint y: 235, endPoint x: 595, endPoint y: 238, distance: 3.5
click at [595, 235] on div "Outerwear and Jackets" at bounding box center [594, 234] width 81 height 13
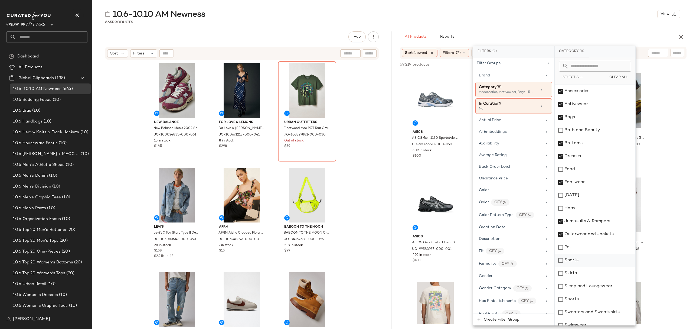
click at [589, 260] on div "Shorts" at bounding box center [594, 260] width 81 height 13
click at [587, 280] on div "Sleep and Loungewear" at bounding box center [594, 286] width 81 height 13
click at [587, 274] on div "Skirts" at bounding box center [594, 273] width 81 height 13
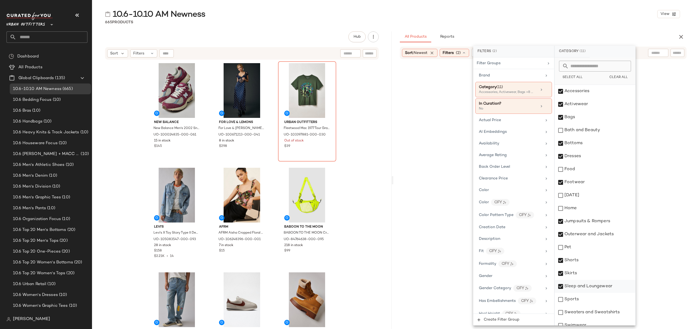
scroll to position [36, 0]
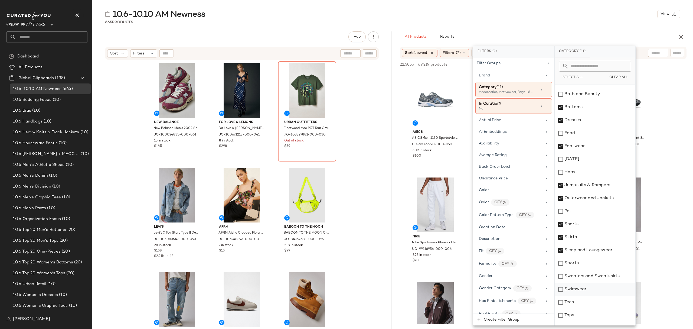
drag, startPoint x: 591, startPoint y: 277, endPoint x: 590, endPoint y: 287, distance: 10.3
click at [591, 276] on div "Sweaters and Sweatshirts" at bounding box center [594, 276] width 81 height 13
click at [589, 288] on div "Swimwear" at bounding box center [594, 289] width 81 height 13
click at [578, 318] on div "Tops" at bounding box center [594, 314] width 81 height 13
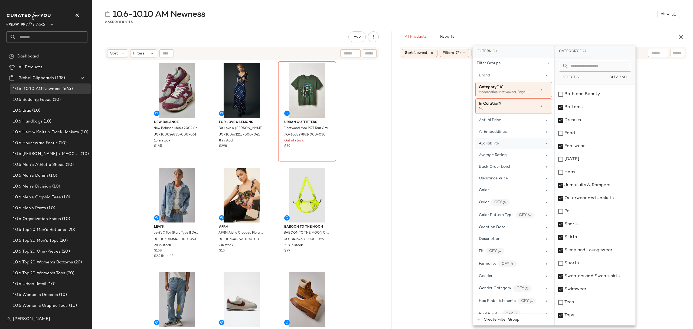
click at [522, 142] on div "Availability" at bounding box center [510, 143] width 63 height 6
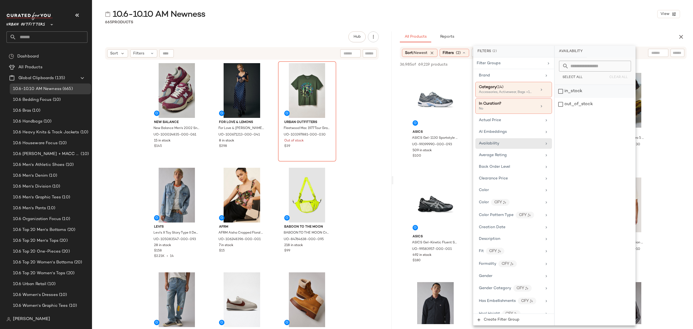
click at [614, 94] on div "in_stock" at bounding box center [594, 91] width 81 height 13
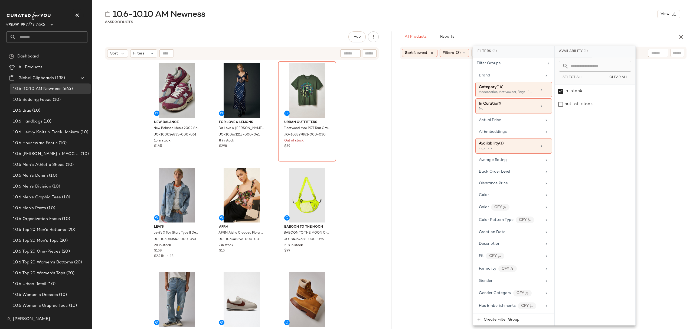
click at [559, 10] on div "10.6-10.10 AM Newness View" at bounding box center [392, 14] width 601 height 11
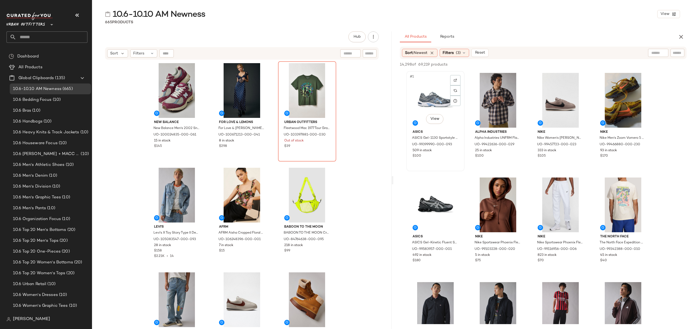
click at [421, 94] on div "#1 View" at bounding box center [435, 100] width 54 height 55
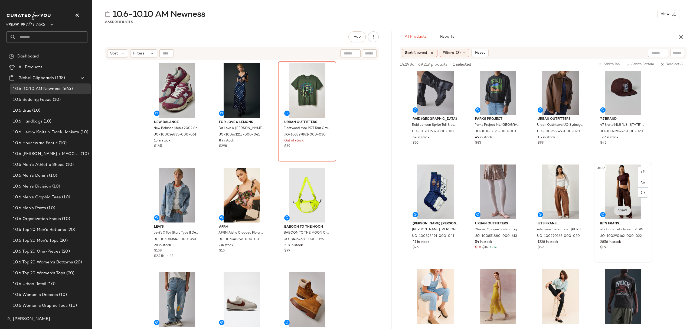
scroll to position [3427, 0]
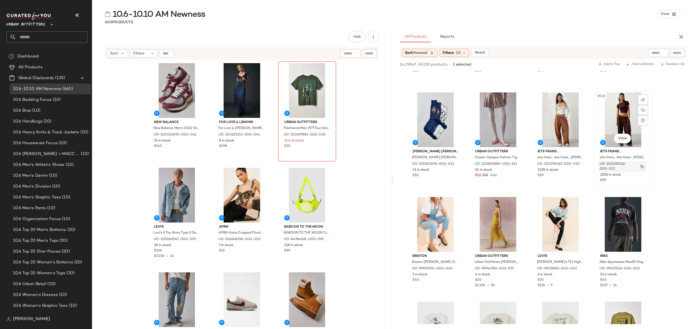
click at [640, 169] on div "UO-100290162-000-022" at bounding box center [622, 166] width 47 height 11
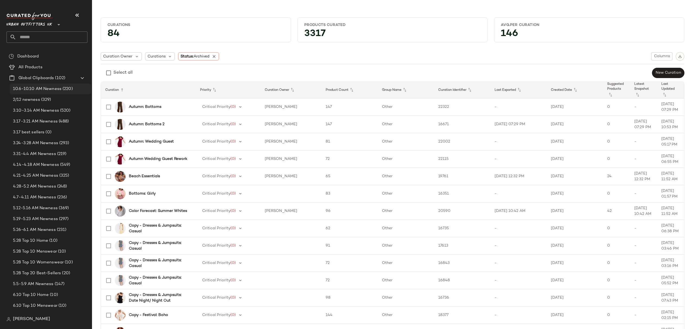
click at [49, 90] on span "10.6-10.10 AM Newness" at bounding box center [37, 89] width 48 height 6
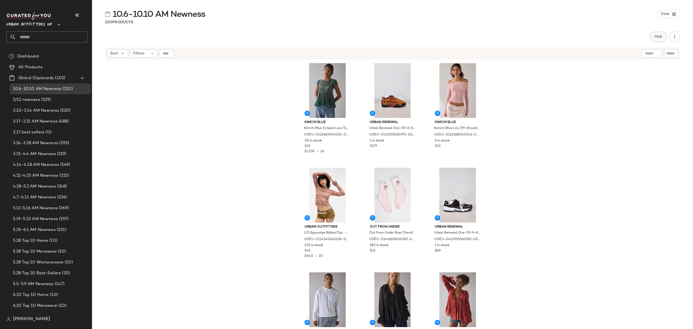
click at [660, 34] on button "Hub" at bounding box center [657, 36] width 17 height 11
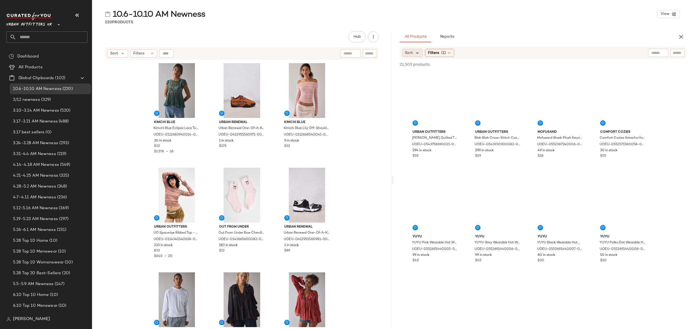
click at [415, 55] on icon at bounding box center [417, 52] width 5 height 5
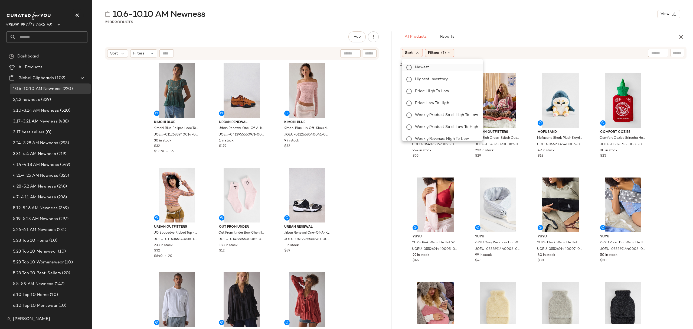
click at [416, 66] on span "Newest" at bounding box center [422, 67] width 14 height 6
click at [454, 52] on span "Filters" at bounding box center [447, 53] width 11 height 6
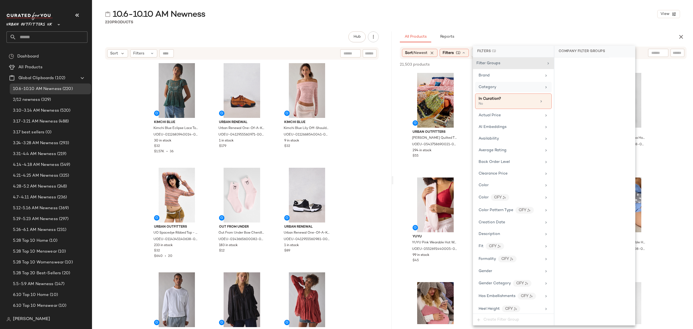
click at [527, 86] on div "Category" at bounding box center [509, 87] width 63 height 6
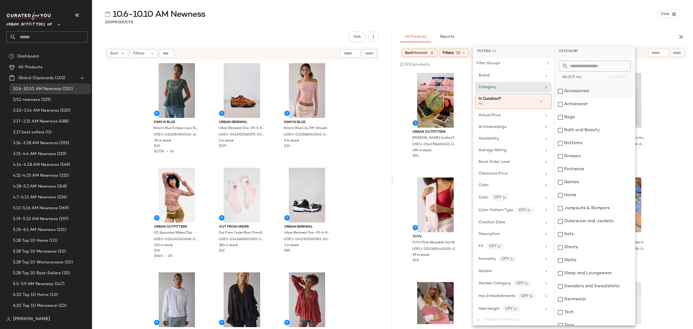
click at [589, 90] on div "Accessories" at bounding box center [594, 91] width 81 height 13
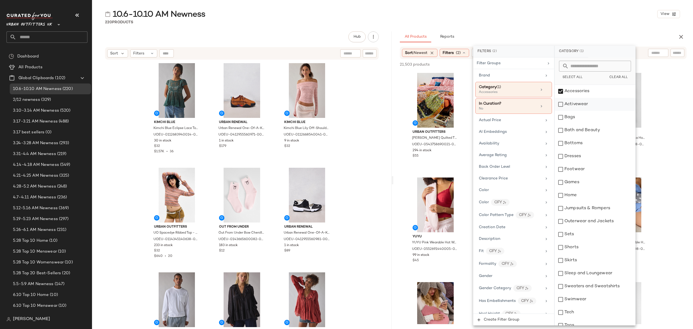
click at [589, 104] on div "Activewear" at bounding box center [594, 104] width 81 height 13
click at [586, 116] on div "Bags" at bounding box center [594, 117] width 81 height 13
click at [590, 140] on div "Bottoms" at bounding box center [594, 143] width 81 height 13
drag, startPoint x: 588, startPoint y: 157, endPoint x: 589, endPoint y: 169, distance: 12.0
click at [588, 157] on div "Dresses" at bounding box center [594, 156] width 81 height 13
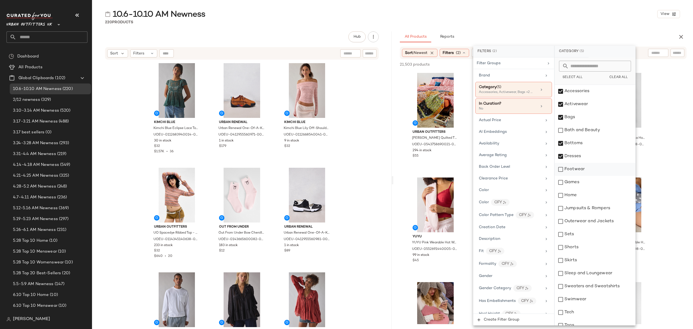
click at [590, 171] on div "Footwear" at bounding box center [594, 169] width 81 height 13
click at [597, 208] on div "Jumpsuits & Rompers" at bounding box center [594, 208] width 81 height 13
click at [596, 220] on div "Outerwear and Jackets" at bounding box center [594, 221] width 81 height 13
click at [586, 243] on div "Shorts" at bounding box center [594, 247] width 81 height 13
click at [591, 231] on div "Sets" at bounding box center [594, 234] width 81 height 13
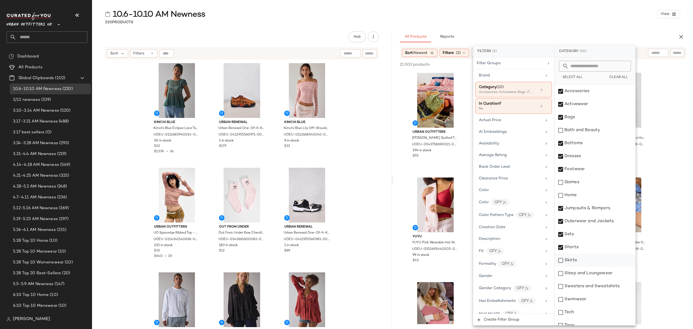
click at [585, 262] on div "Skirts" at bounding box center [594, 260] width 81 height 13
click at [594, 275] on div "Sleep and Loungewear" at bounding box center [594, 273] width 81 height 13
drag, startPoint x: 596, startPoint y: 290, endPoint x: 593, endPoint y: 296, distance: 6.3
click at [596, 290] on div "Sweaters and Sweatshirts" at bounding box center [594, 286] width 81 height 13
click at [589, 302] on div "Swimwear" at bounding box center [594, 299] width 81 height 13
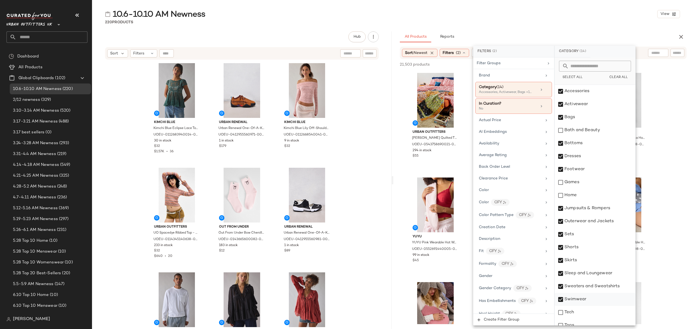
scroll to position [32, 0]
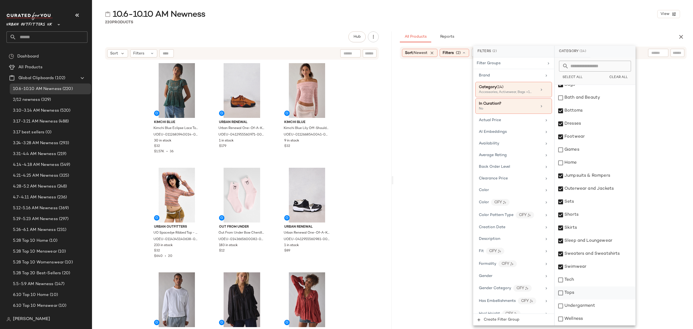
click at [584, 289] on div "Tops" at bounding box center [594, 292] width 81 height 13
click at [586, 304] on div "Undergarment" at bounding box center [594, 305] width 81 height 13
click at [507, 146] on div "Availability" at bounding box center [510, 143] width 63 height 6
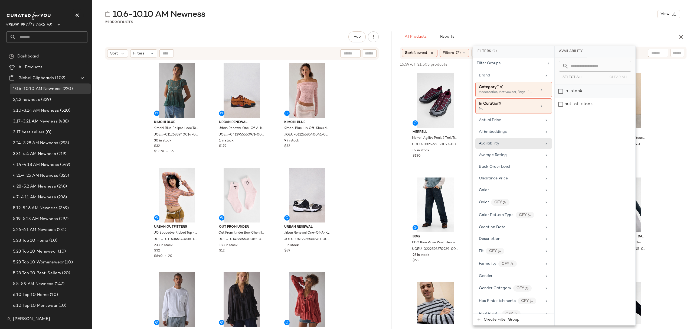
click at [593, 95] on div "in_stock" at bounding box center [594, 91] width 81 height 13
click at [508, 25] on div "10.6-10.10 AM Newness View 220 Products Hub Send for Review External Review Int…" at bounding box center [392, 169] width 601 height 320
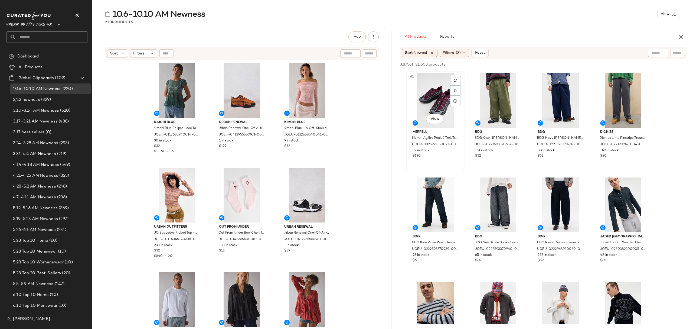
click at [432, 89] on div "#1 View" at bounding box center [435, 100] width 54 height 55
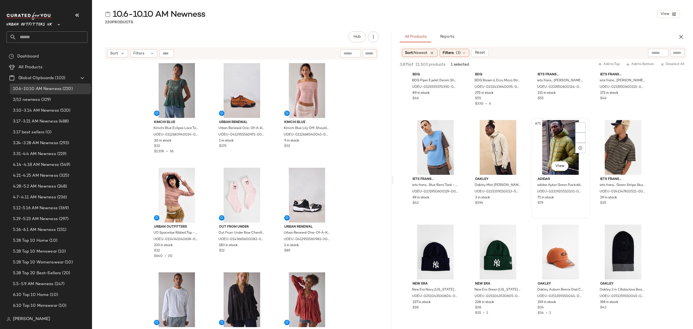
scroll to position [1804, 0]
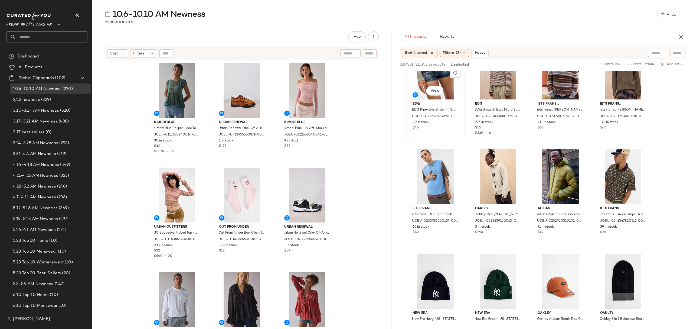
click at [450, 131] on div "#69 View BDG BDG Piper Eyelet Denim Shorts - Vintage Denim Medium 24 at Urban O…" at bounding box center [435, 92] width 57 height 99
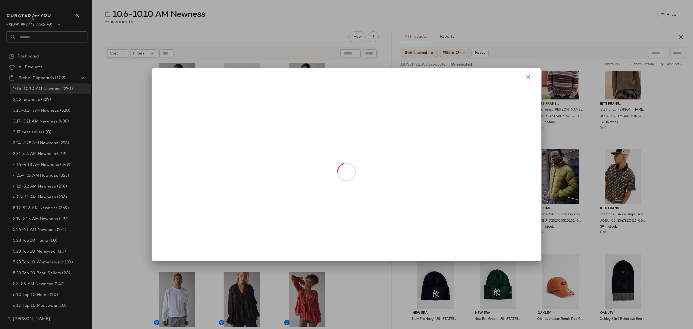
click at [224, 100] on body "Urban Outfitters UK ** Dashboard All Products Global Clipboards (102) 10.6-10.1…" at bounding box center [346, 164] width 693 height 329
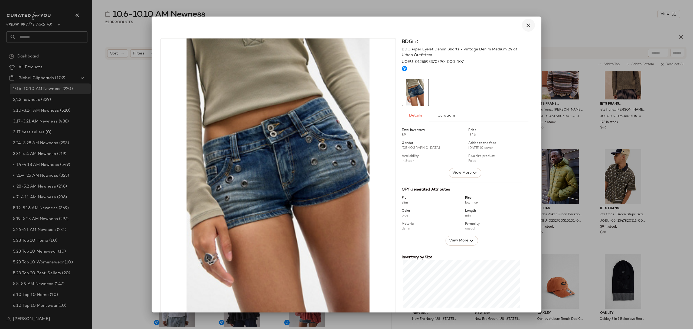
click at [528, 24] on icon "button" at bounding box center [528, 25] width 6 height 6
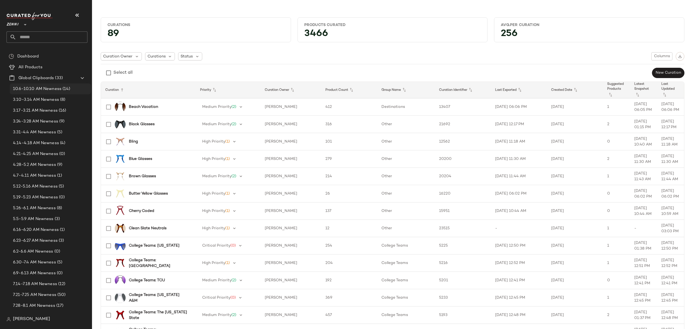
click at [34, 89] on span "10.6-10.10 AM Newness" at bounding box center [37, 89] width 48 height 6
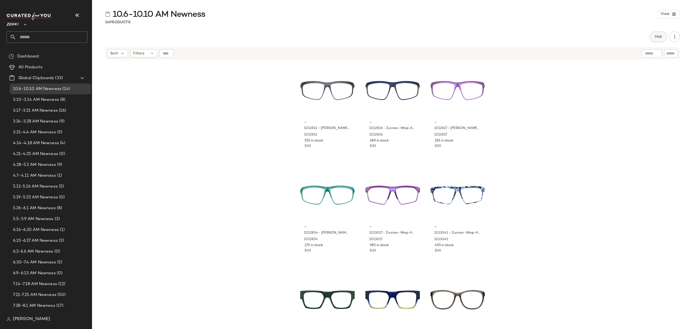
click at [655, 39] on button "Hub" at bounding box center [657, 36] width 17 height 11
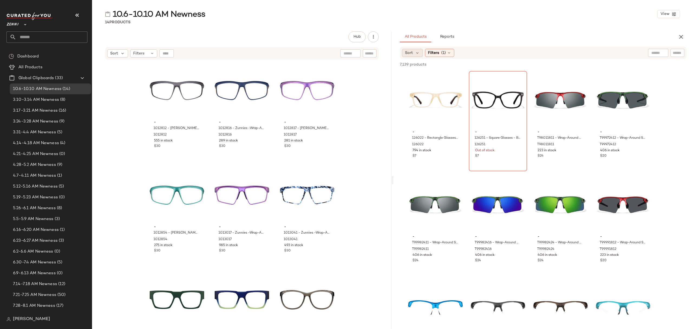
click at [414, 50] on div "Sort" at bounding box center [412, 53] width 21 height 8
click at [419, 66] on span "Newest" at bounding box center [422, 67] width 14 height 6
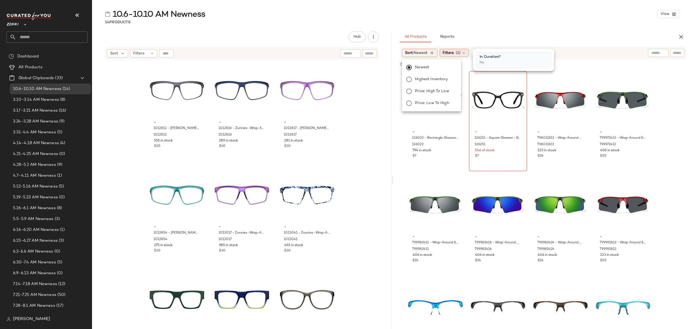
click at [447, 54] on span "Filters" at bounding box center [447, 53] width 11 height 6
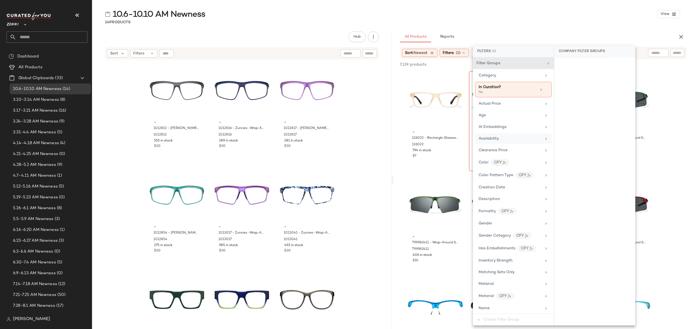
drag, startPoint x: 514, startPoint y: 140, endPoint x: 516, endPoint y: 140, distance: 2.8
click at [514, 140] on div "Availability" at bounding box center [509, 139] width 63 height 6
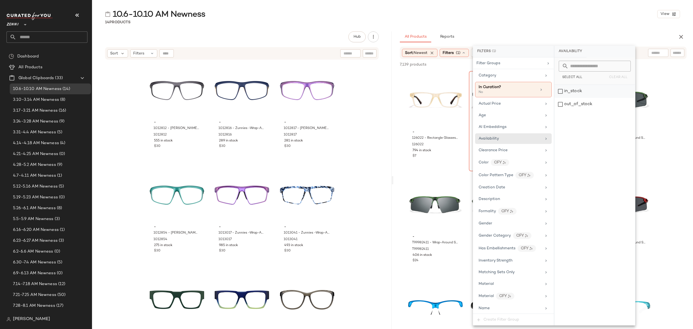
click at [591, 91] on div "in_stock" at bounding box center [594, 91] width 81 height 13
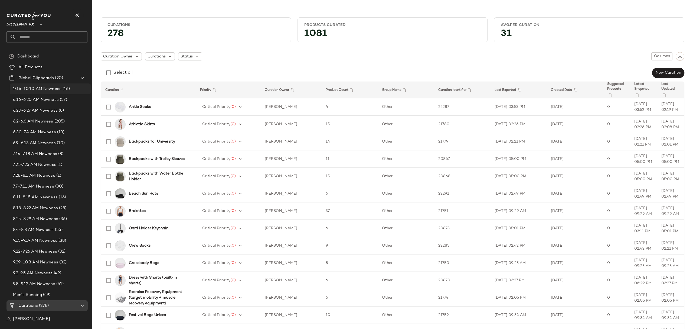
drag, startPoint x: 49, startPoint y: 89, endPoint x: 67, endPoint y: 88, distance: 18.7
click at [49, 89] on span "10.6-10.10 AM Newness" at bounding box center [37, 89] width 48 height 6
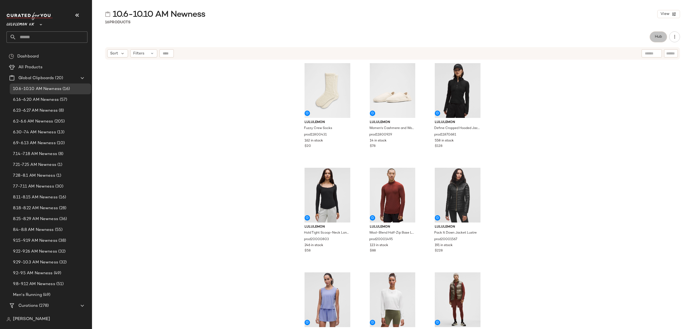
click at [652, 36] on button "Hub" at bounding box center [657, 36] width 17 height 11
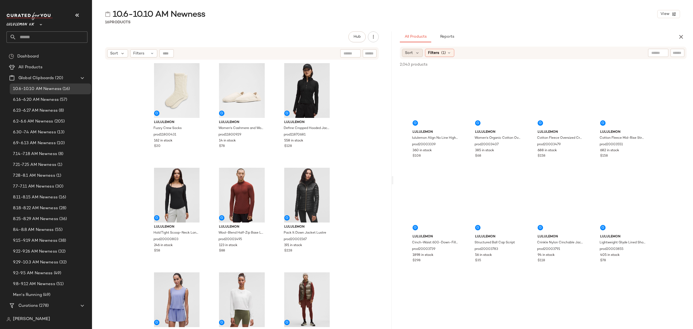
click at [412, 53] on span "Sort" at bounding box center [409, 53] width 8 height 6
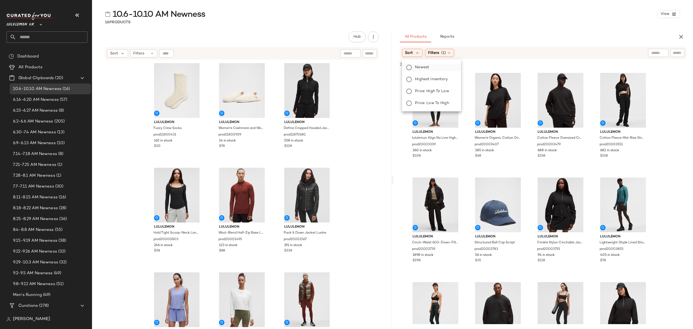
click at [418, 66] on span "Newest" at bounding box center [422, 67] width 14 height 6
click at [458, 51] on span "(1)" at bounding box center [458, 53] width 5 height 6
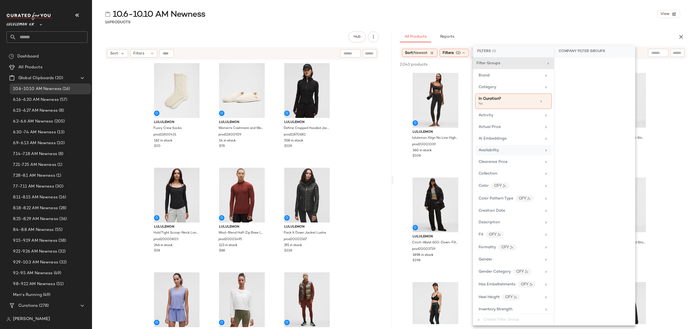
click at [497, 147] on div "Availability" at bounding box center [513, 150] width 77 height 11
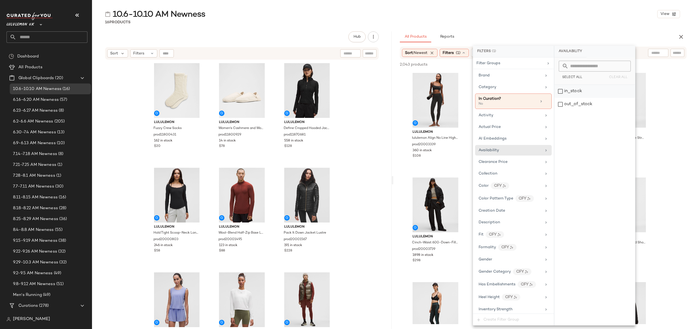
click at [565, 94] on div "in_stock" at bounding box center [594, 91] width 81 height 13
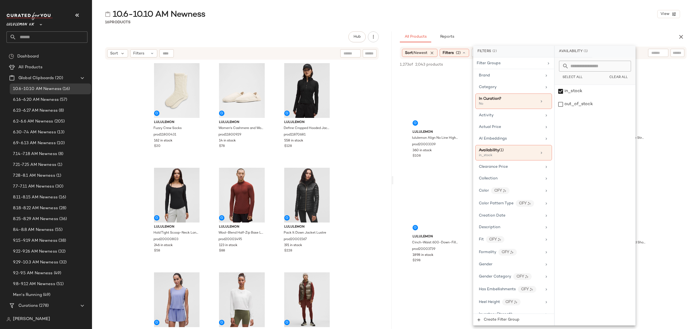
click at [534, 29] on div "10.6-10.10 AM Newness View 16 Products Hub Send for Review External Review Inte…" at bounding box center [392, 169] width 601 height 320
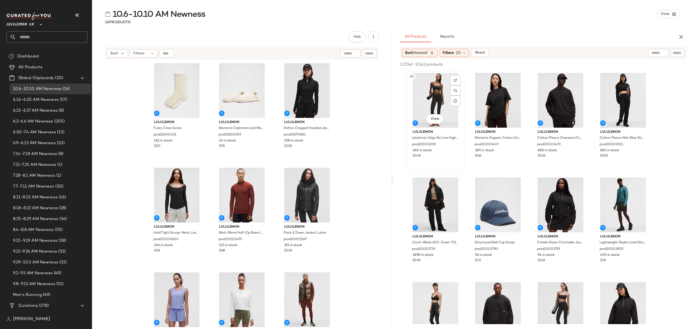
click at [423, 100] on div "#1 View" at bounding box center [435, 100] width 54 height 55
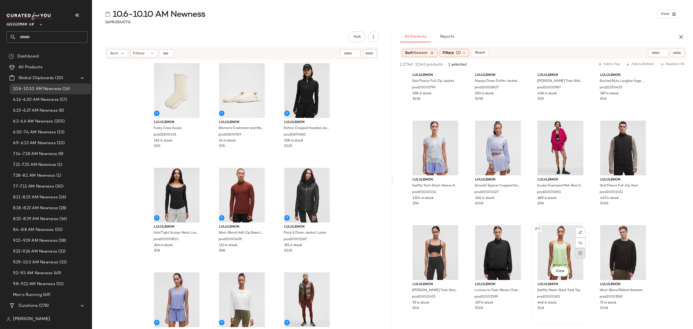
scroll to position [1371, 0]
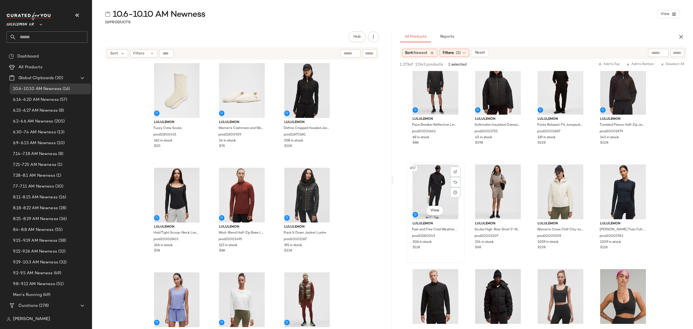
drag, startPoint x: 441, startPoint y: 247, endPoint x: 427, endPoint y: 191, distance: 57.8
click at [441, 247] on div "$118" at bounding box center [435, 247] width 46 height 5
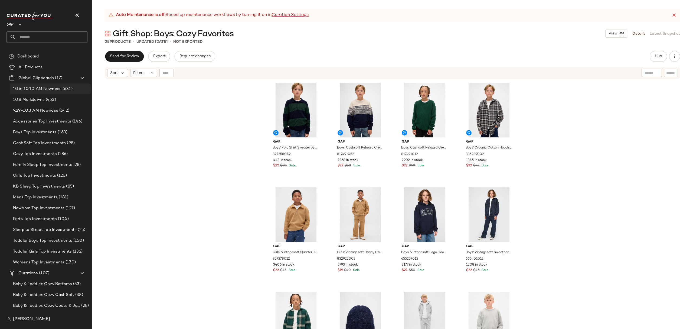
click at [44, 87] on span "10.6-10.10 AM Newness" at bounding box center [37, 89] width 48 height 6
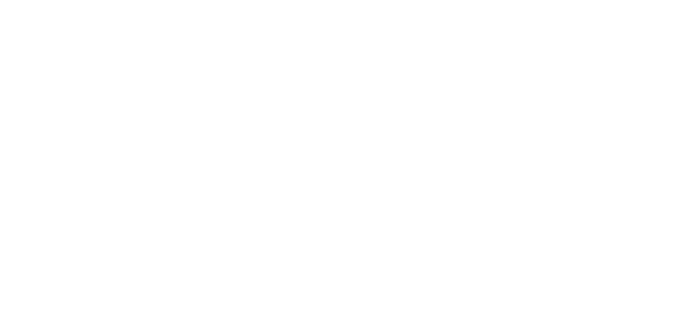
click at [660, 0] on html at bounding box center [346, 0] width 693 height 0
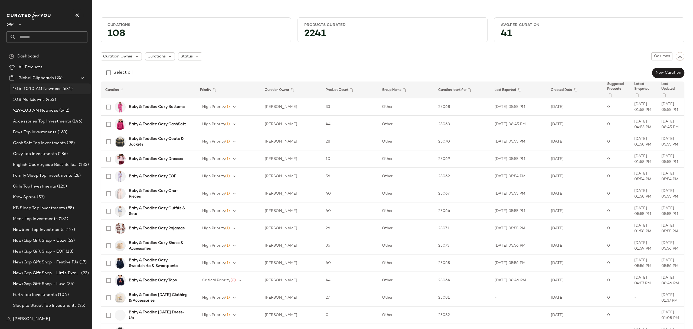
click at [54, 88] on span "10.6-10.10 AM Newness" at bounding box center [37, 89] width 48 height 6
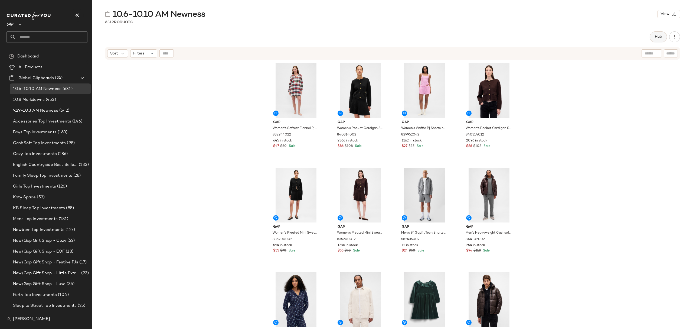
click at [653, 37] on button "Hub" at bounding box center [657, 36] width 17 height 11
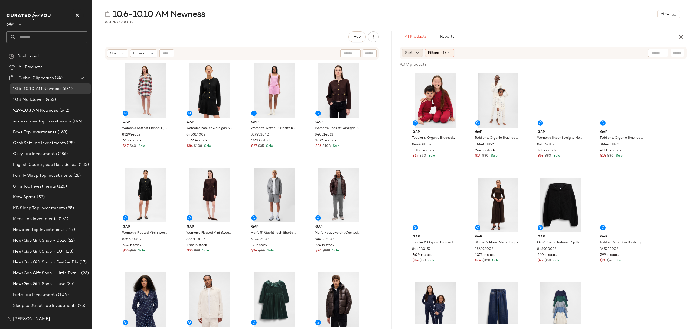
click at [417, 50] on icon at bounding box center [417, 52] width 5 height 5
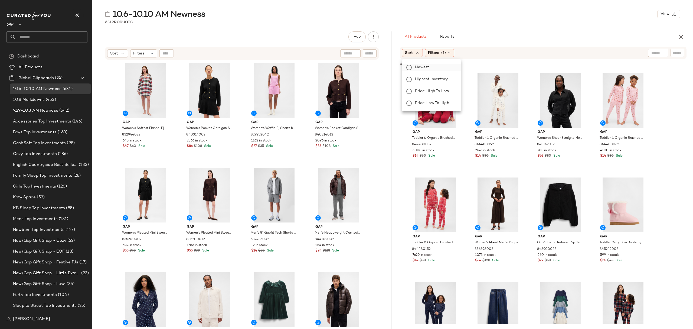
click at [424, 68] on span "Newest" at bounding box center [422, 67] width 14 height 6
click at [454, 55] on span "Filters" at bounding box center [447, 53] width 11 height 6
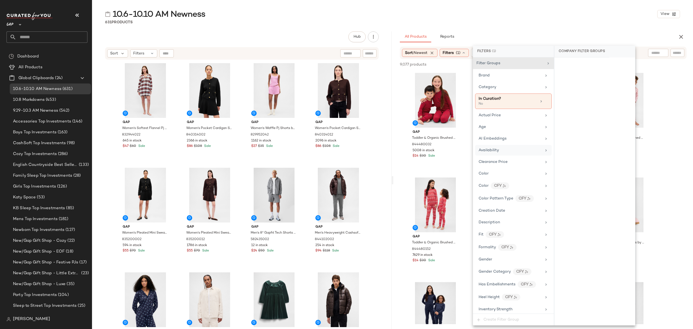
click at [505, 153] on div "Availability" at bounding box center [509, 150] width 63 height 6
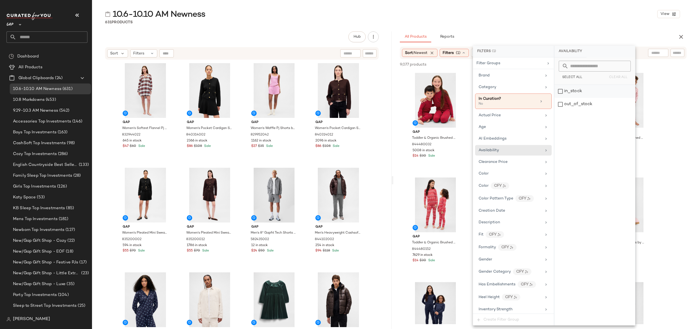
click at [579, 97] on div "in_stock" at bounding box center [594, 91] width 81 height 13
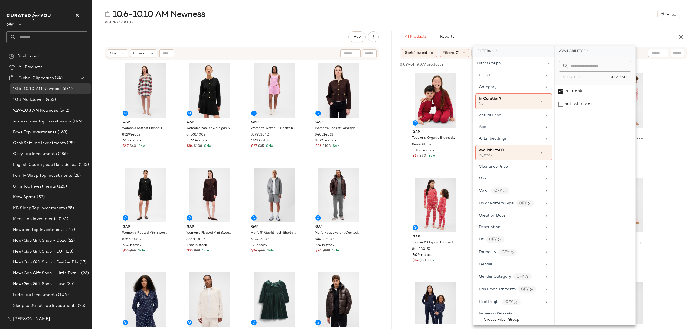
click at [521, 27] on div "10.6-10.10 AM Newness View 631 Products Hub Send for Review External Review Int…" at bounding box center [392, 169] width 601 height 320
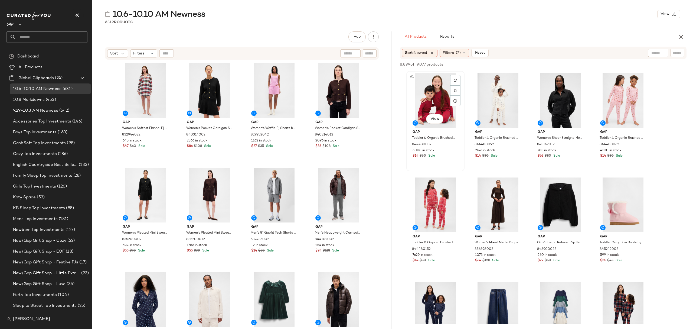
click at [418, 105] on div "#1 View" at bounding box center [435, 100] width 54 height 55
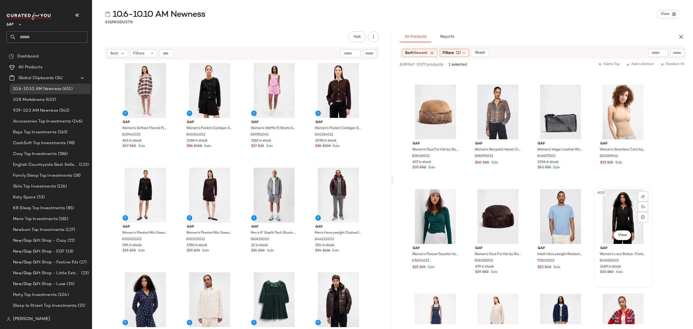
scroll to position [1443, 0]
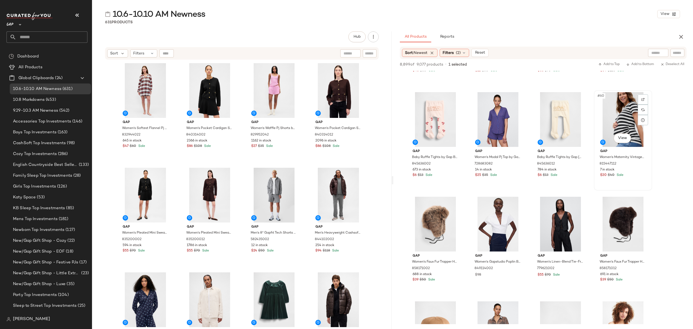
drag, startPoint x: 618, startPoint y: 171, endPoint x: 616, endPoint y: 150, distance: 21.5
click at [619, 171] on div "7 in stock" at bounding box center [623, 169] width 46 height 5
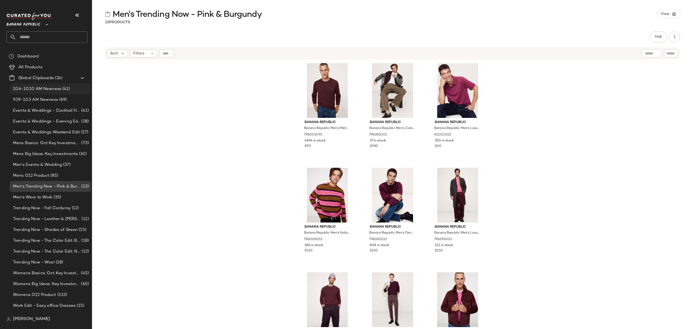
click at [60, 90] on span "10.6-10.10 AM Newness" at bounding box center [37, 89] width 48 height 6
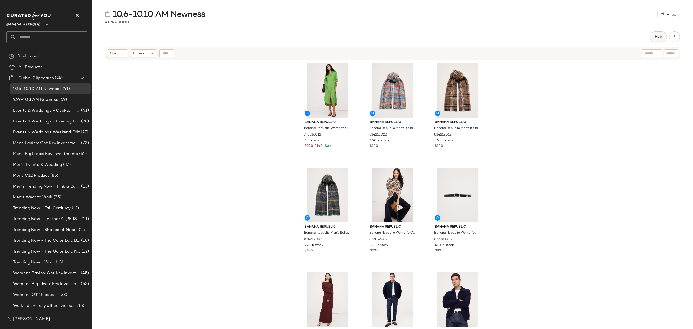
click at [664, 37] on button "Hub" at bounding box center [657, 36] width 17 height 11
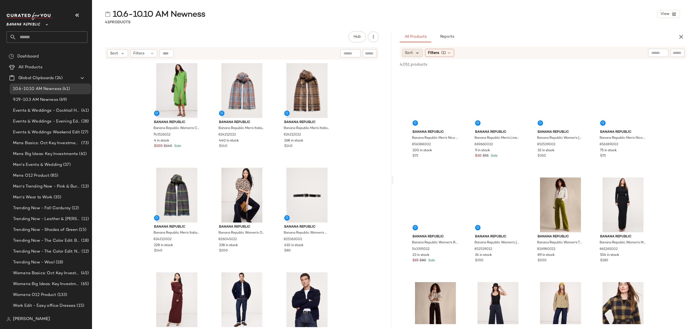
click at [418, 53] on icon at bounding box center [417, 52] width 5 height 5
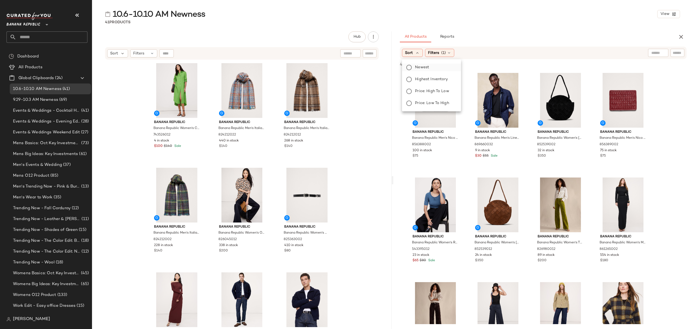
click at [421, 64] on span "Newest" at bounding box center [422, 67] width 14 height 6
click at [458, 54] on span "(1)" at bounding box center [458, 53] width 5 height 6
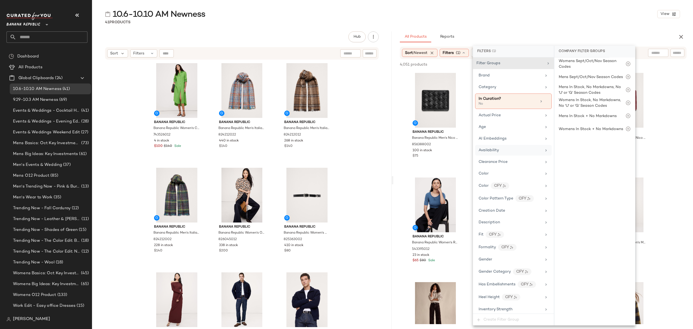
click at [500, 153] on div "Availability" at bounding box center [509, 150] width 63 height 6
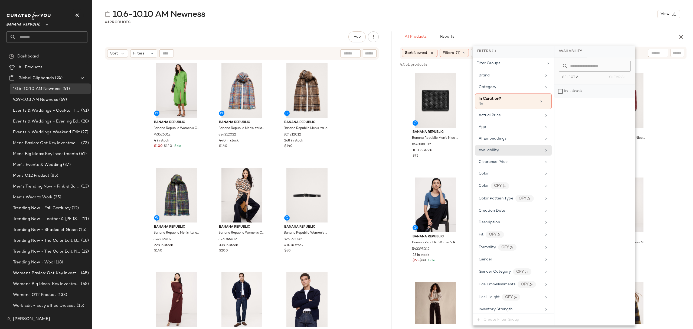
click at [586, 92] on div "in_stock" at bounding box center [594, 91] width 81 height 13
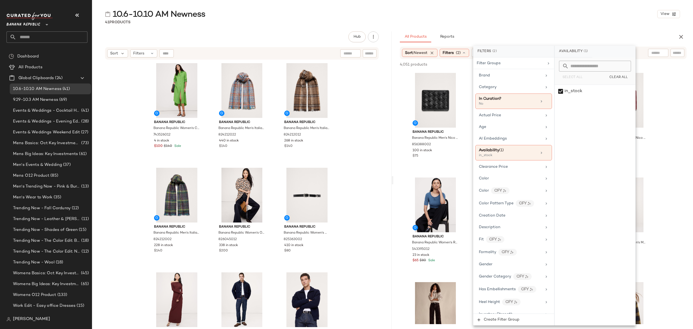
click at [523, 19] on div "10.6-10.10 AM Newness View" at bounding box center [392, 14] width 601 height 11
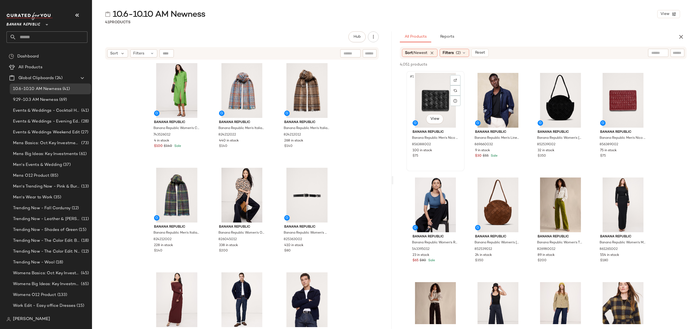
click at [432, 91] on div "#1 View" at bounding box center [435, 100] width 54 height 55
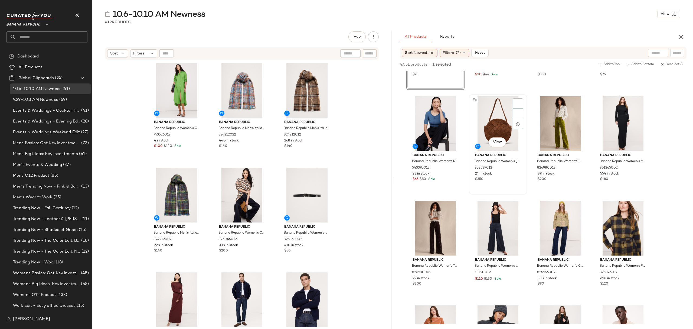
scroll to position [72, 0]
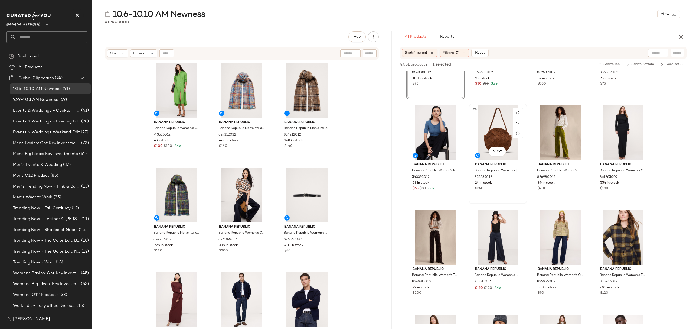
drag, startPoint x: 500, startPoint y: 184, endPoint x: 496, endPoint y: 182, distance: 4.7
click at [501, 184] on div "24 in stock" at bounding box center [498, 182] width 46 height 5
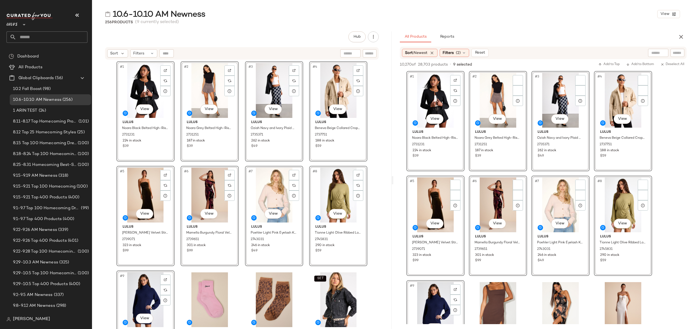
scroll to position [180, 0]
